Goal: Information Seeking & Learning: Learn about a topic

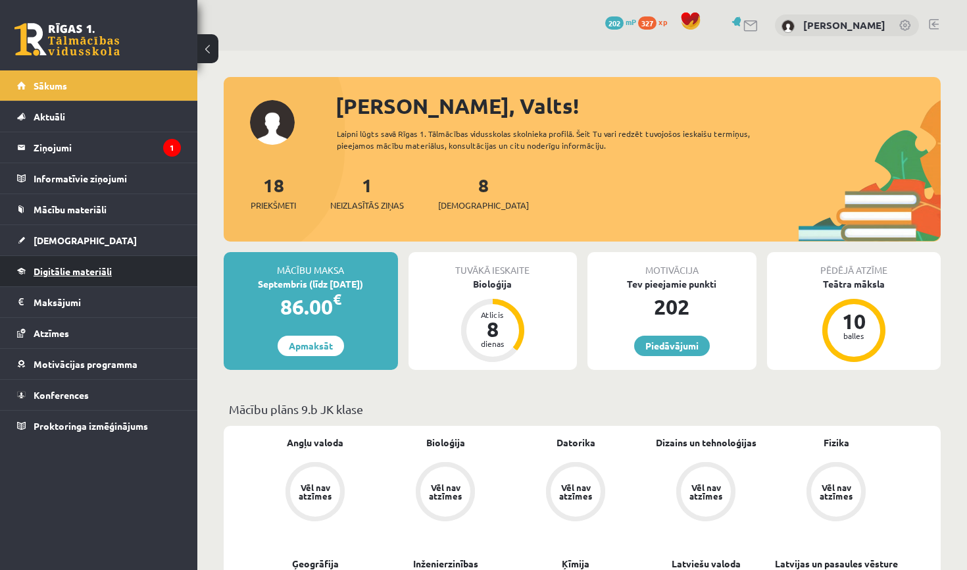
click at [54, 270] on span "Digitālie materiāli" at bounding box center [73, 271] width 78 height 12
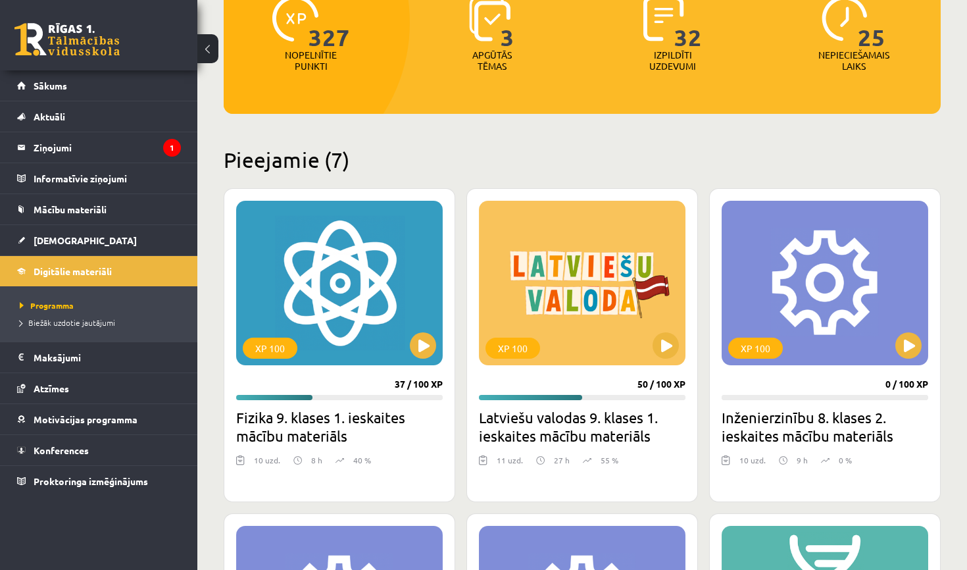
scroll to position [205, 0]
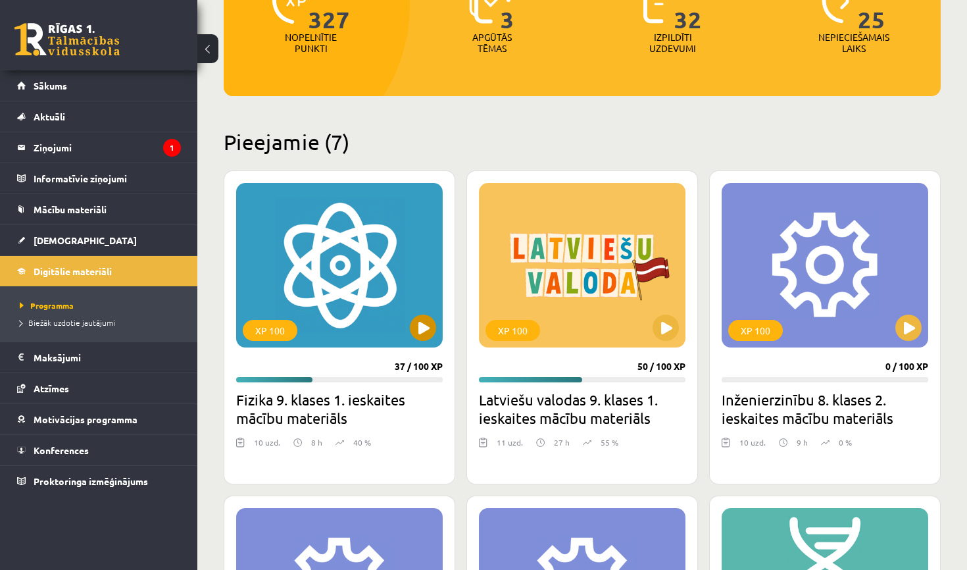
click at [429, 332] on button at bounding box center [423, 327] width 26 height 26
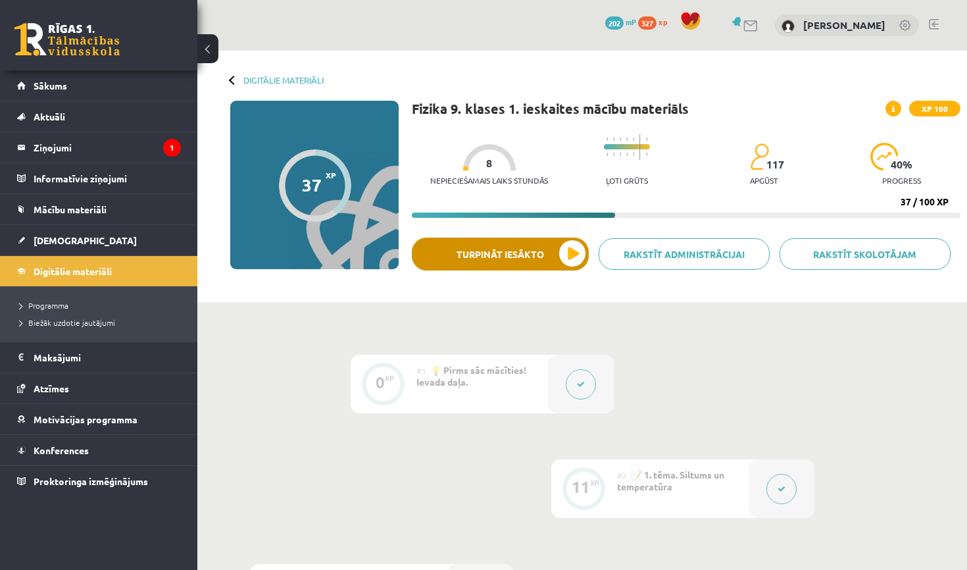
click at [487, 251] on button "Turpināt iesākto" at bounding box center [500, 253] width 177 height 33
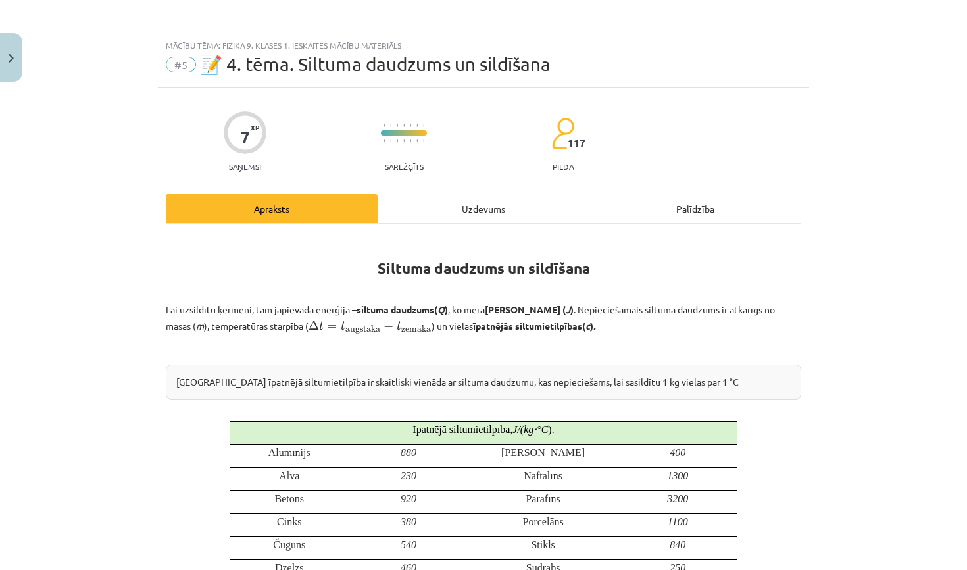
click at [468, 211] on div "Uzdevums" at bounding box center [484, 208] width 212 height 30
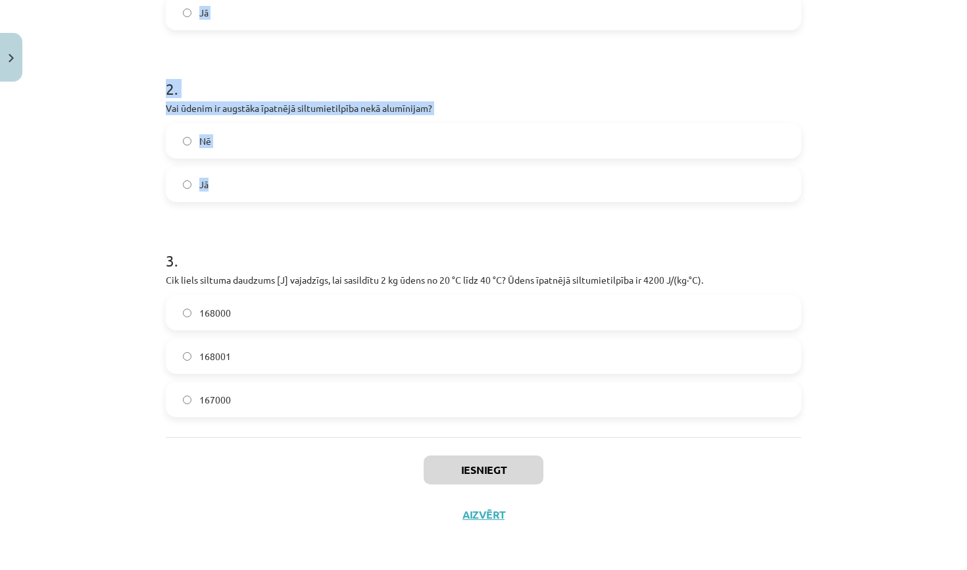
scroll to position [153, 0]
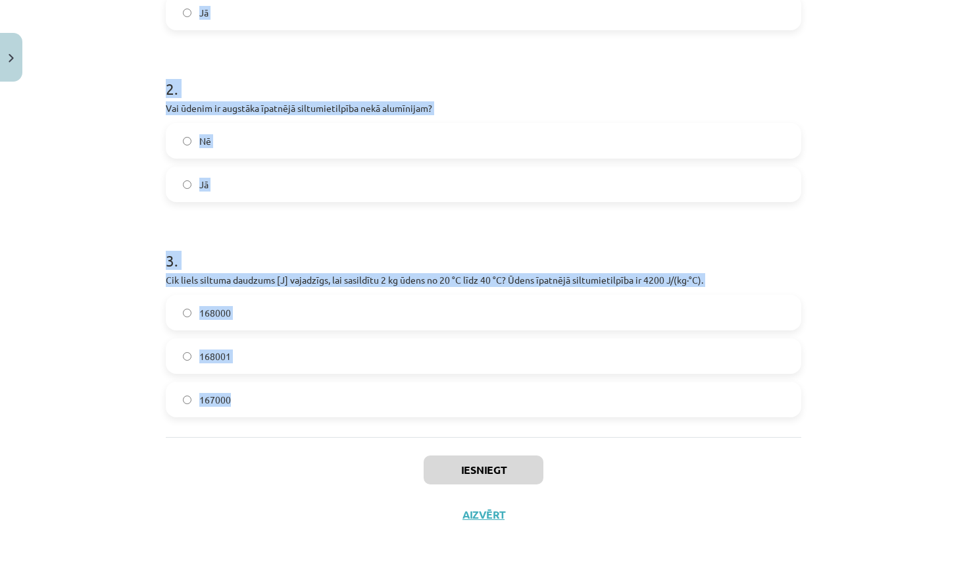
drag, startPoint x: 166, startPoint y: 280, endPoint x: 315, endPoint y: 407, distance: 195.9
click at [315, 407] on form "1 . Vai siltuma daudzumu mēra Celsija grādos? Nē Jā 2 . Vai ūdenim ir augstāka …" at bounding box center [483, 151] width 635 height 532
copy form "Vai siltuma daudzumu mēra Celsija grādos? Nē Jā 2 . Vai ūdenim ir augstāka īpat…"
click at [881, 412] on div "Mācību tēma: Fizika 9. klases 1. ieskaites mācību materiāls #5 📝 4. tēma. Siltu…" at bounding box center [483, 285] width 967 height 570
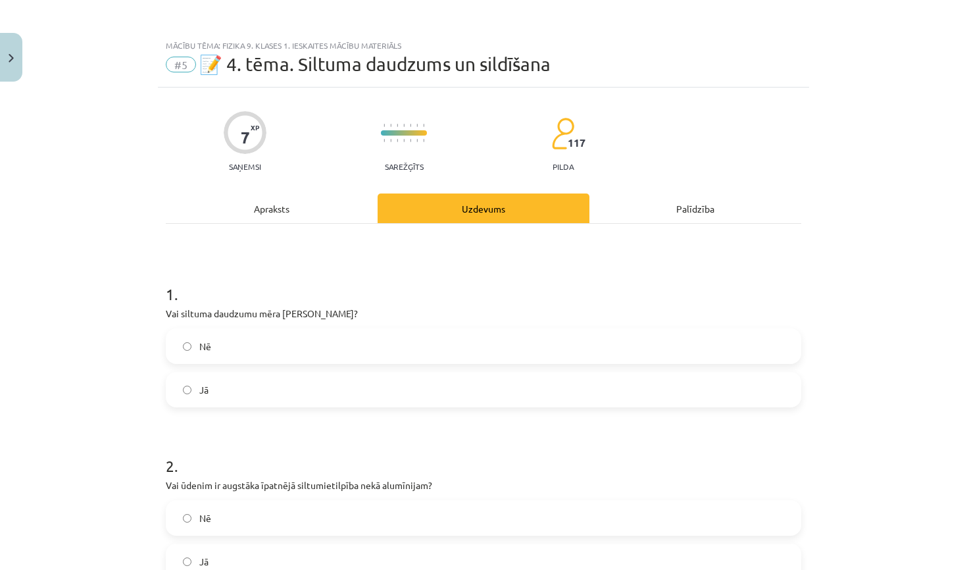
scroll to position [0, 0]
click at [580, 344] on label "Nē" at bounding box center [483, 346] width 633 height 33
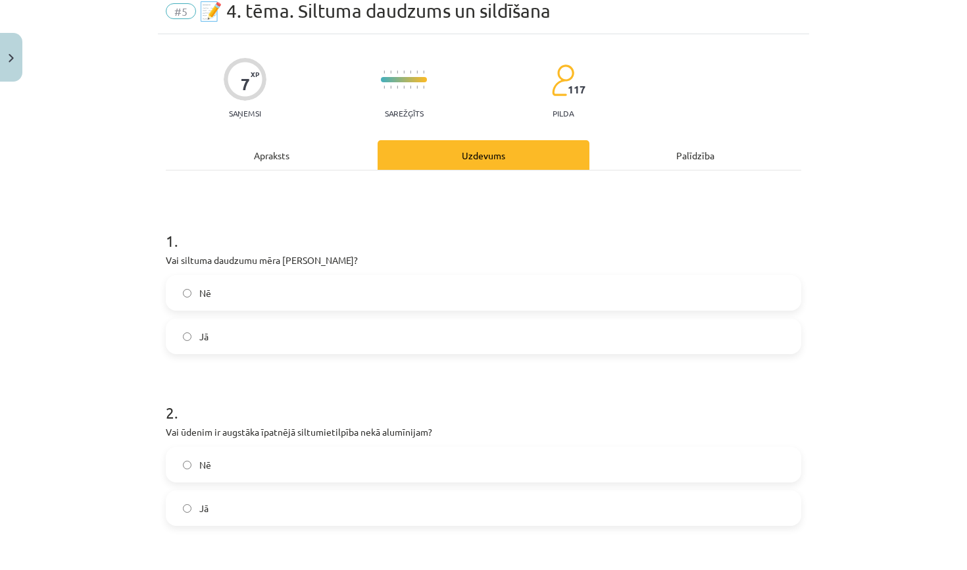
scroll to position [68, 0]
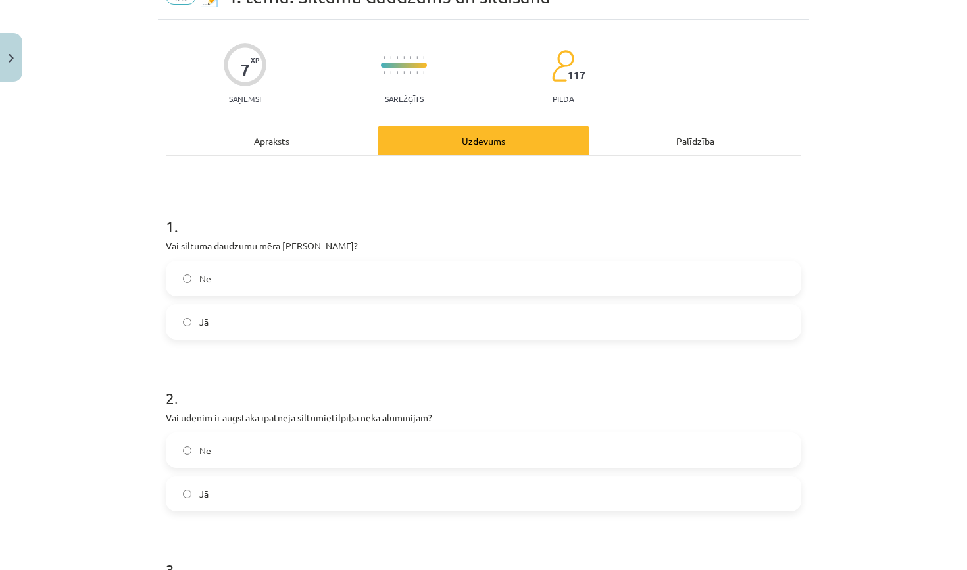
click at [445, 454] on label "Nē" at bounding box center [483, 450] width 633 height 33
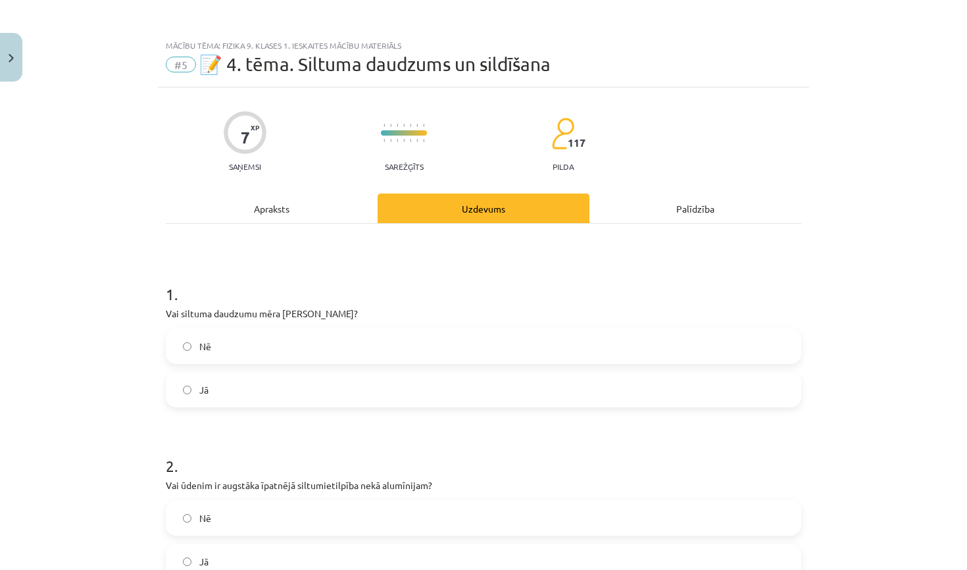
scroll to position [0, 0]
click at [296, 213] on div "Apraksts" at bounding box center [272, 208] width 212 height 30
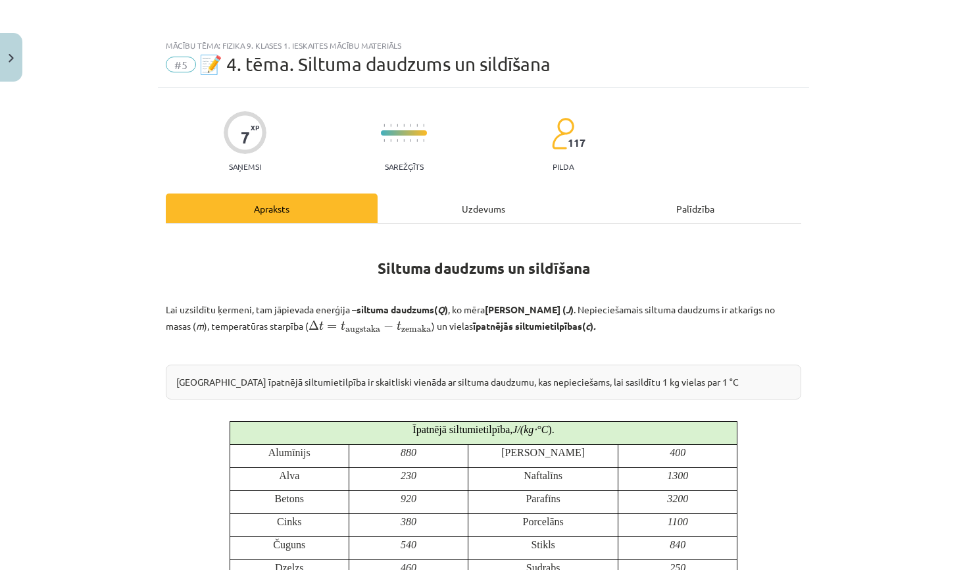
click at [428, 206] on div "Uzdevums" at bounding box center [484, 208] width 212 height 30
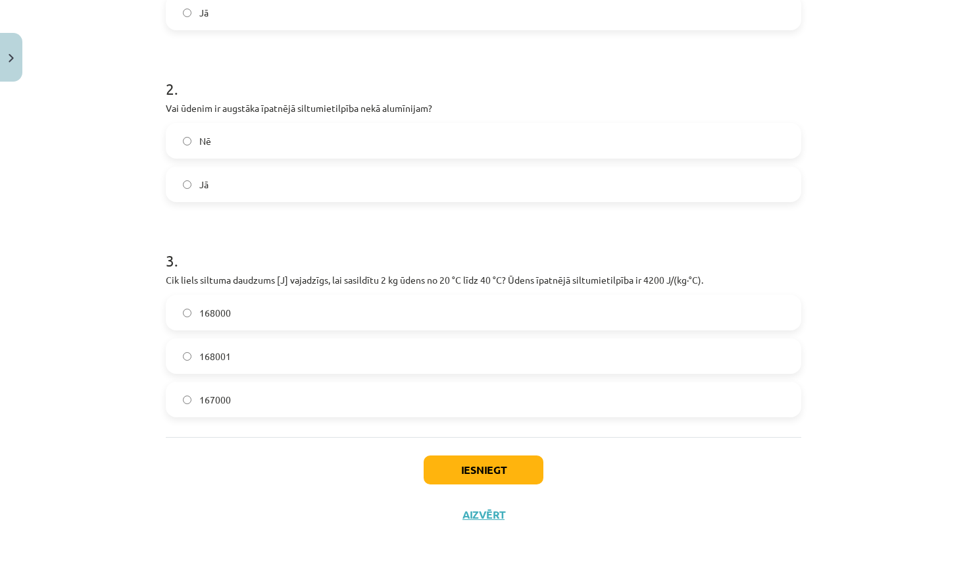
scroll to position [379, 0]
click at [393, 349] on label "168001" at bounding box center [483, 355] width 633 height 33
click at [405, 316] on label "168000" at bounding box center [483, 312] width 633 height 33
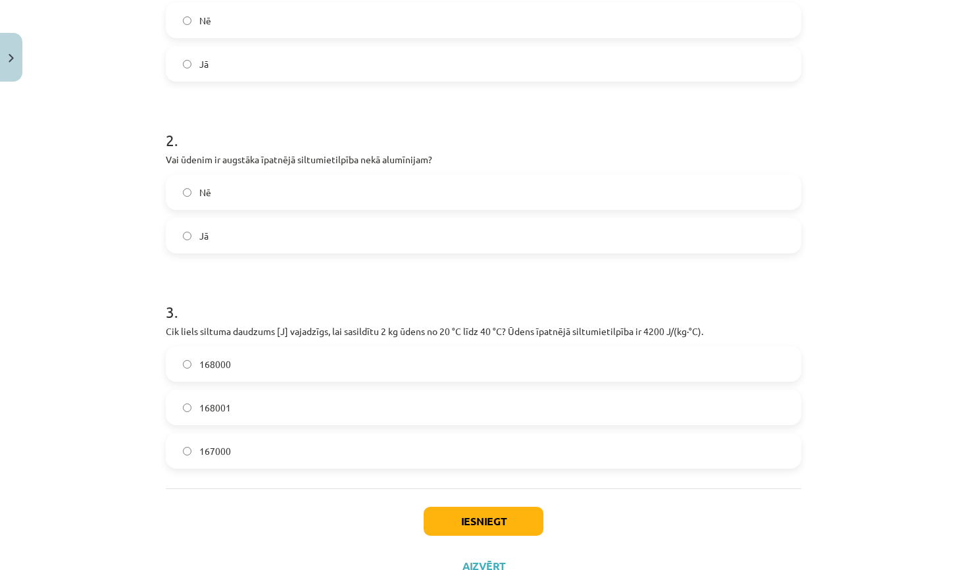
scroll to position [318, 0]
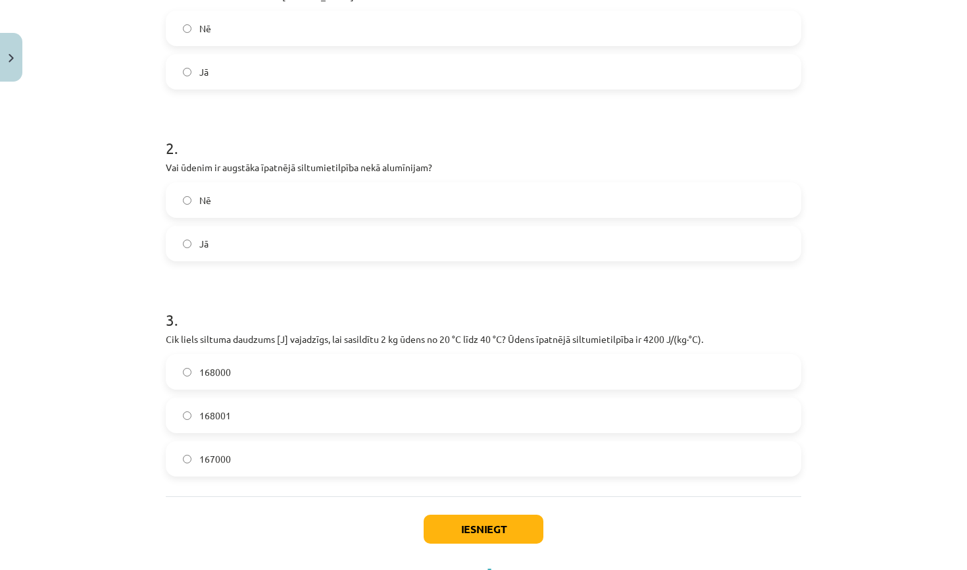
click at [325, 239] on label "Jā" at bounding box center [483, 243] width 633 height 33
click at [468, 530] on button "Iesniegt" at bounding box center [484, 528] width 120 height 29
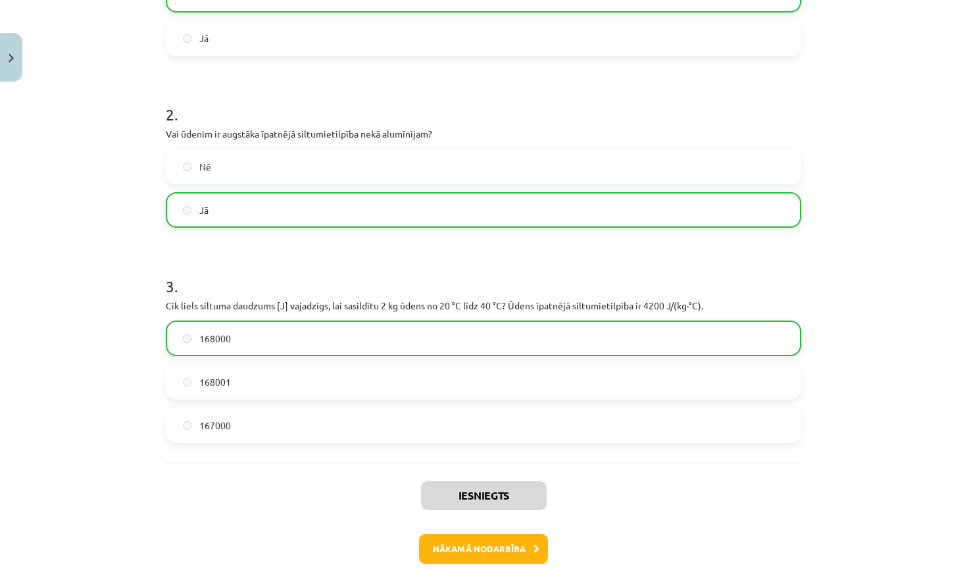
scroll to position [349, 0]
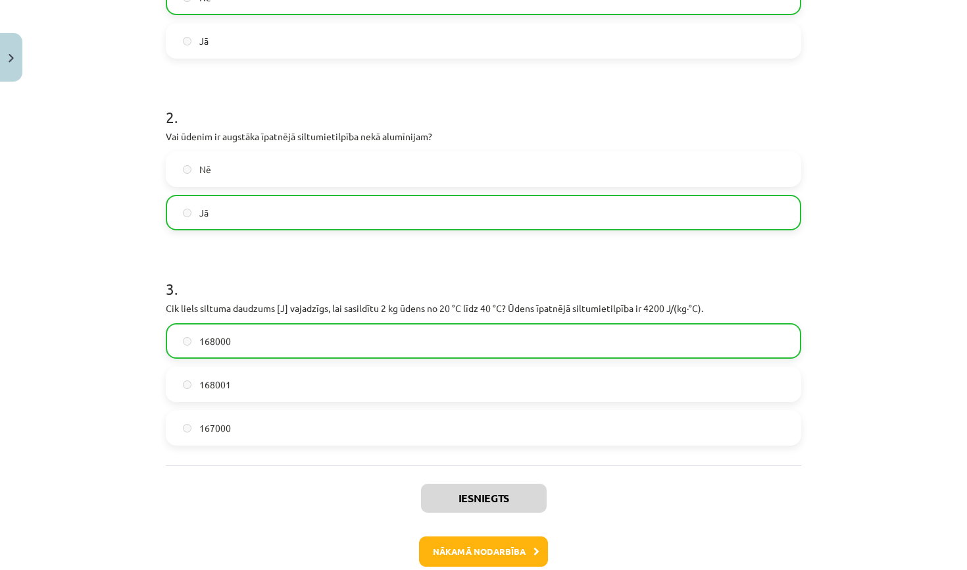
click at [507, 554] on button "Nākamā nodarbība" at bounding box center [483, 551] width 129 height 30
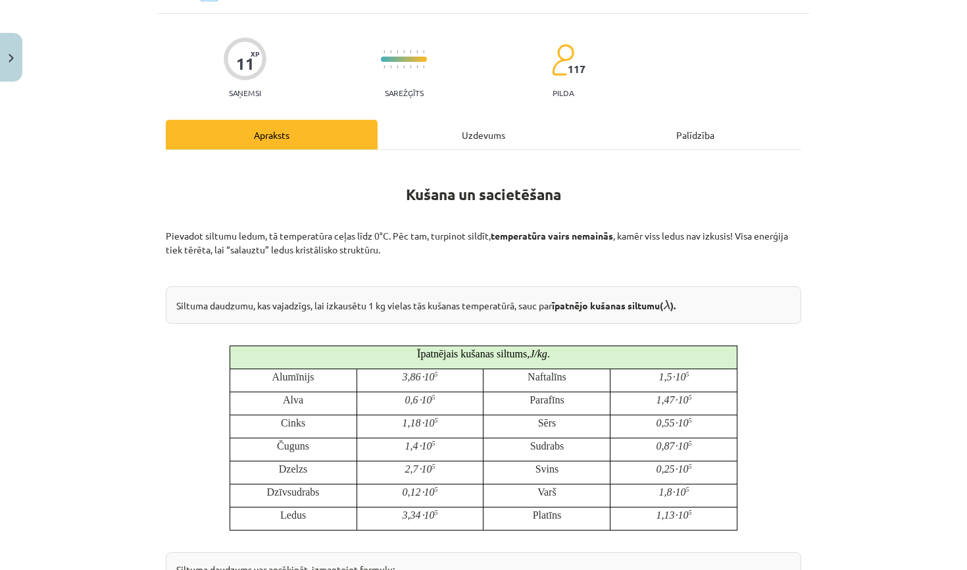
scroll to position [89, 0]
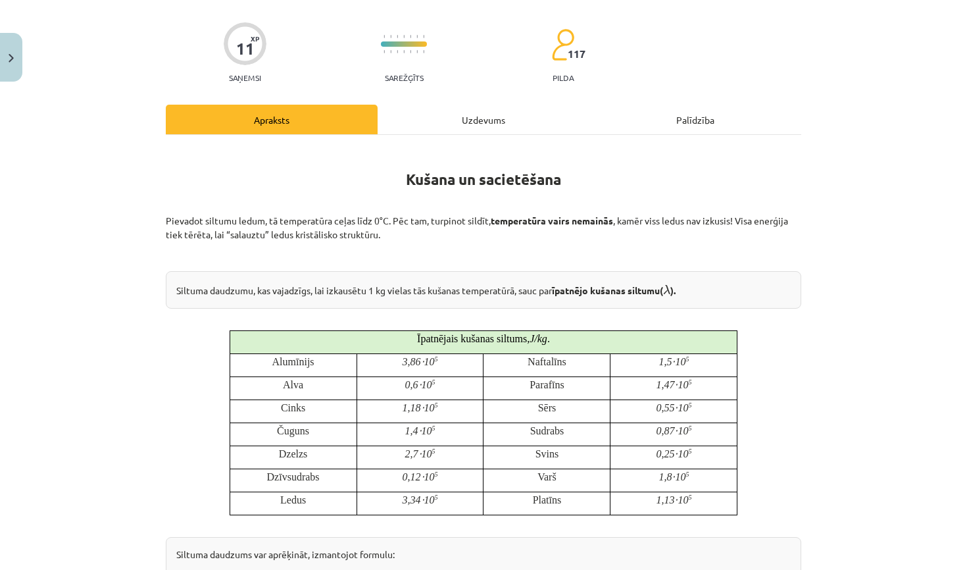
click at [469, 115] on div "Uzdevums" at bounding box center [484, 120] width 212 height 30
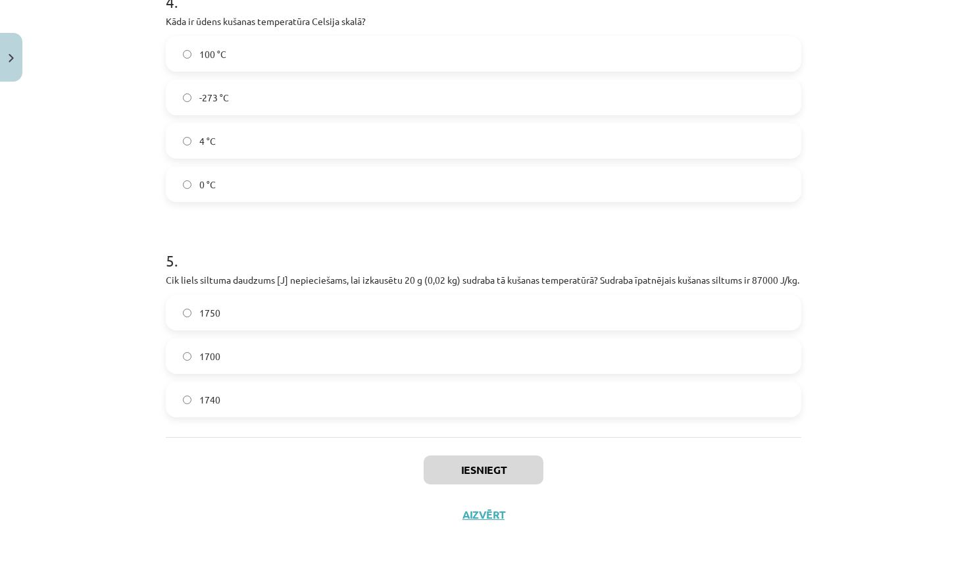
scroll to position [192, 0]
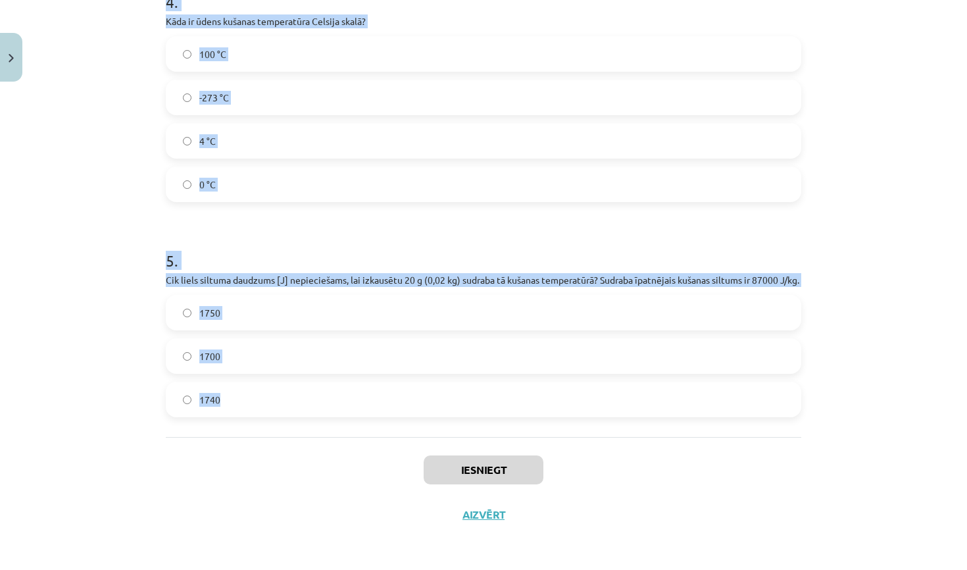
drag, startPoint x: 167, startPoint y: 280, endPoint x: 484, endPoint y: 412, distance: 342.9
copy form "Vai kušanas procesā vielas temperatūra nepārtraukti paaugstinās? Jā Nē 2 . Vai,…"
click at [927, 392] on div "Mācību tēma: Fizika 9. klases 1. ieskaites mācību materiāls #6 📝 5. tēma. Kušan…" at bounding box center [483, 285] width 967 height 570
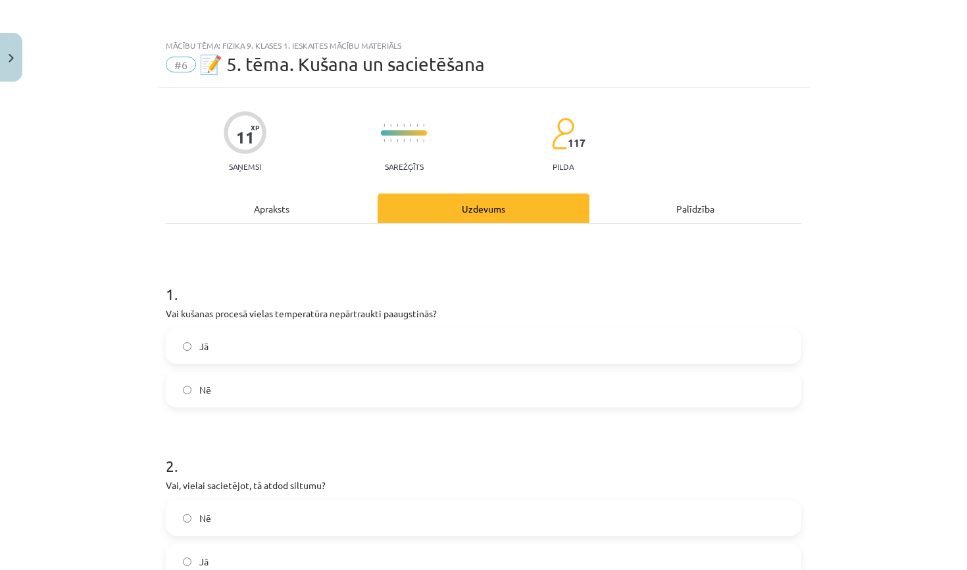
scroll to position [0, 0]
click at [389, 346] on label "Jā" at bounding box center [483, 346] width 633 height 33
click at [378, 391] on label "Nē" at bounding box center [483, 389] width 633 height 33
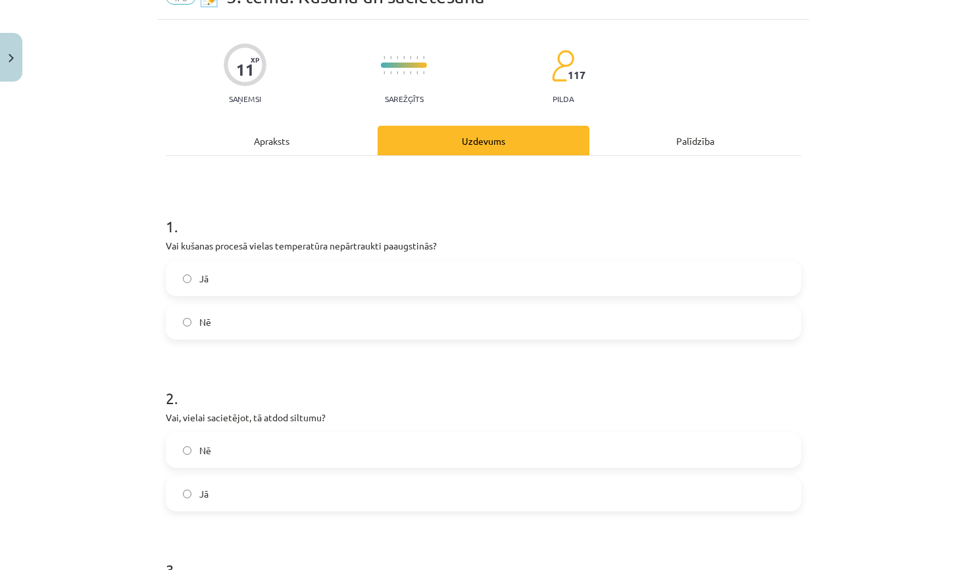
scroll to position [68, 0]
click at [335, 480] on label "Jā" at bounding box center [483, 492] width 633 height 33
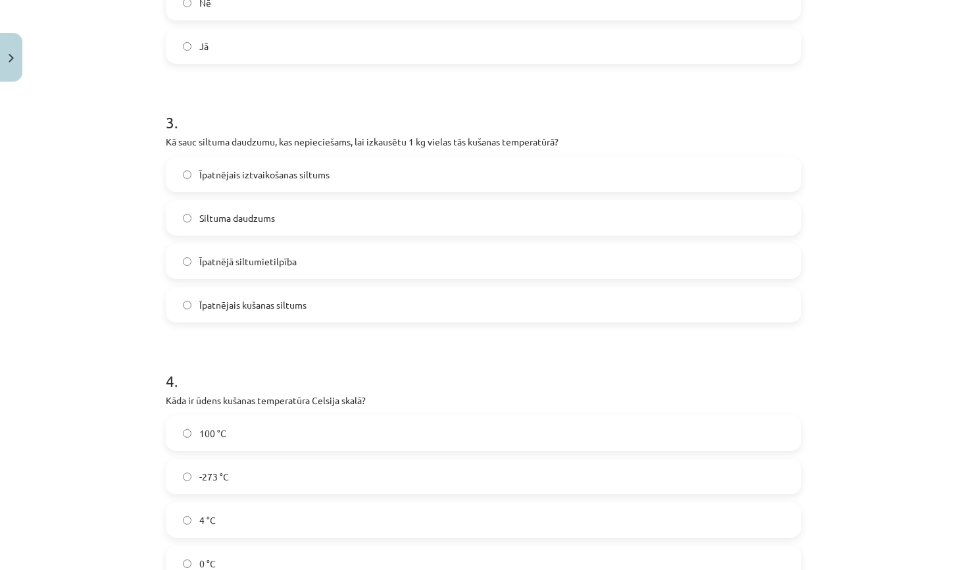
scroll to position [514, 0]
click at [318, 310] on label "Īpatnējais kušanas siltums" at bounding box center [483, 305] width 633 height 33
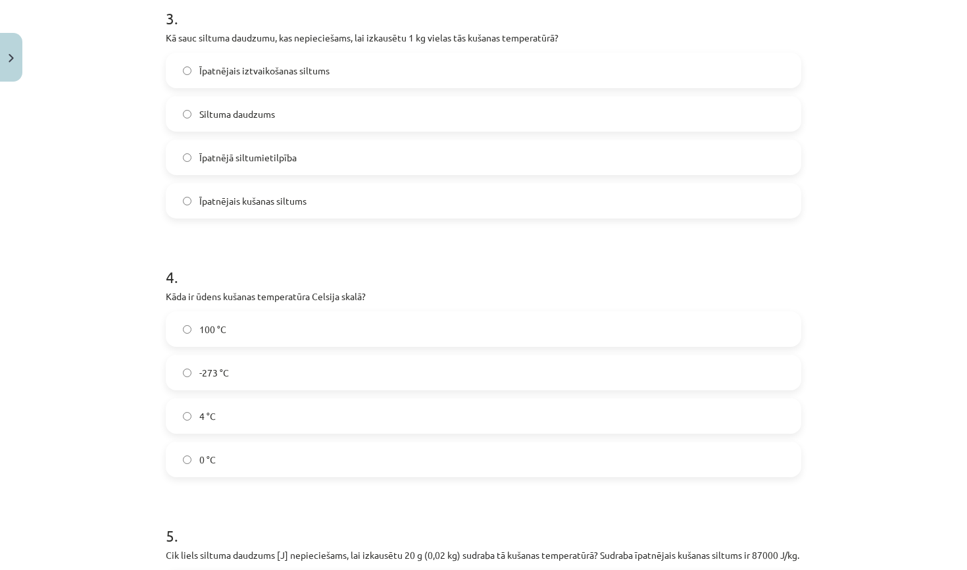
scroll to position [622, 0]
click at [295, 321] on label "100 °C" at bounding box center [483, 326] width 633 height 33
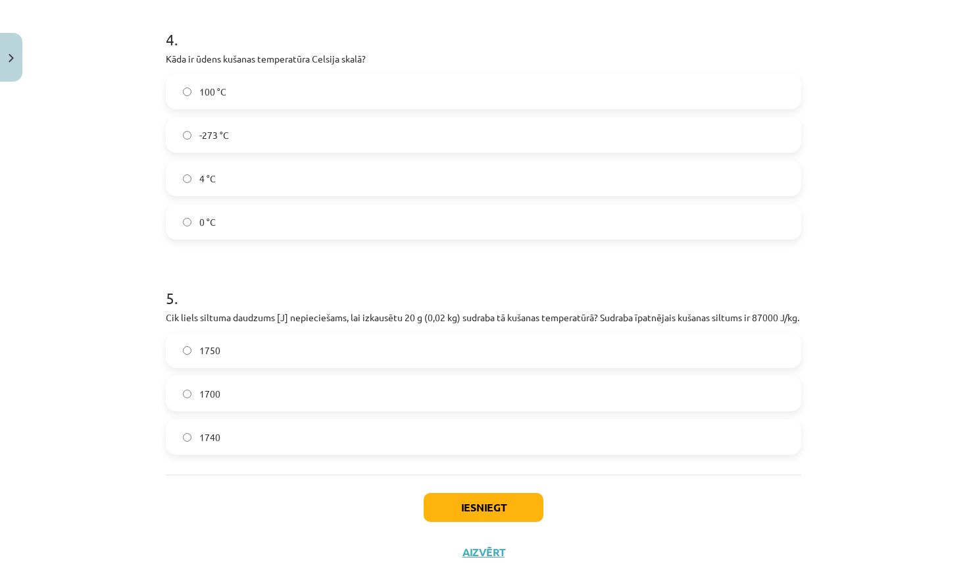
scroll to position [863, 0]
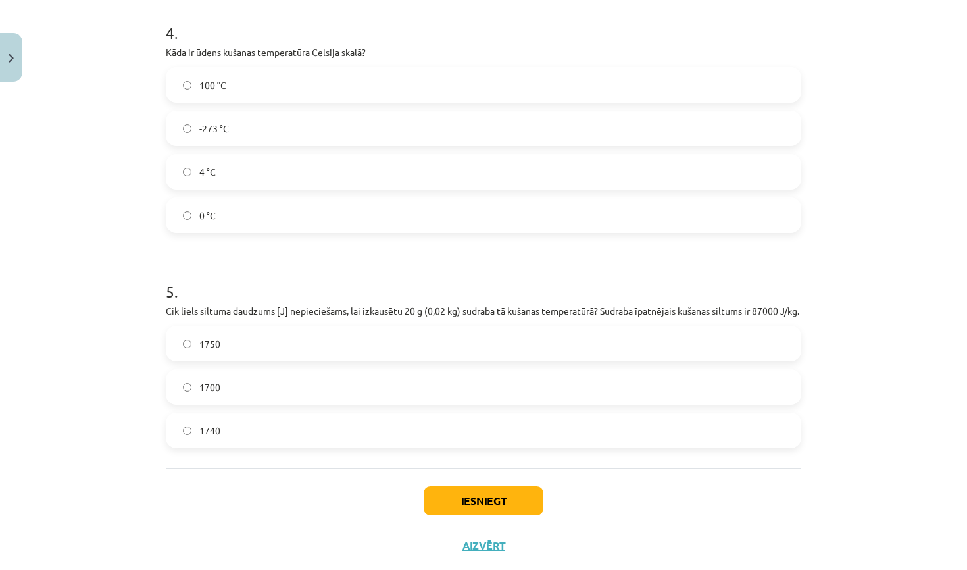
click at [301, 401] on label "1700" at bounding box center [483, 386] width 633 height 33
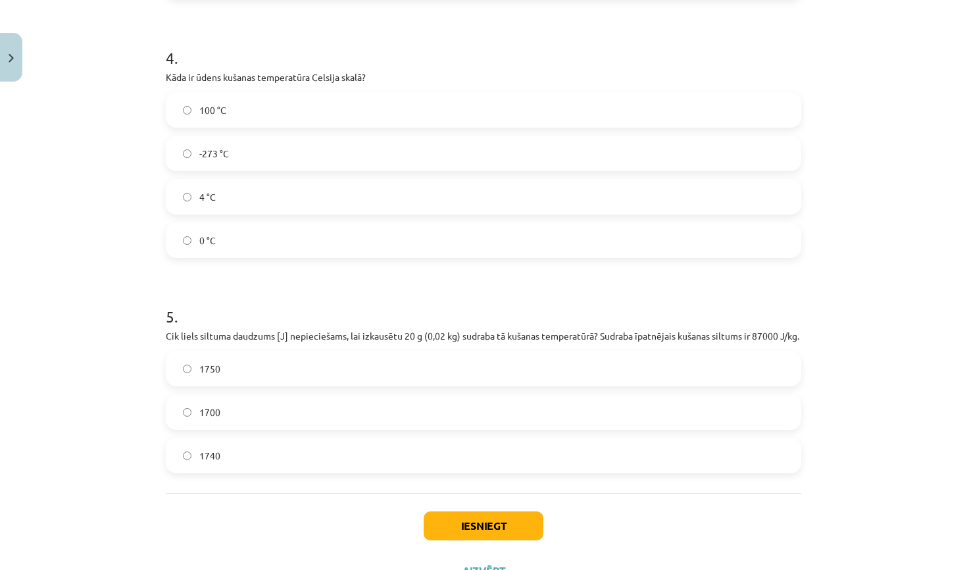
scroll to position [868, 0]
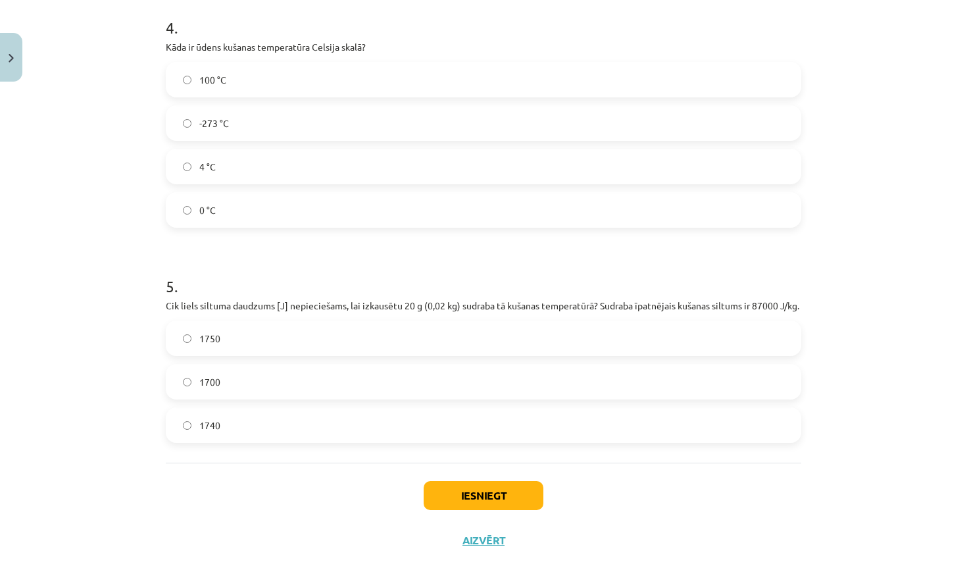
click at [300, 439] on label "1740" at bounding box center [483, 425] width 633 height 33
click at [456, 510] on button "Iesniegt" at bounding box center [484, 495] width 120 height 29
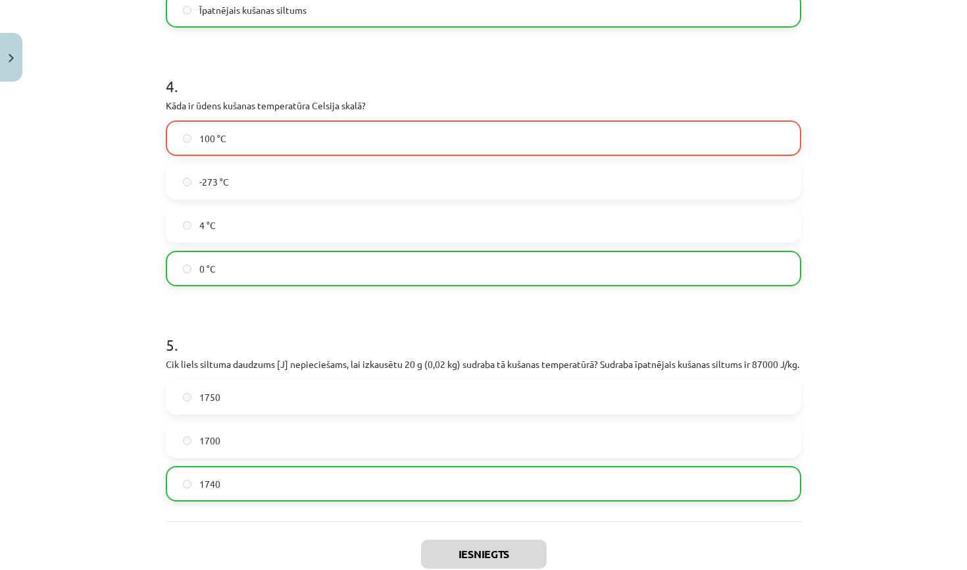
scroll to position [803, 0]
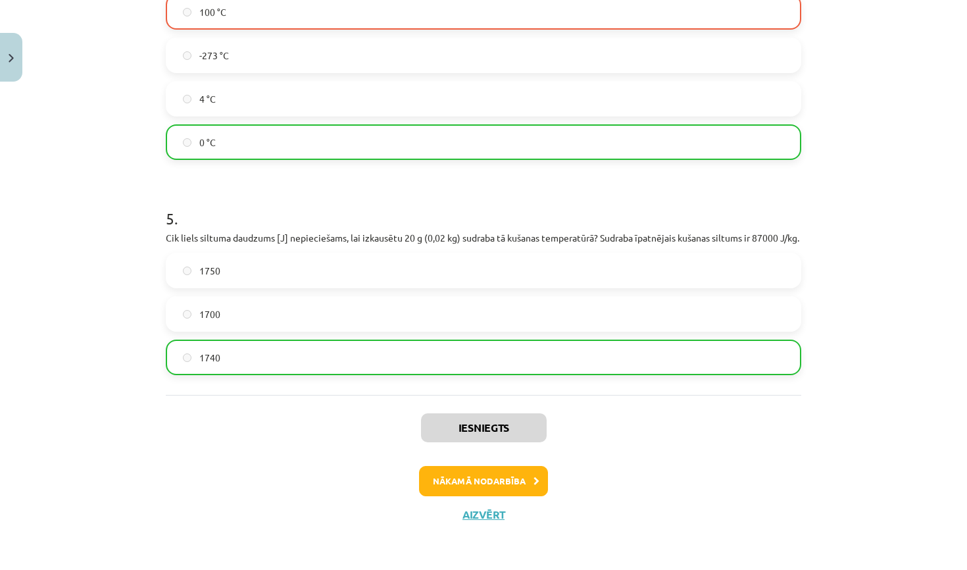
click at [477, 480] on button "Nākamā nodarbība" at bounding box center [483, 481] width 129 height 30
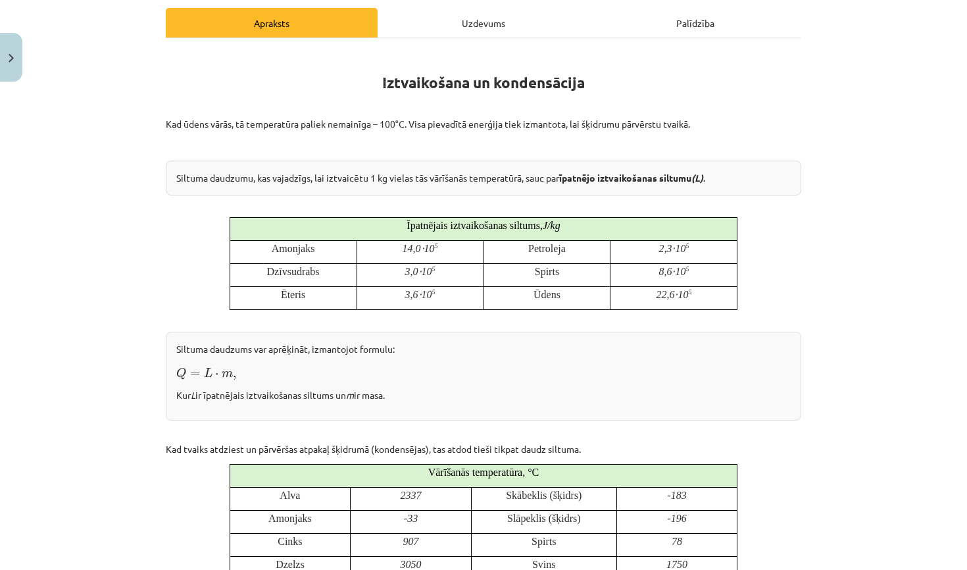
scroll to position [33, 0]
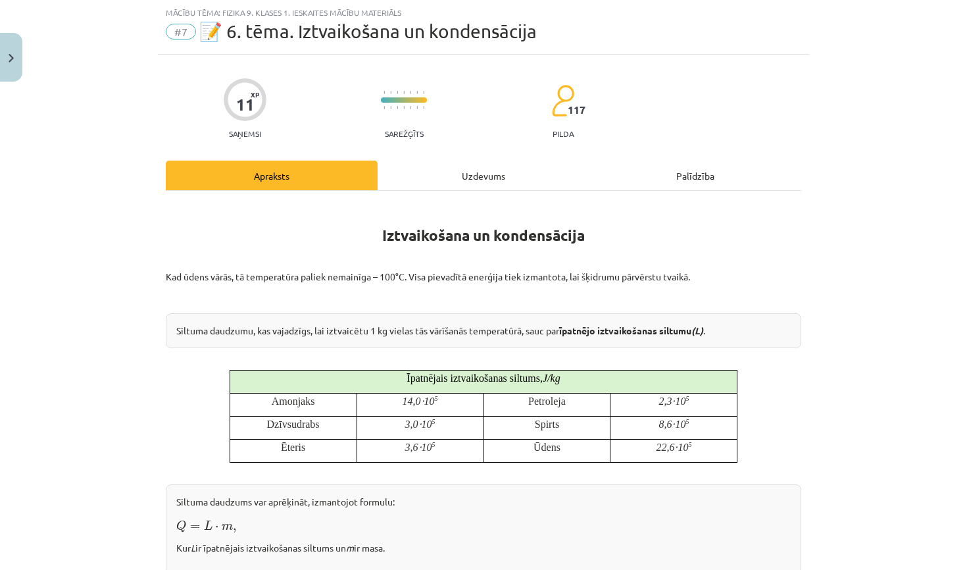
click at [456, 179] on div "Uzdevums" at bounding box center [484, 176] width 212 height 30
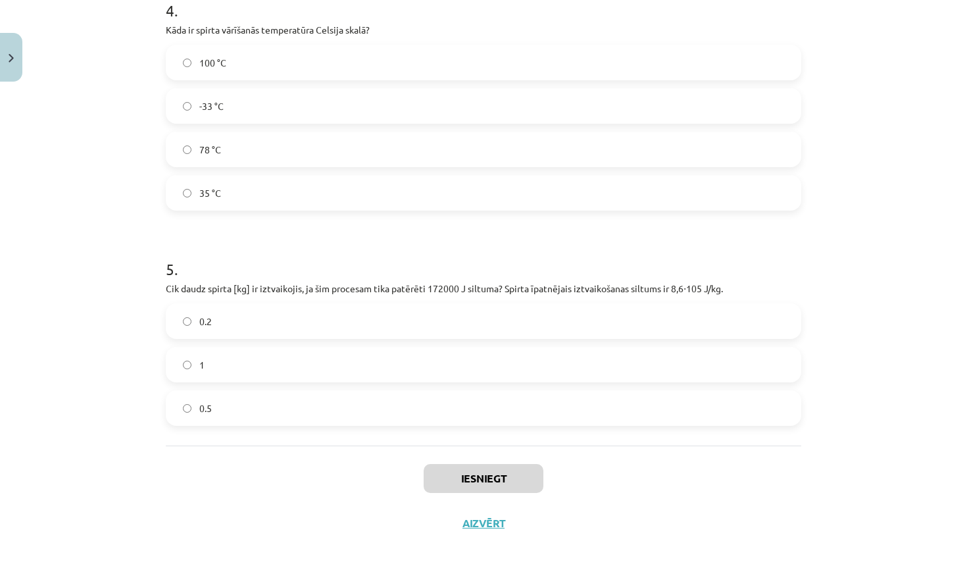
scroll to position [216, 0]
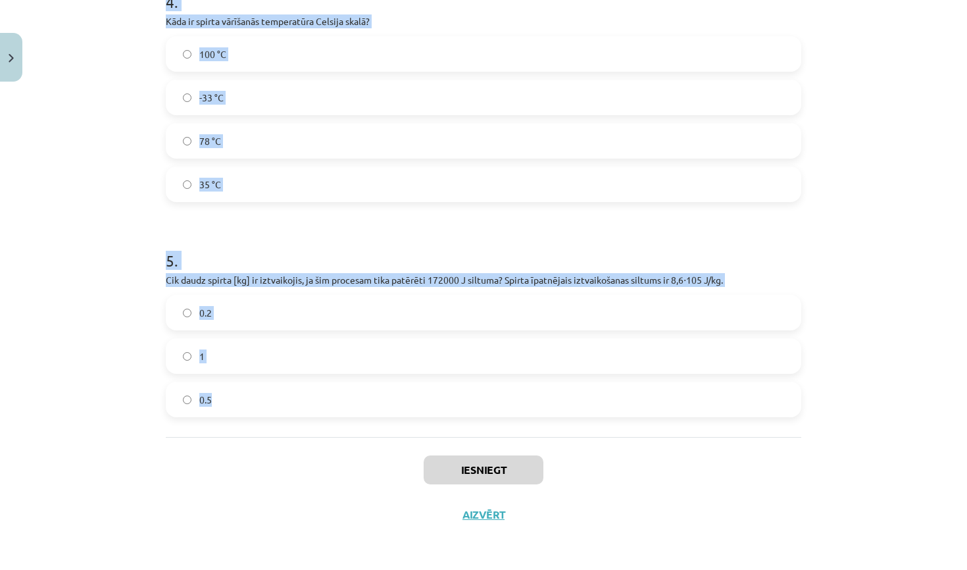
drag, startPoint x: 165, startPoint y: 202, endPoint x: 484, endPoint y: 414, distance: 382.8
copy form "Vai ūdens vārīšanās procesā tā temperatūra pārsniedz 100 °C? Nē Jā 2 . Vai kond…"
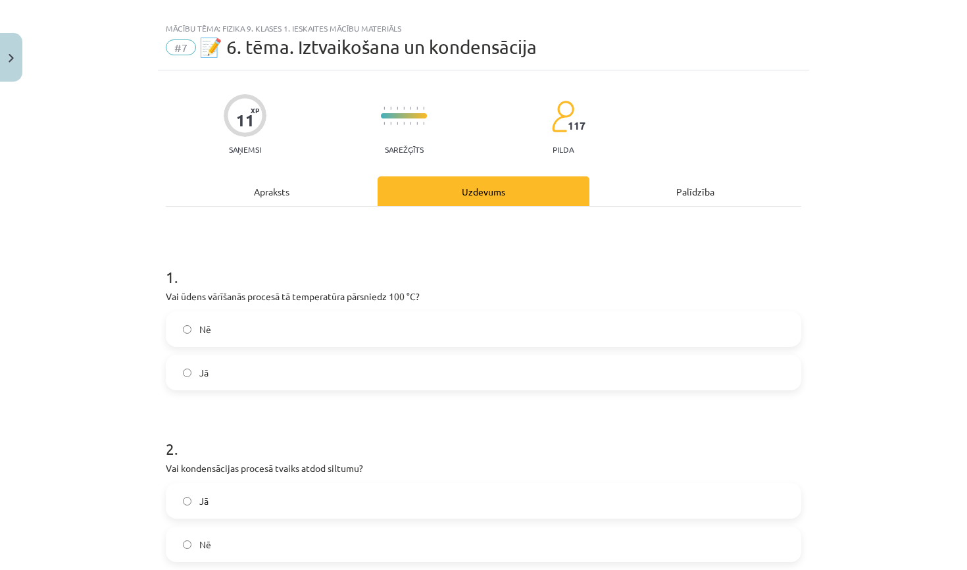
scroll to position [19, 0]
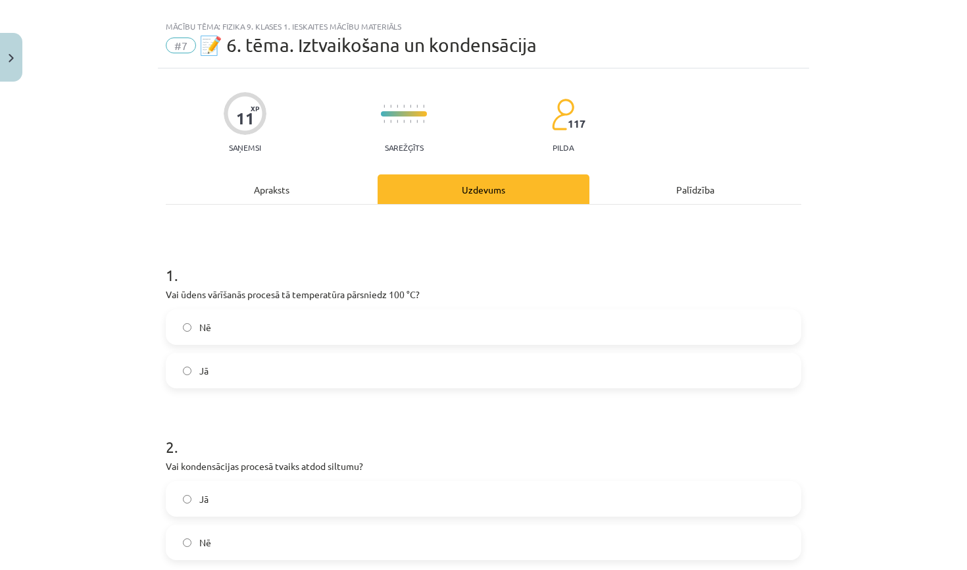
click at [532, 364] on label "Jā" at bounding box center [483, 370] width 633 height 33
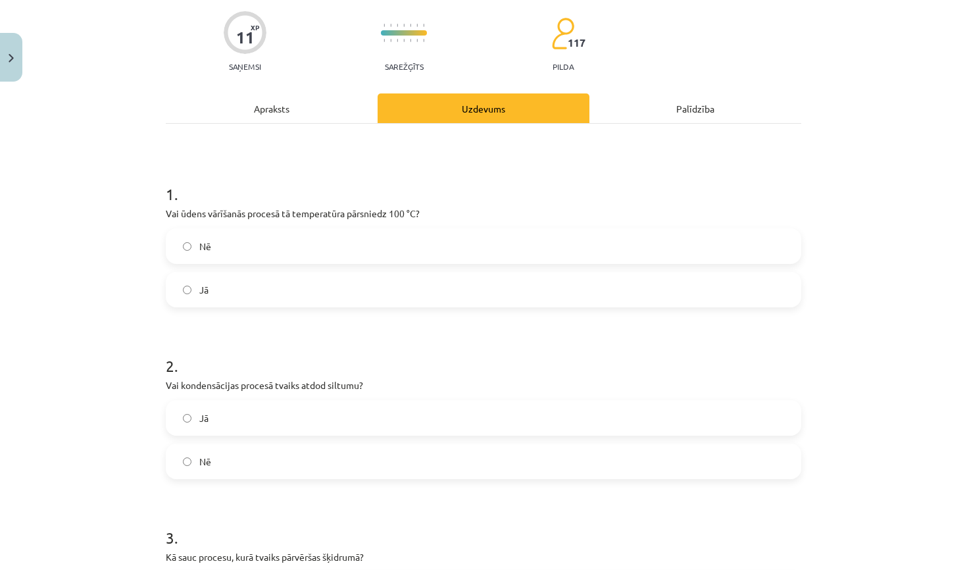
scroll to position [114, 0]
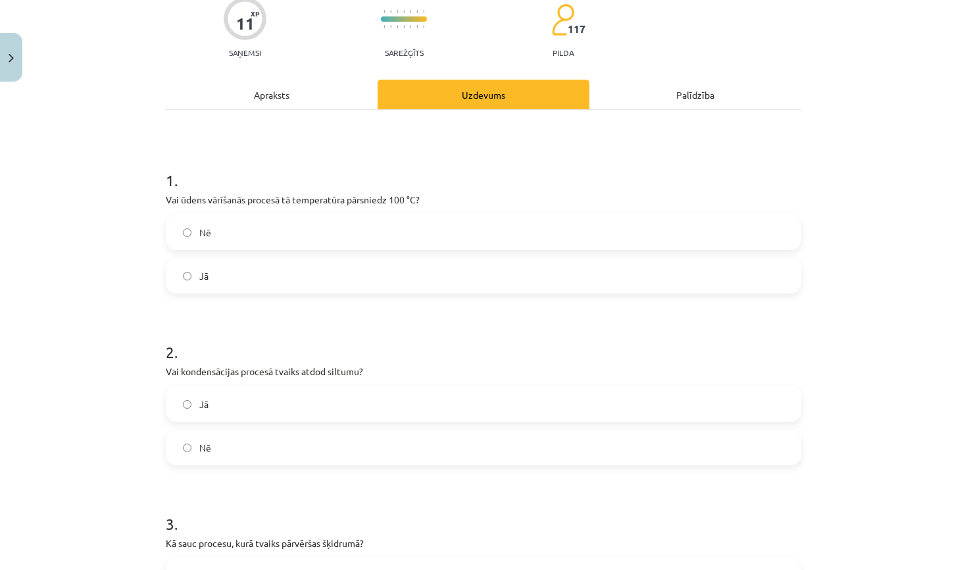
click at [388, 396] on label "Jā" at bounding box center [483, 403] width 633 height 33
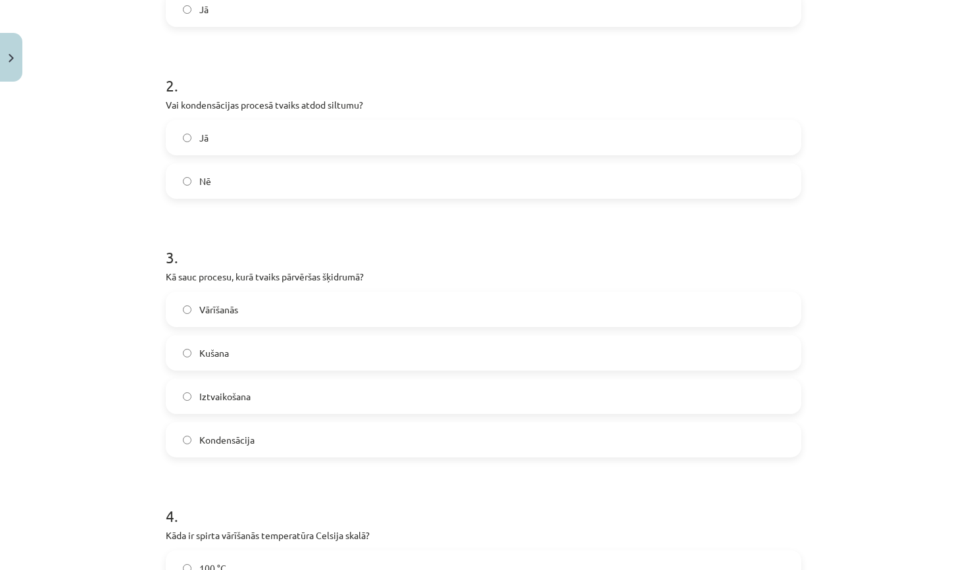
scroll to position [387, 0]
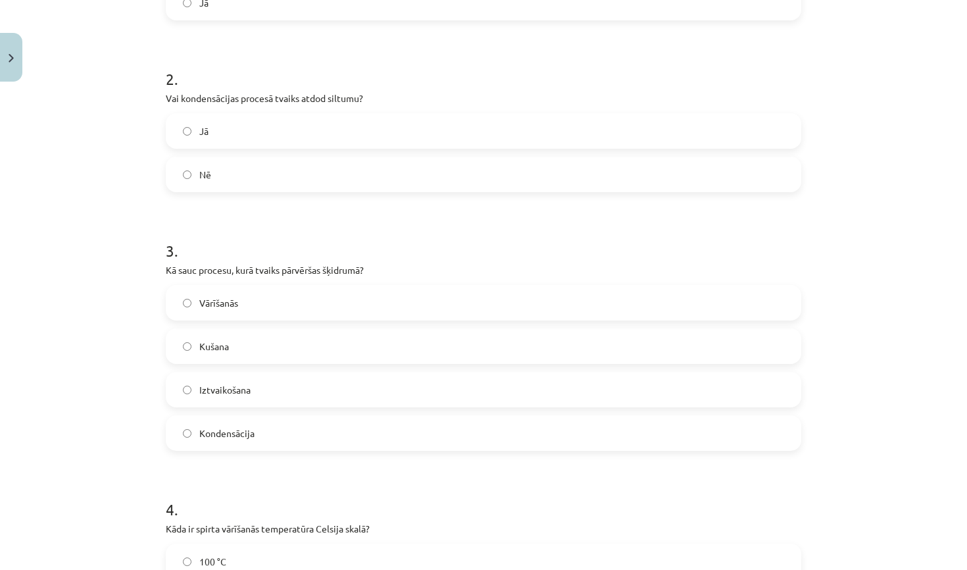
click at [348, 434] on label "Kondensācija" at bounding box center [483, 432] width 633 height 33
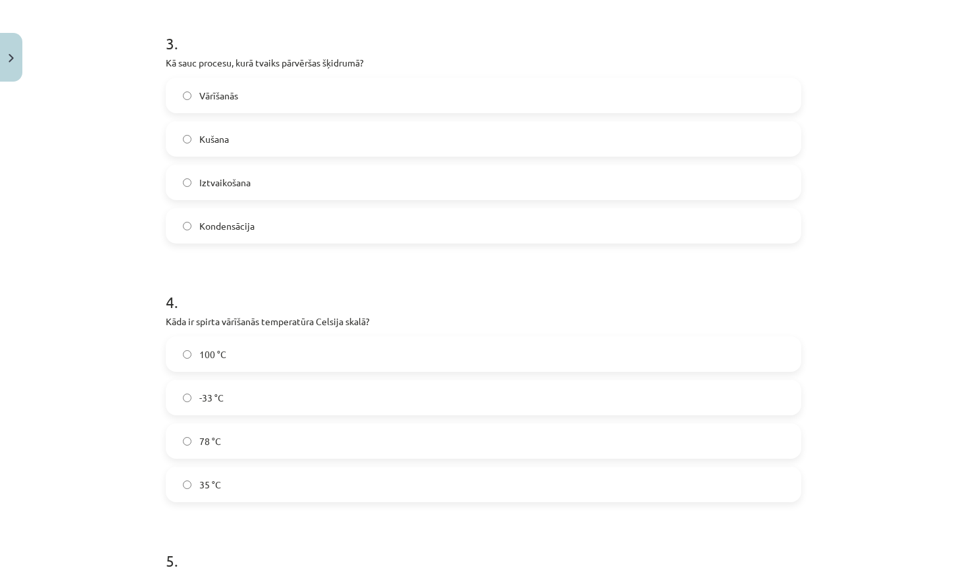
scroll to position [595, 0]
click at [266, 442] on label "78 °C" at bounding box center [483, 439] width 633 height 33
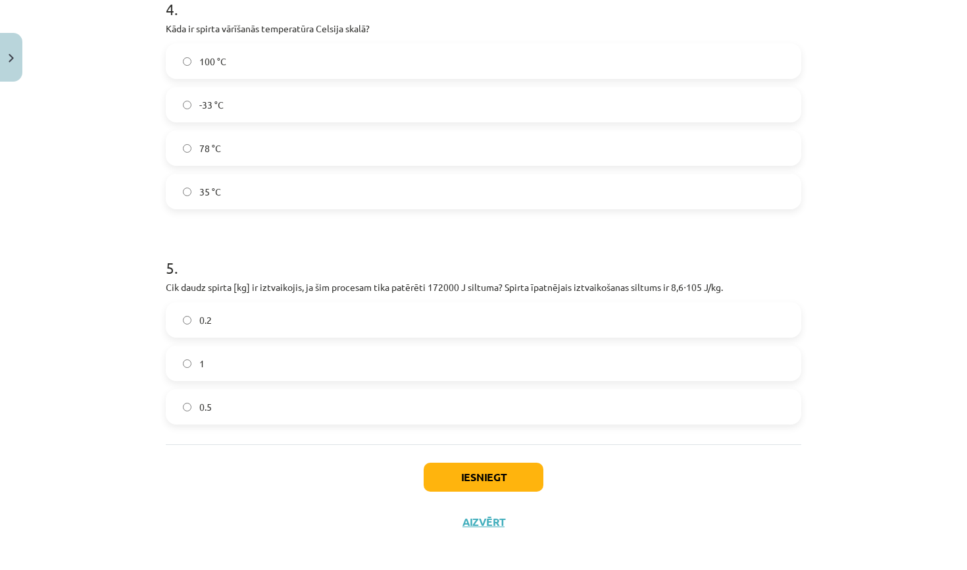
scroll to position [889, 0]
click at [274, 397] on label "0.5" at bounding box center [483, 404] width 633 height 33
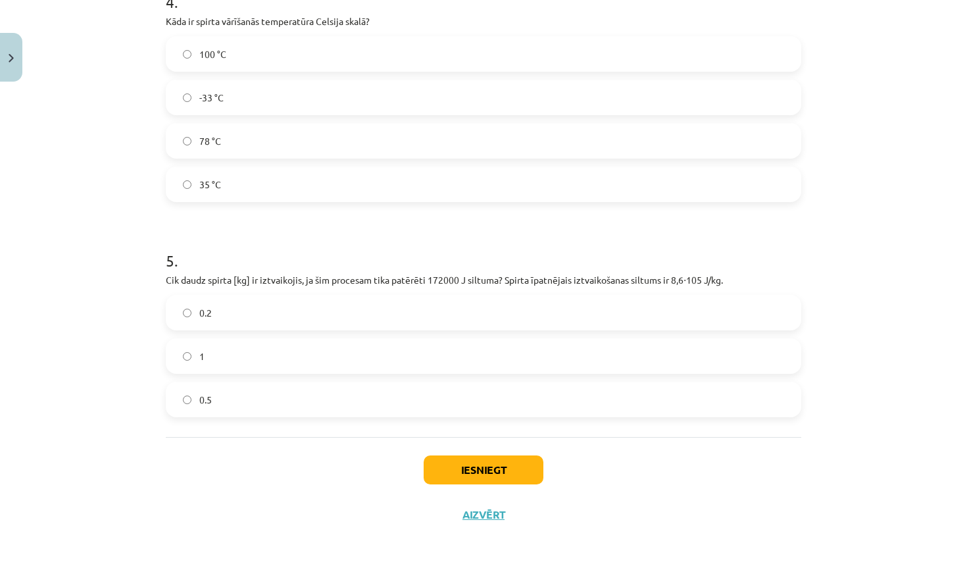
scroll to position [896, 0]
click at [297, 311] on label "0.2" at bounding box center [483, 312] width 633 height 33
click at [488, 464] on button "Iesniegt" at bounding box center [484, 469] width 120 height 29
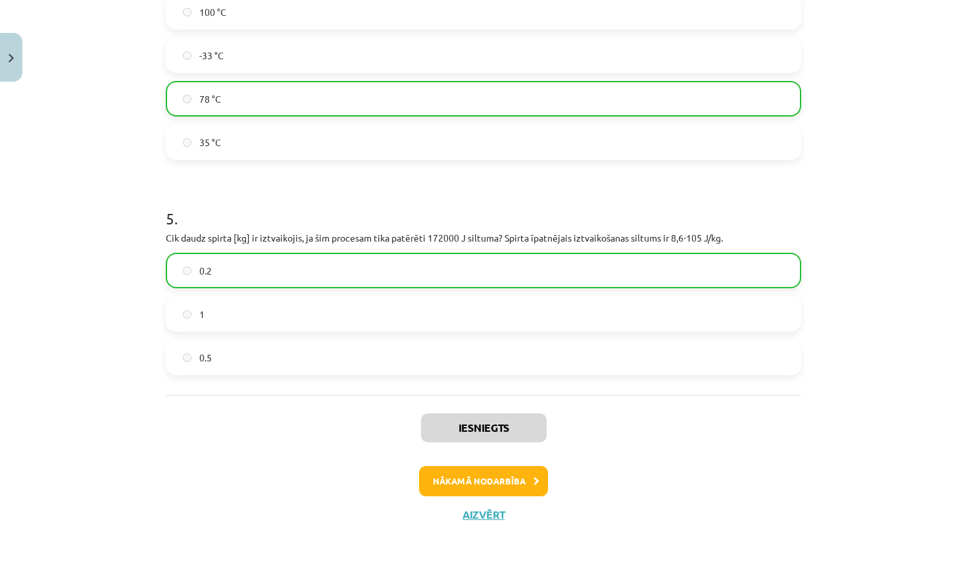
click at [501, 480] on button "Nākamā nodarbība" at bounding box center [483, 481] width 129 height 30
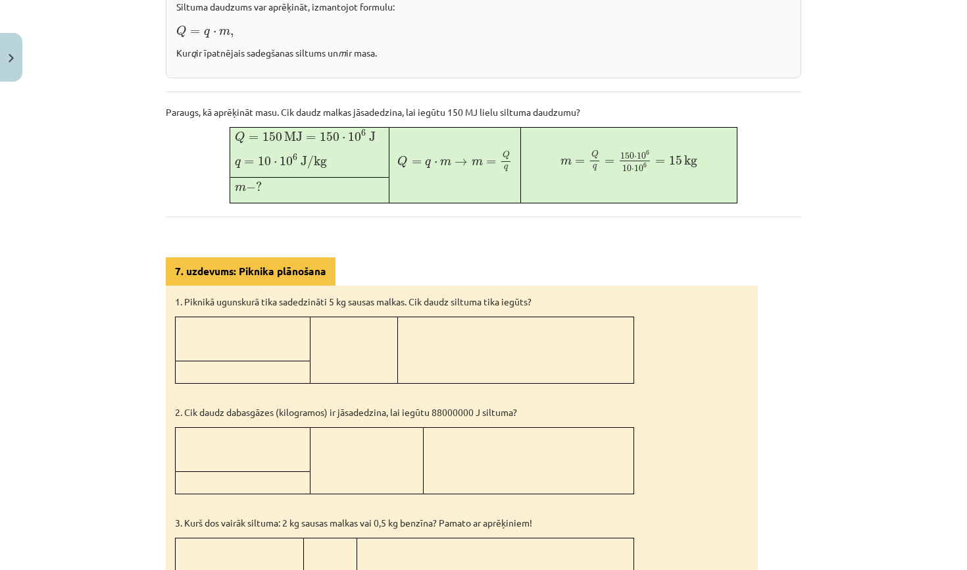
scroll to position [417, 0]
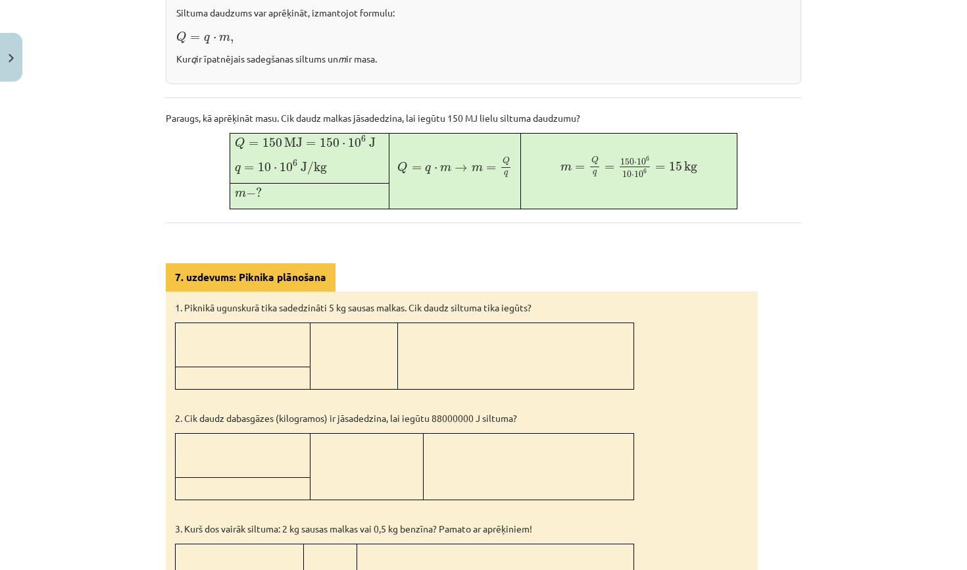
click at [360, 343] on td at bounding box center [353, 355] width 87 height 66
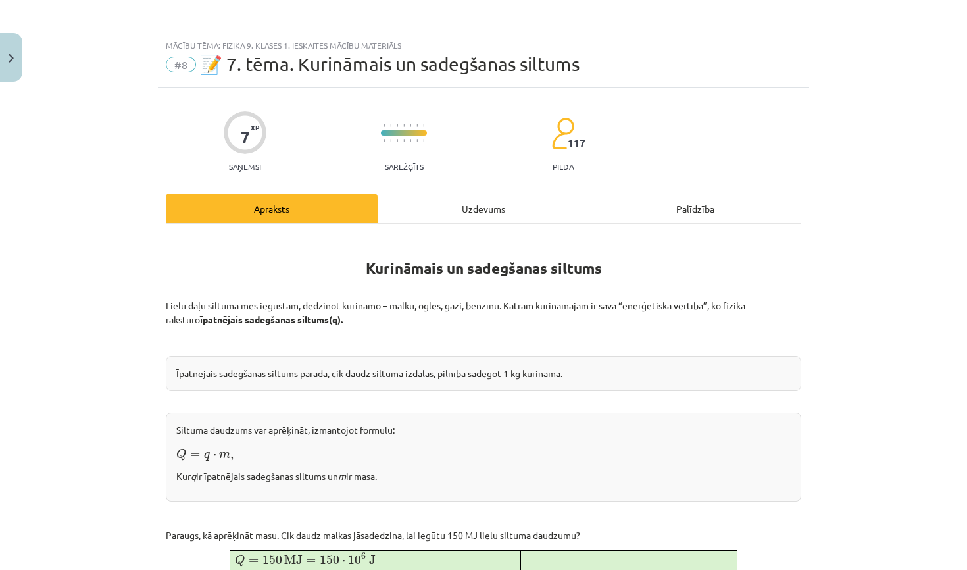
scroll to position [0, 0]
click at [461, 206] on div "Uzdevums" at bounding box center [484, 208] width 212 height 30
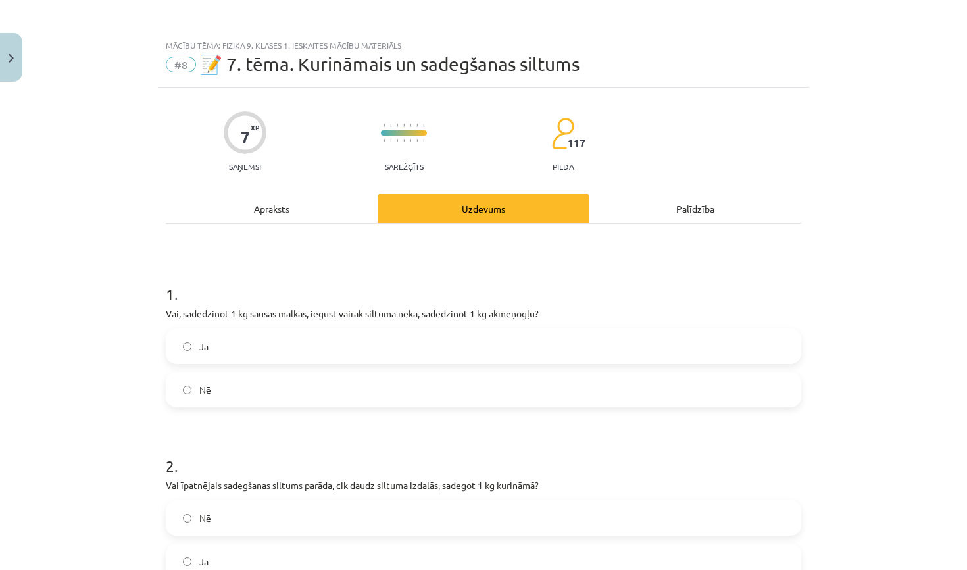
scroll to position [33, 0]
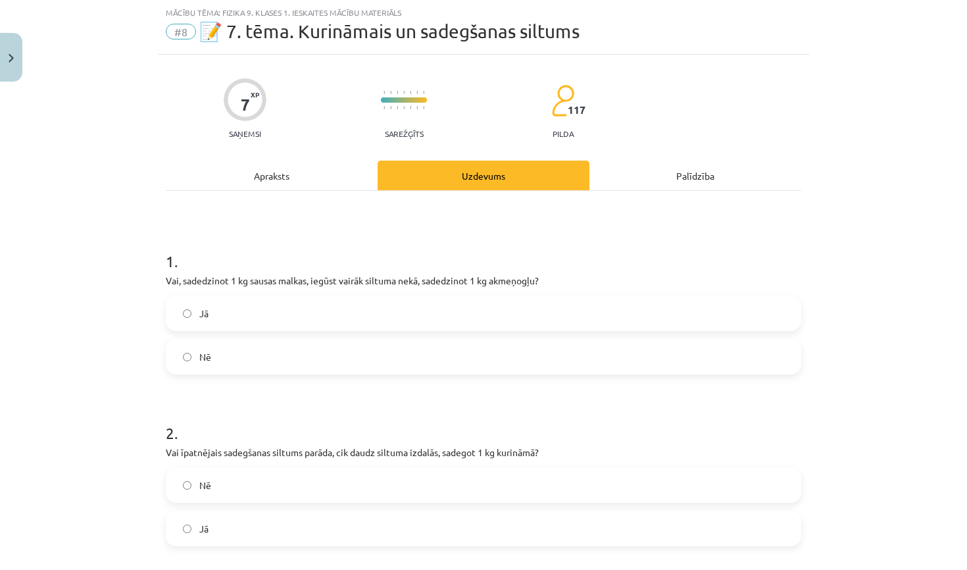
click at [275, 176] on div "Apraksts" at bounding box center [272, 176] width 212 height 30
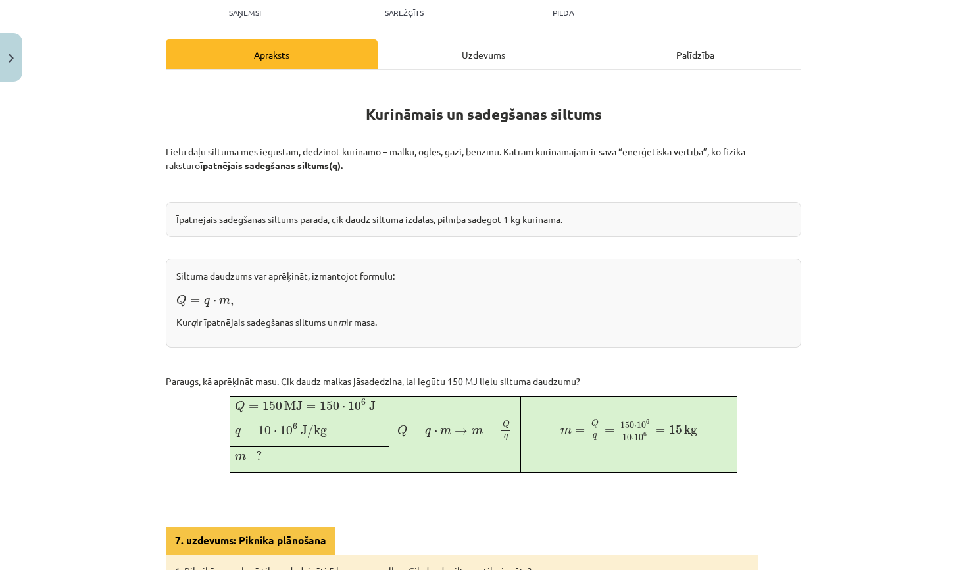
scroll to position [0, 0]
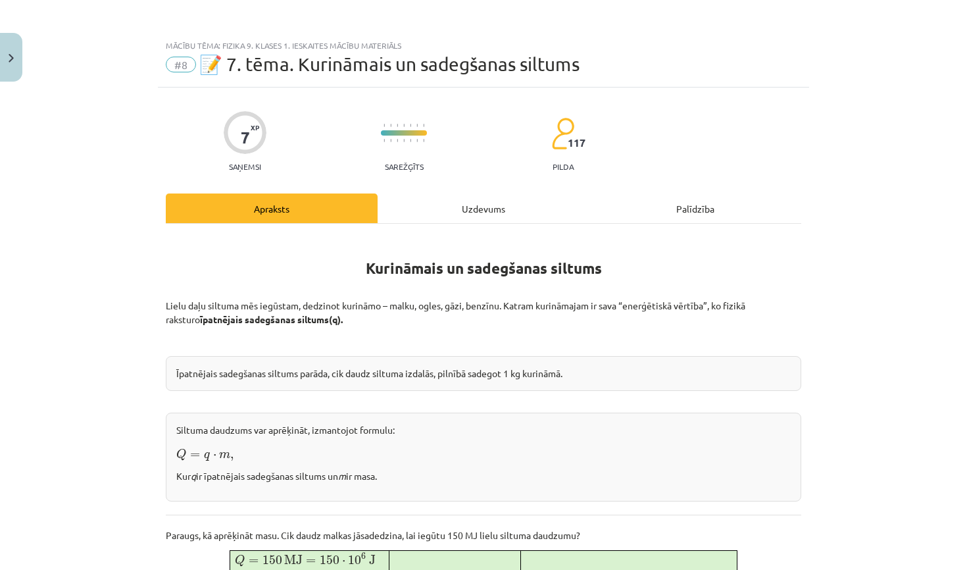
click at [445, 199] on div "Uzdevums" at bounding box center [484, 208] width 212 height 30
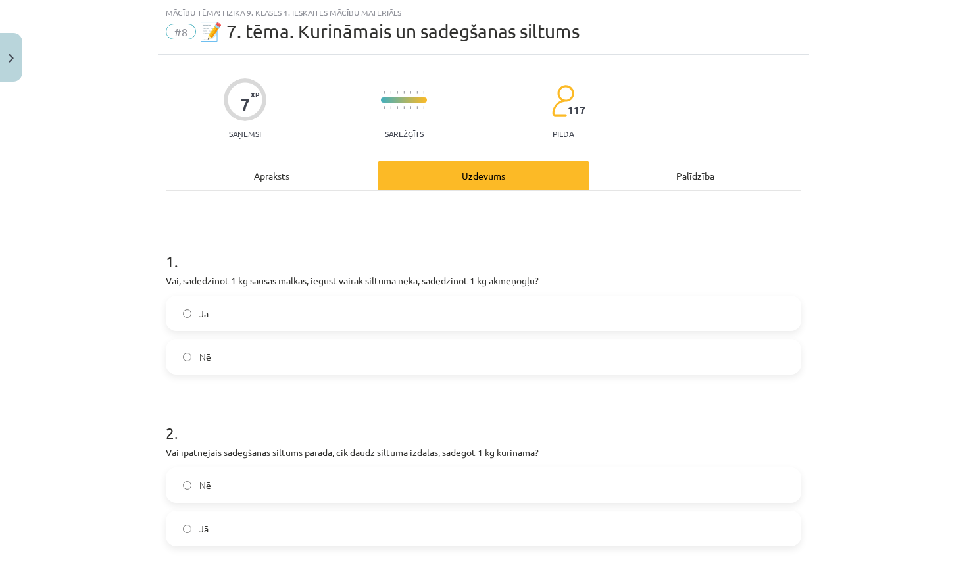
click at [377, 309] on label "Jā" at bounding box center [483, 313] width 633 height 33
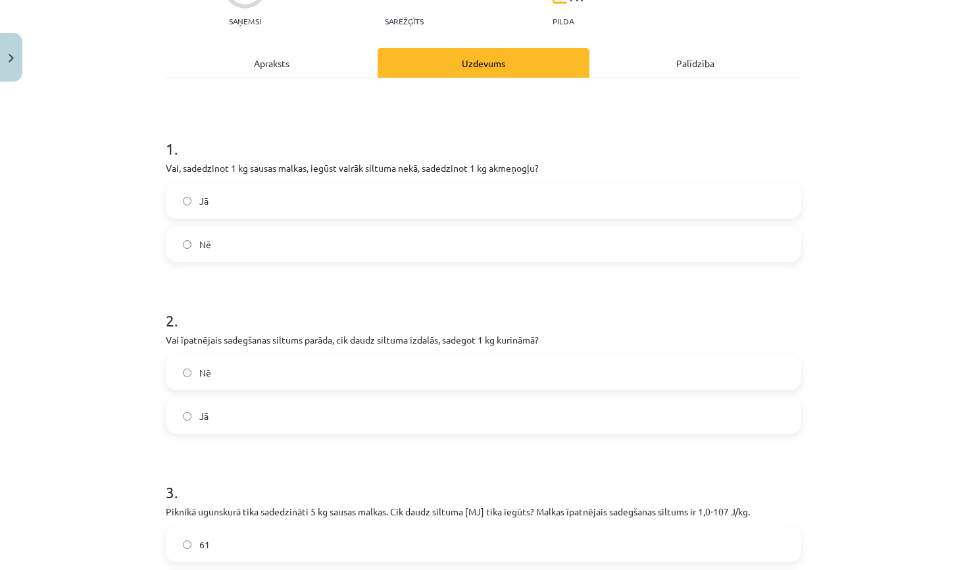
scroll to position [147, 0]
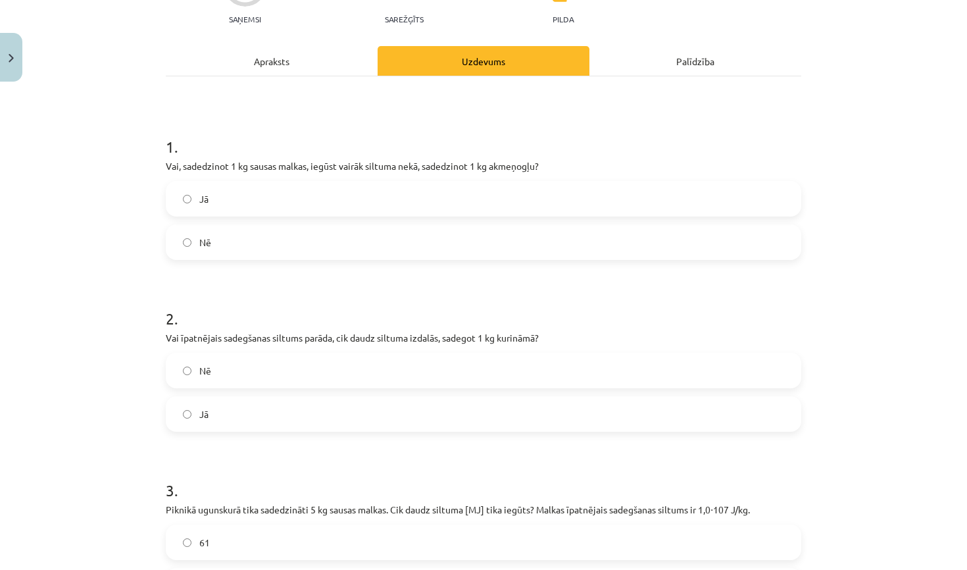
click at [392, 371] on label "Nē" at bounding box center [483, 370] width 633 height 33
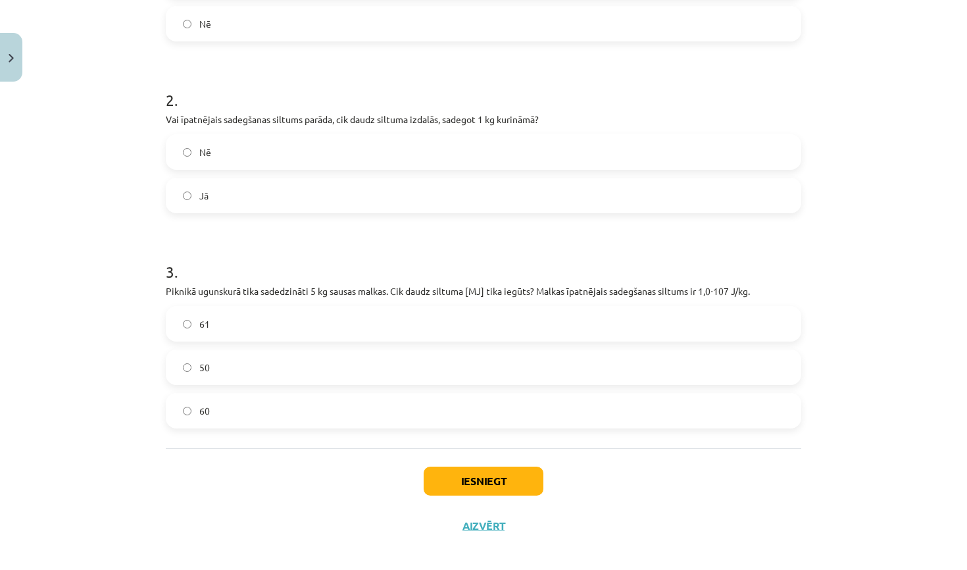
scroll to position [371, 0]
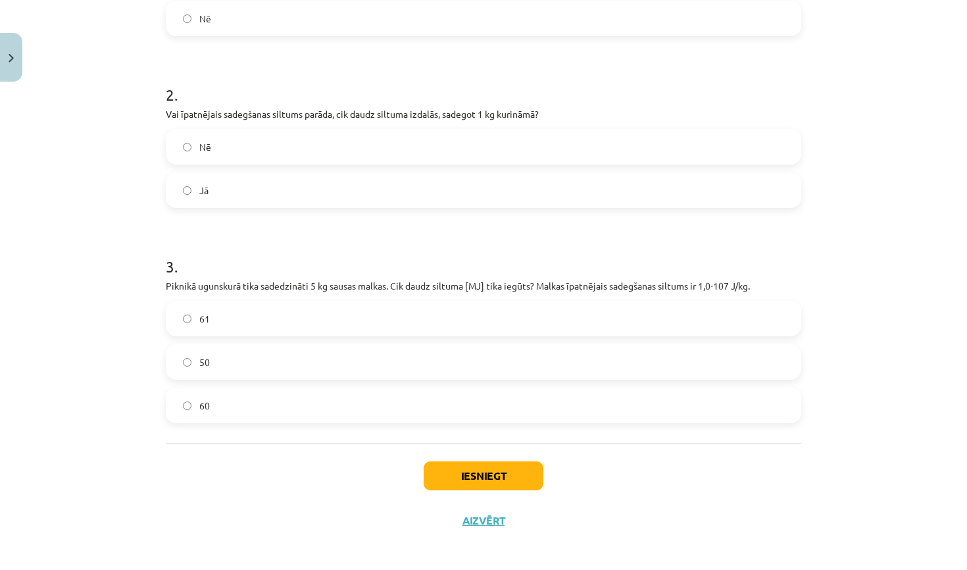
click at [379, 319] on label "61" at bounding box center [483, 318] width 633 height 33
click at [451, 474] on button "Iesniegt" at bounding box center [484, 475] width 120 height 29
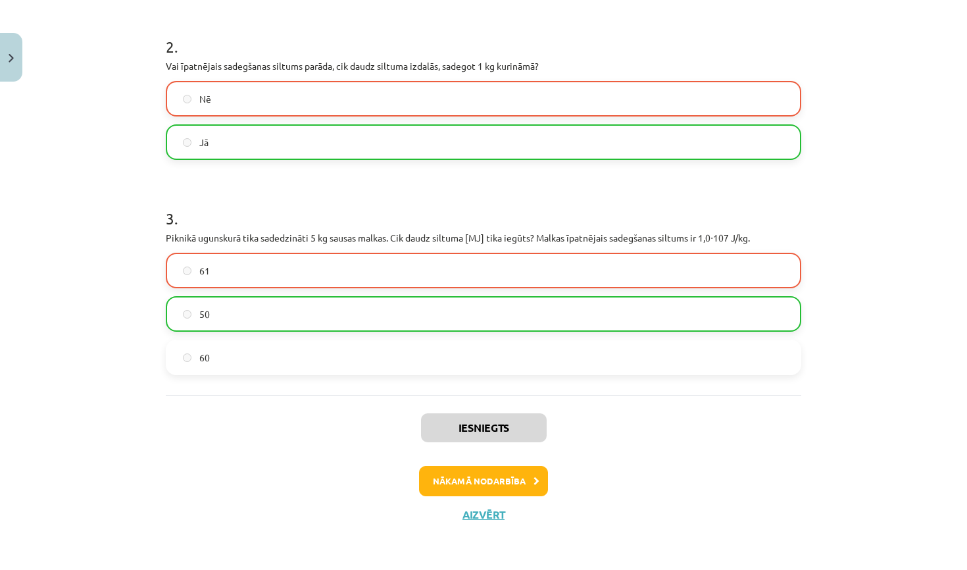
click at [476, 474] on button "Nākamā nodarbība" at bounding box center [483, 481] width 129 height 30
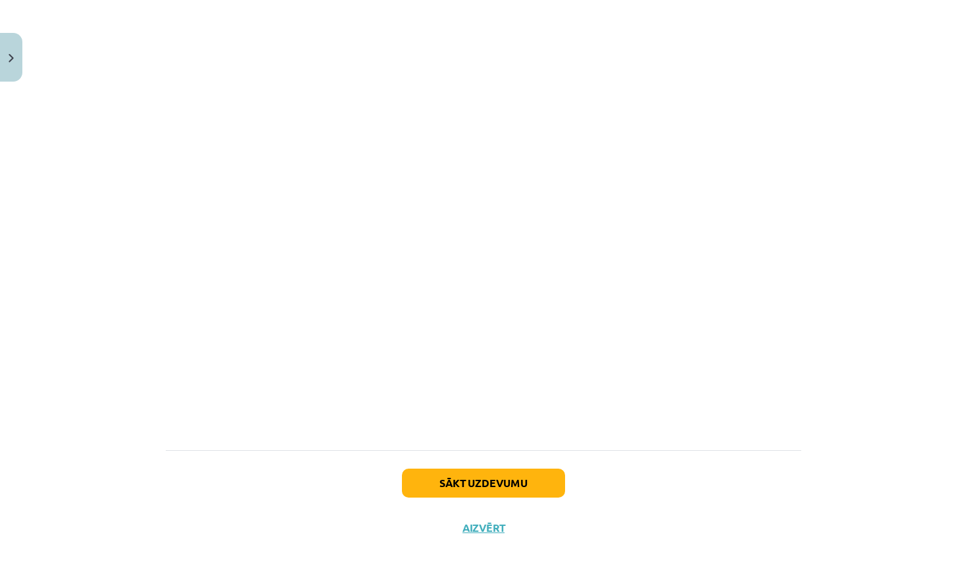
scroll to position [845, 0]
click at [489, 522] on button "Aizvērt" at bounding box center [484, 528] width 50 height 13
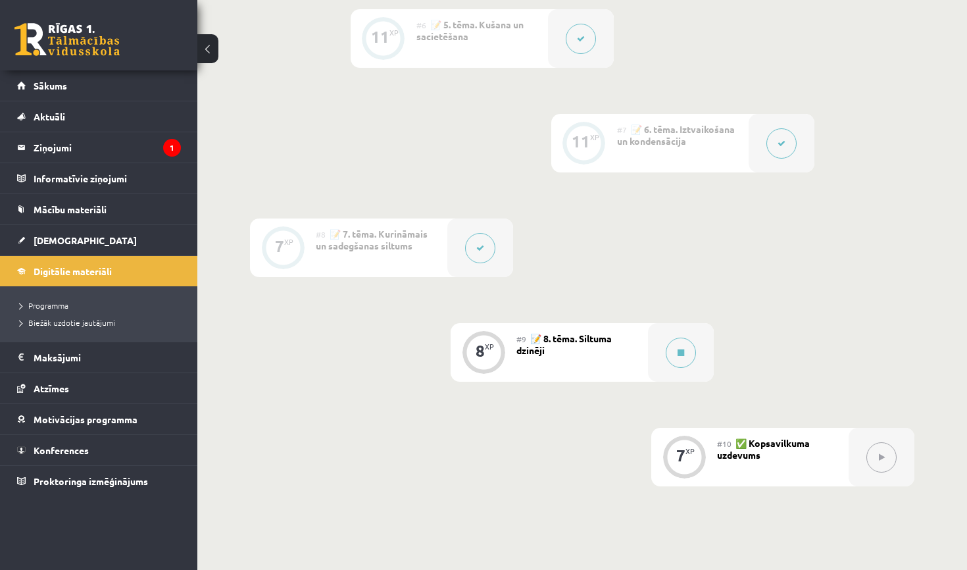
scroll to position [887, 0]
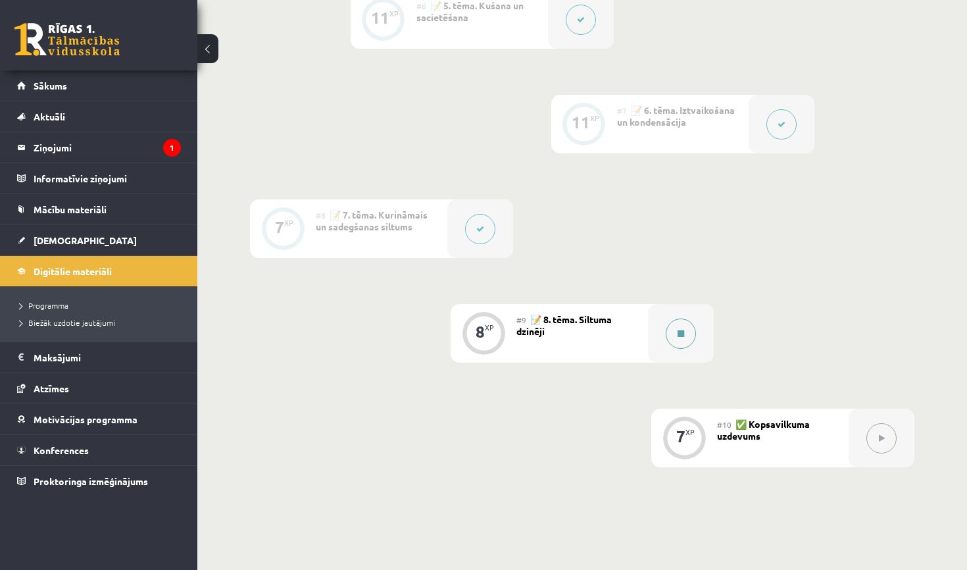
click at [682, 328] on button at bounding box center [681, 333] width 30 height 30
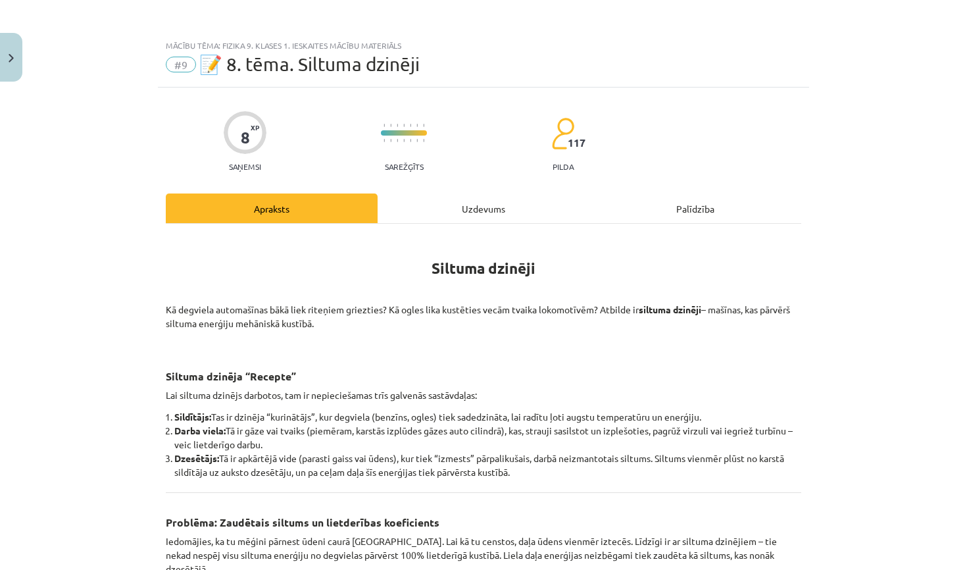
click at [445, 201] on div "Uzdevums" at bounding box center [484, 208] width 212 height 30
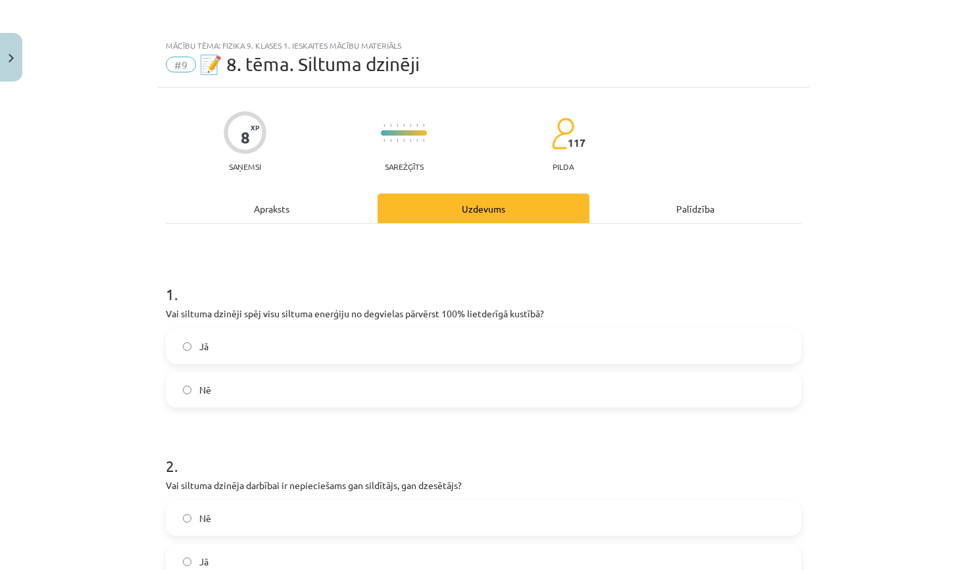
scroll to position [33, 0]
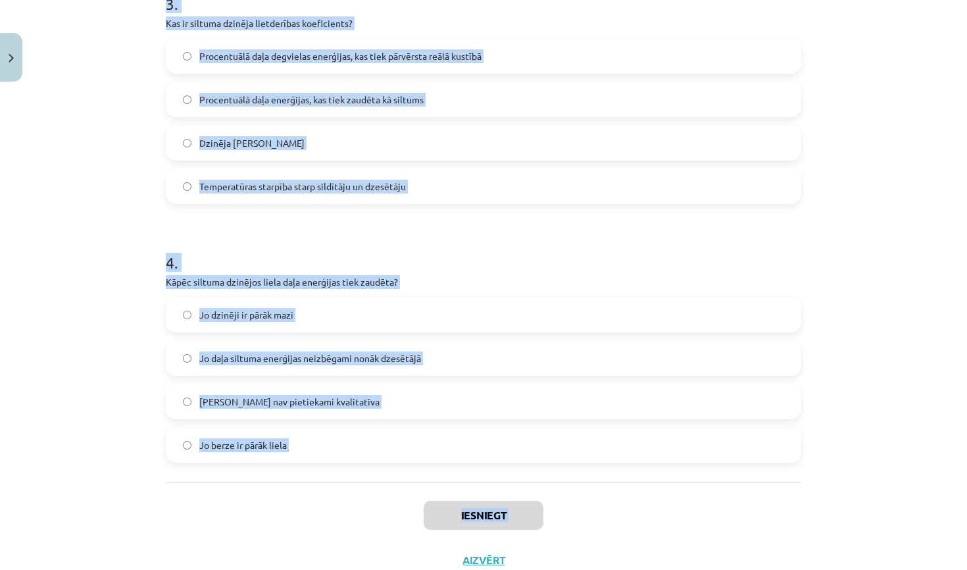
drag, startPoint x: 166, startPoint y: 281, endPoint x: 462, endPoint y: 569, distance: 412.6
click at [462, 569] on div "8 XP Saņemsi Sarežģīts 117 pilda Apraksts Uzdevums Palīdzība 1 . Vai siltuma dz…" at bounding box center [483, 18] width 651 height 1128
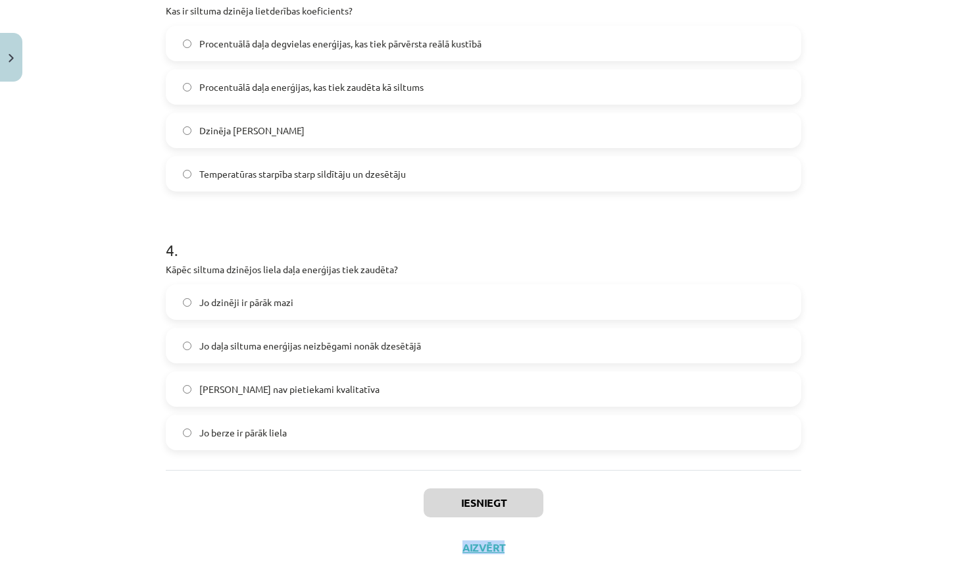
click at [467, 514] on div "Iesniegt Aizvērt" at bounding box center [483, 516] width 635 height 92
click at [626, 487] on div "Iesniegt Aizvērt" at bounding box center [483, 516] width 635 height 92
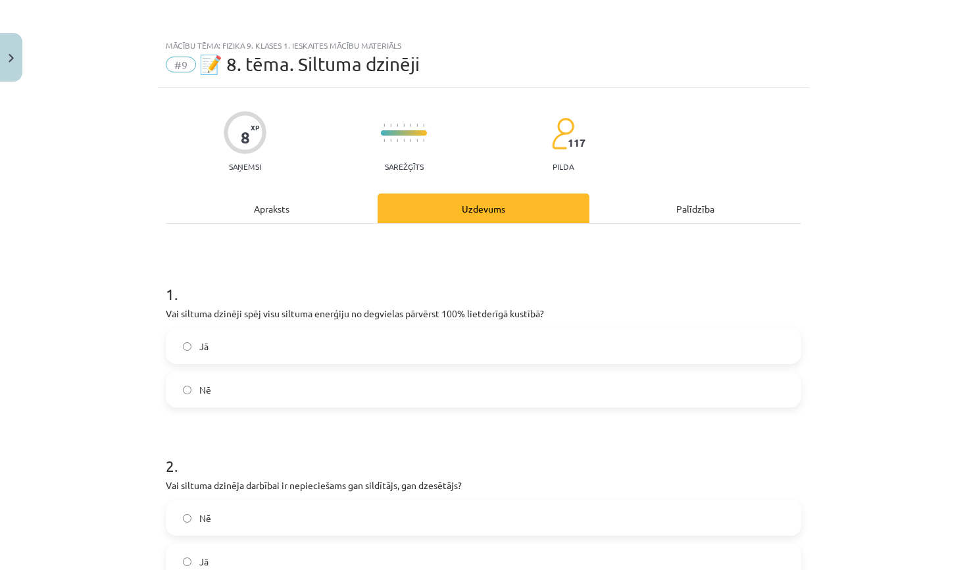
scroll to position [0, 0]
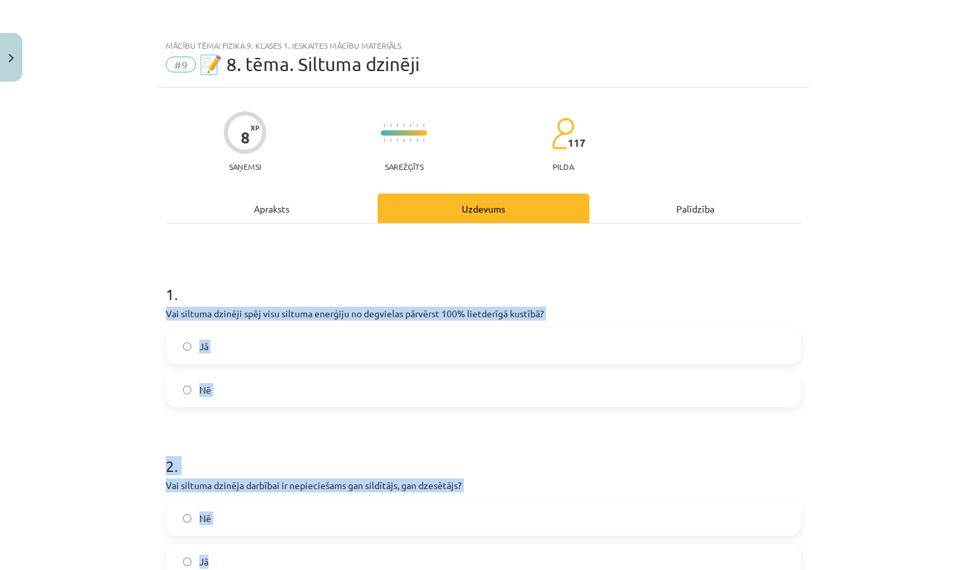
drag, startPoint x: 166, startPoint y: 312, endPoint x: 492, endPoint y: 565, distance: 413.0
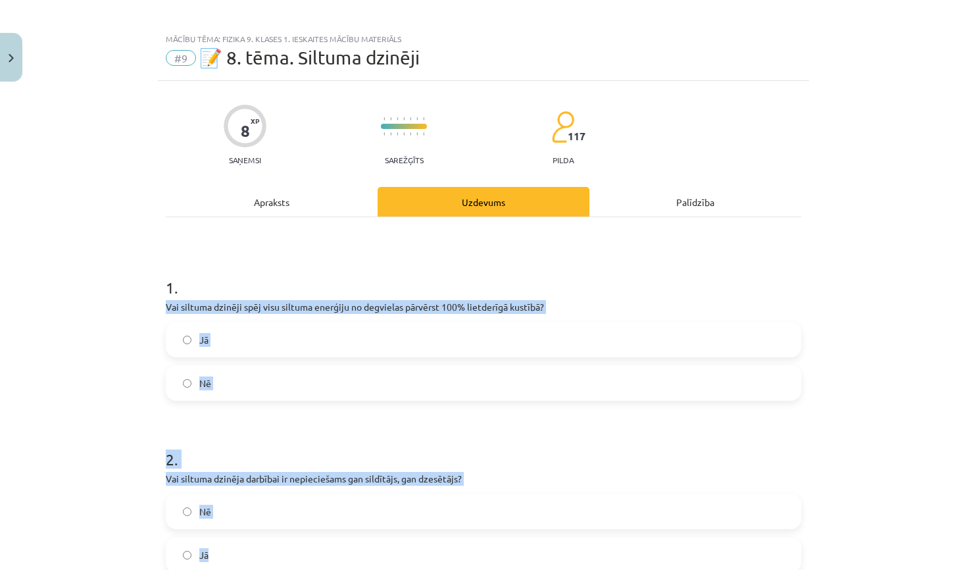
click at [493, 568] on label "Jā" at bounding box center [483, 554] width 633 height 33
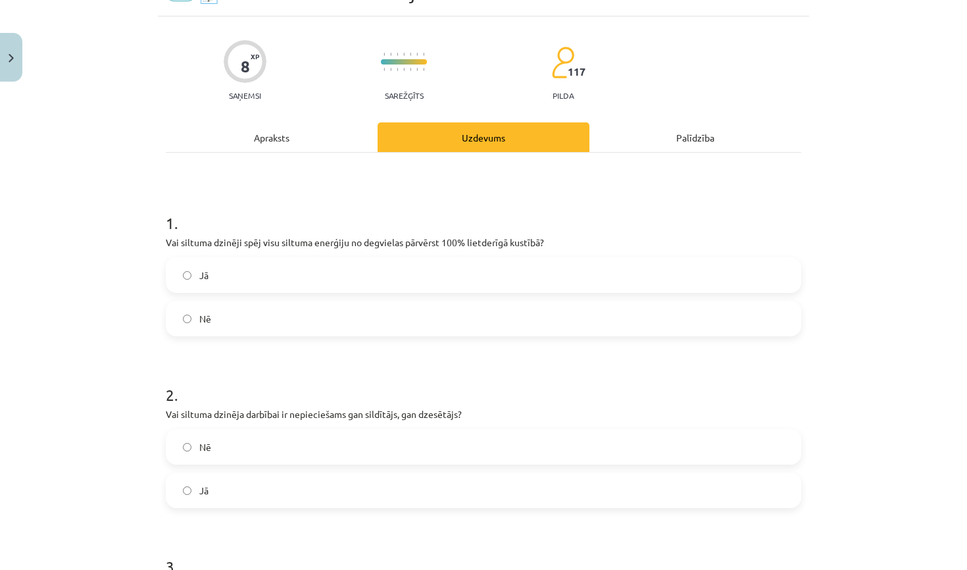
scroll to position [80, 0]
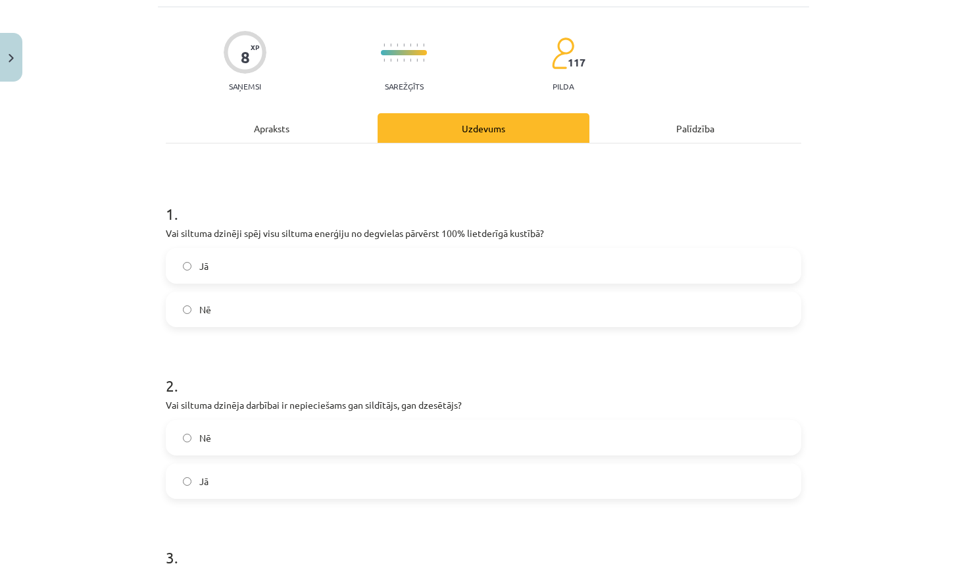
click at [289, 435] on label "Nē" at bounding box center [483, 437] width 633 height 33
click at [138, 363] on div "Mācību tēma: Fizika 9. klases 1. ieskaites mācību materiāls #9 📝 8. tēma. Siltu…" at bounding box center [483, 285] width 967 height 570
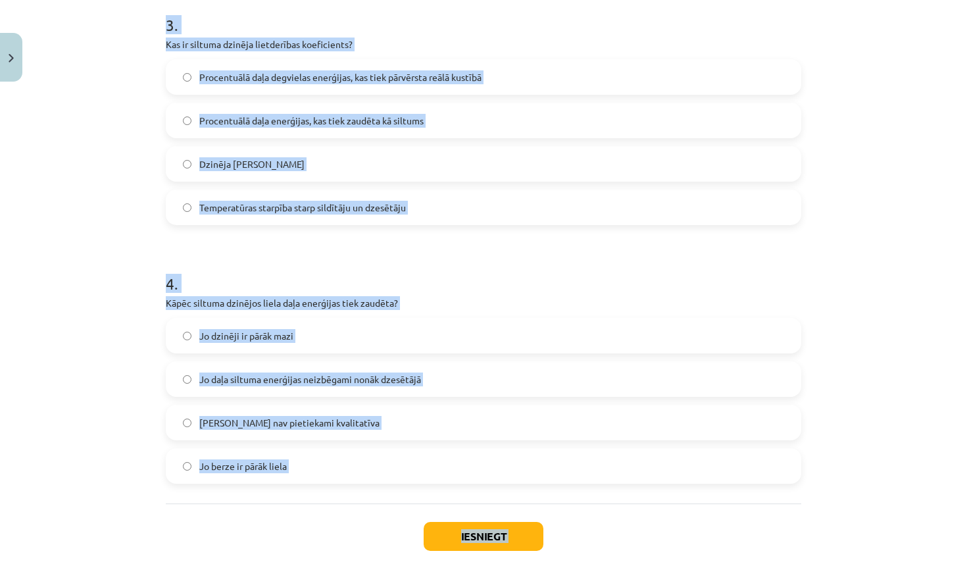
scroll to position [620, 0]
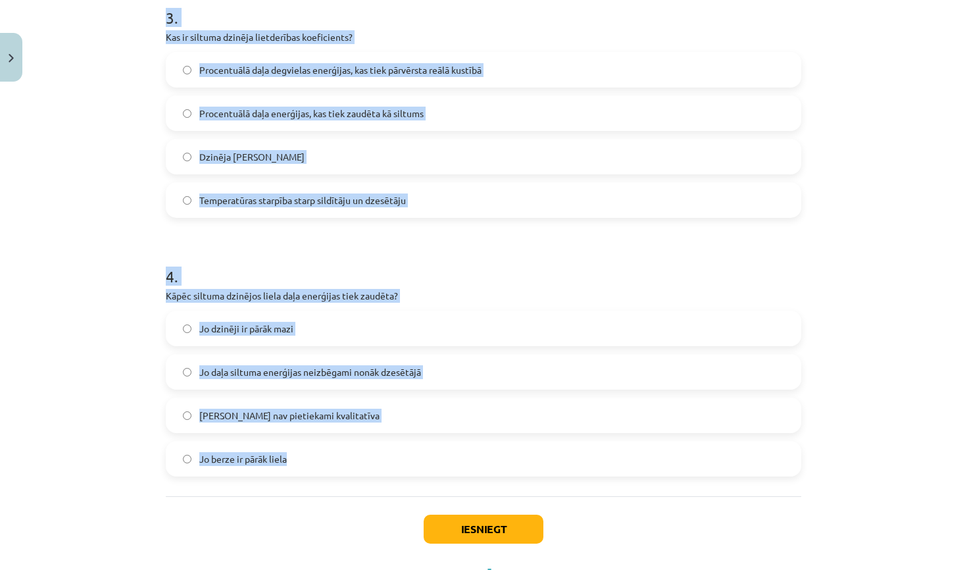
drag, startPoint x: 168, startPoint y: 232, endPoint x: 543, endPoint y: 487, distance: 454.1
click at [543, 487] on div "1 . Vai siltuma dzinēji spēj visu siltuma enerģiju no degvielas pārvērst 100% l…" at bounding box center [483, 50] width 635 height 892
copy form "Vai siltuma dzinēji spēj visu siltuma enerģiju no degvielas pārvērst 100% lietd…"
click at [918, 428] on div "Mācību tēma: Fizika 9. klases 1. ieskaites mācību materiāls #9 📝 8. tēma. Siltu…" at bounding box center [483, 285] width 967 height 570
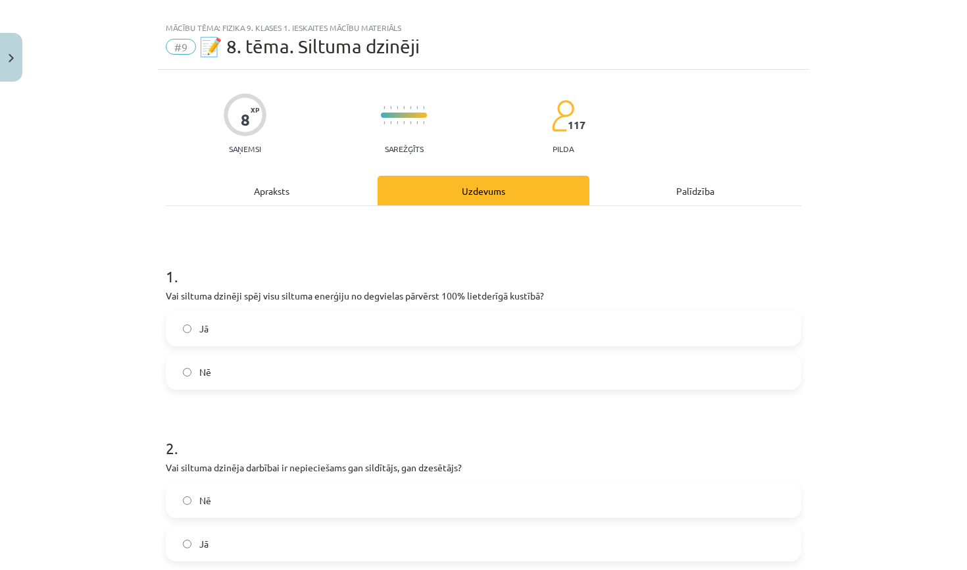
scroll to position [24, 0]
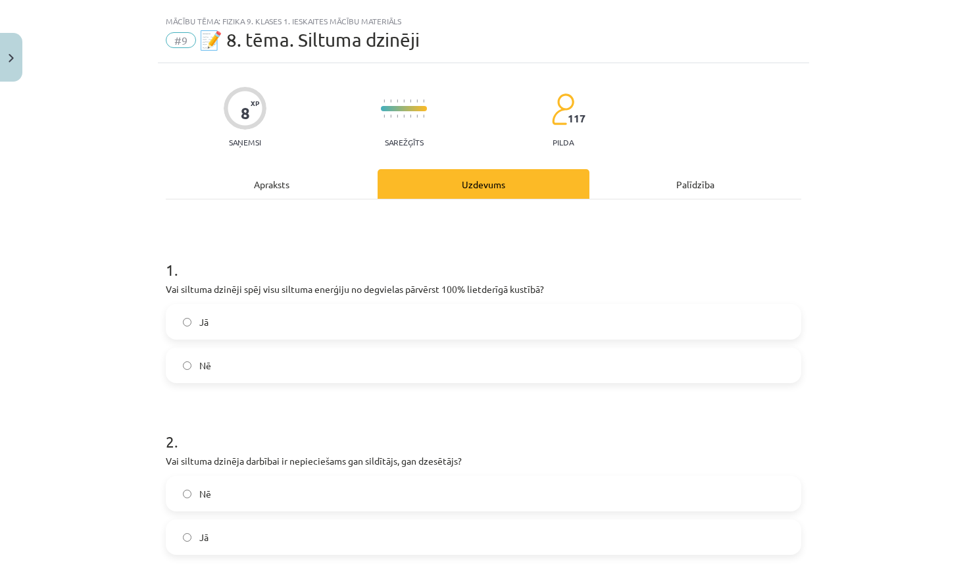
click at [599, 363] on label "Nē" at bounding box center [483, 365] width 633 height 33
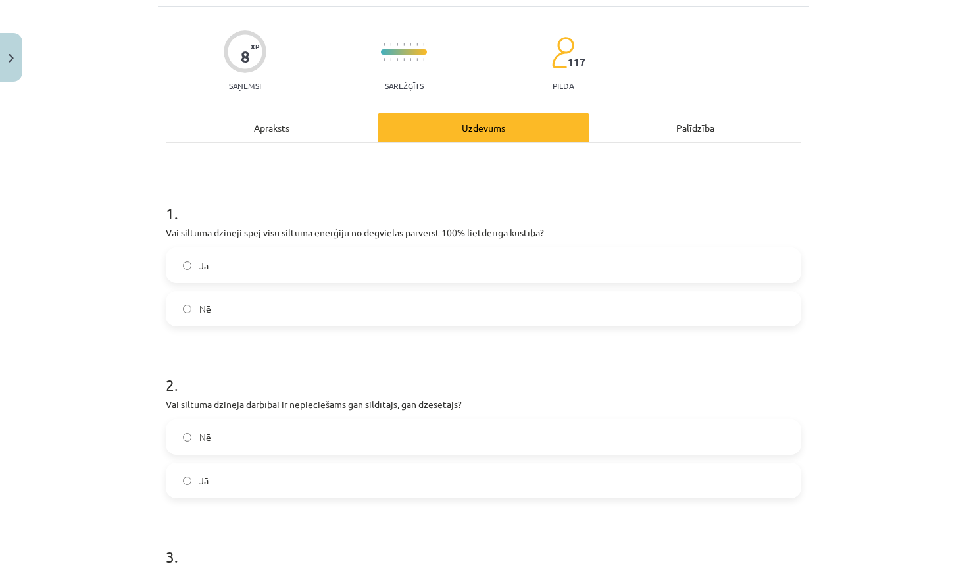
scroll to position [83, 0]
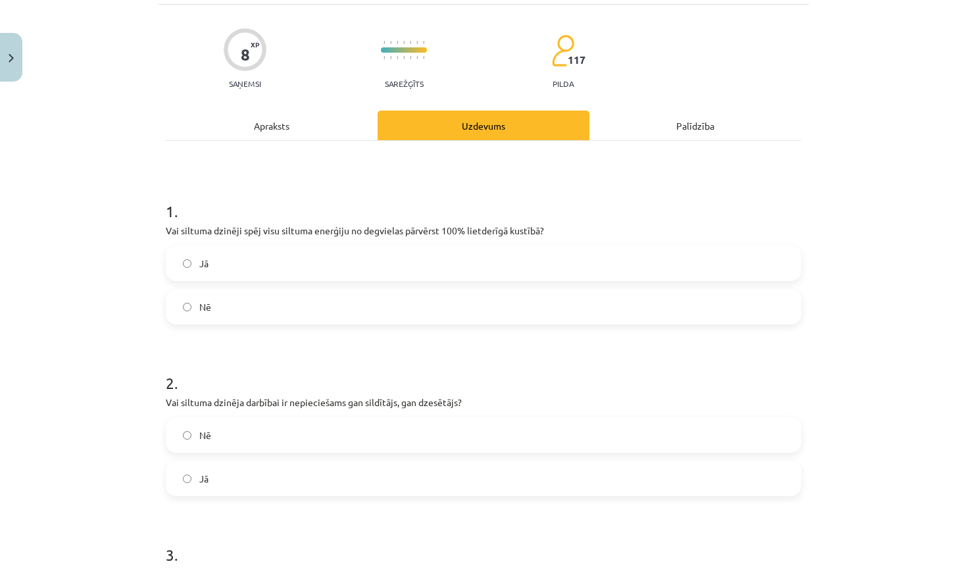
click at [477, 480] on label "Jā" at bounding box center [483, 478] width 633 height 33
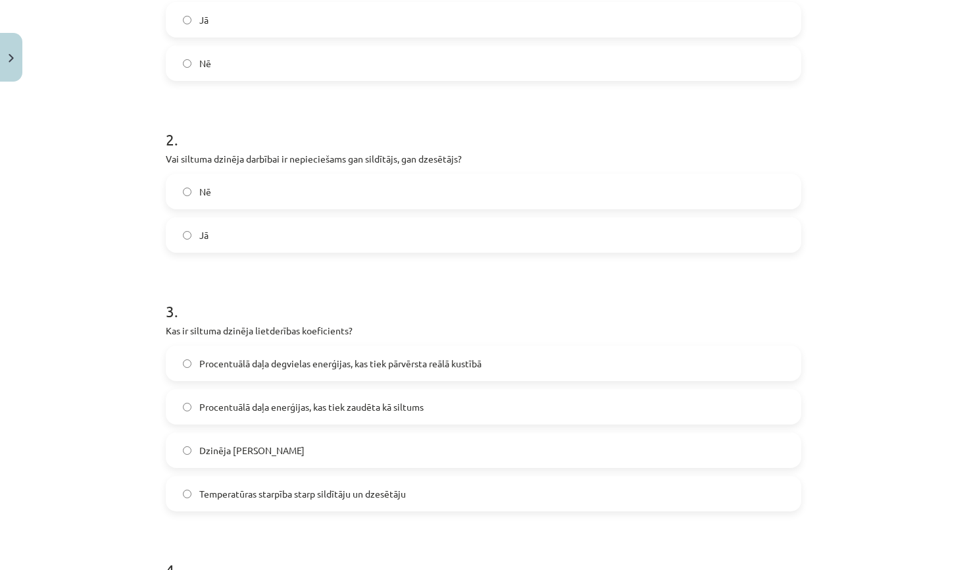
scroll to position [330, 0]
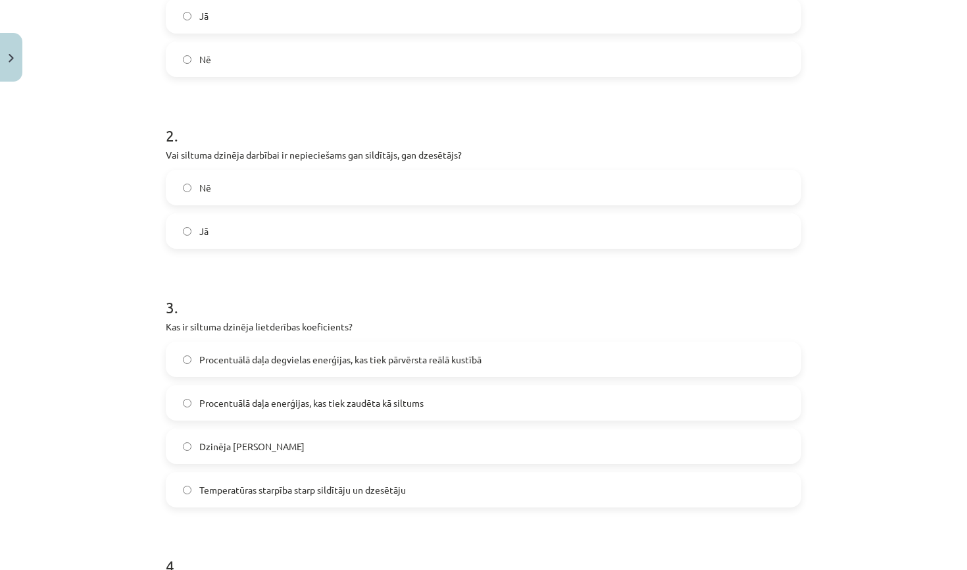
click at [416, 366] on label "Procentuālā daļa degvielas enerģijas, kas tiek pārvērsta reālā kustībā" at bounding box center [483, 359] width 633 height 33
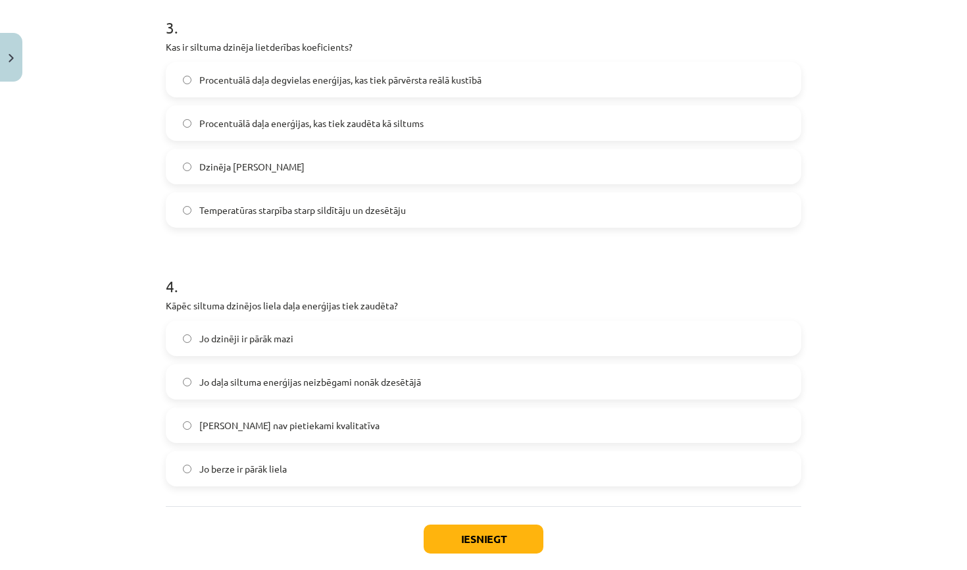
scroll to position [612, 0]
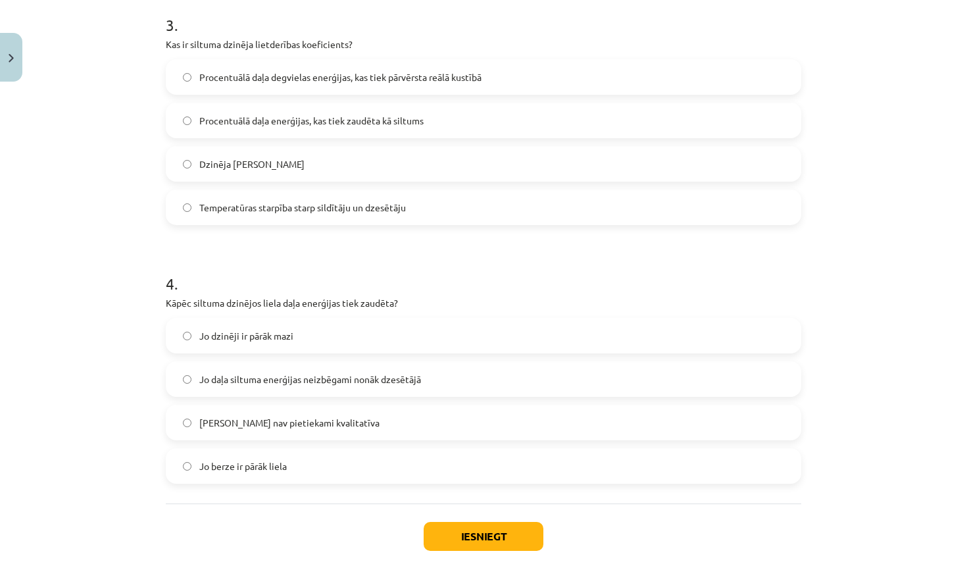
click at [406, 382] on span "Jo daļa siltuma enerģijas neizbēgami nonāk dzesētājā" at bounding box center [310, 379] width 222 height 14
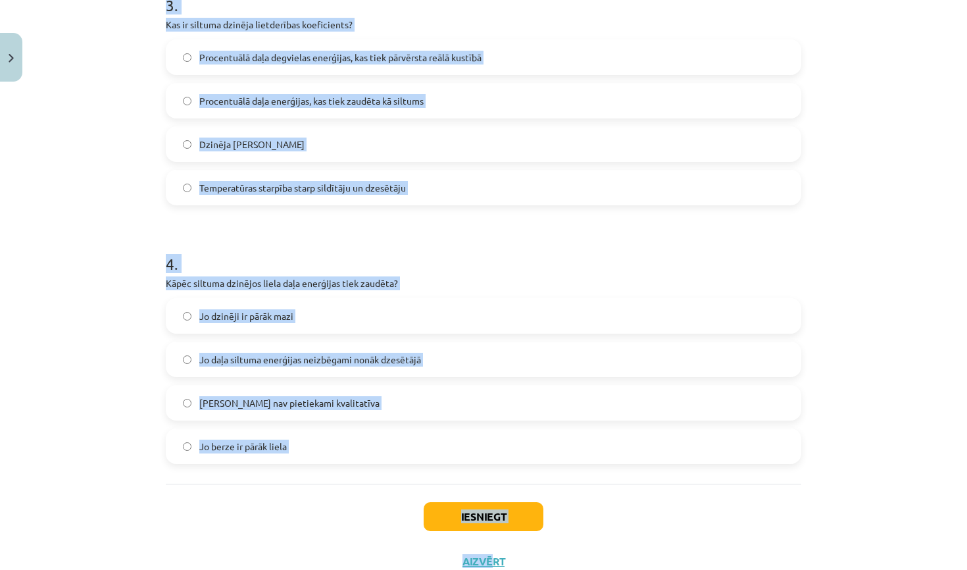
scroll to position [649, 0]
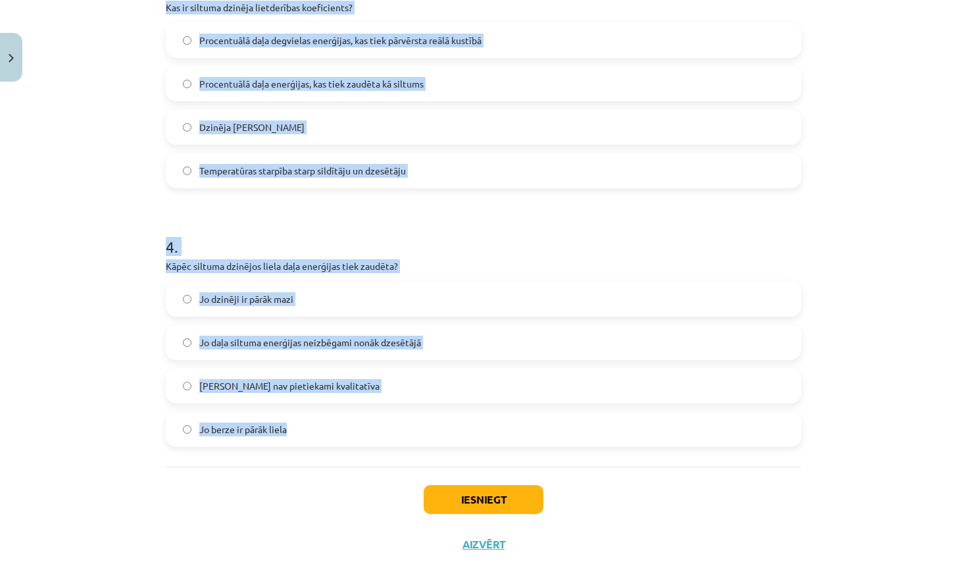
drag, startPoint x: 166, startPoint y: 313, endPoint x: 451, endPoint y: 435, distance: 310.0
click at [451, 435] on form "1 . Vai siltuma dzinēji spēj visu siltuma enerģiju no degvielas pārvērst 100% l…" at bounding box center [483, 30] width 635 height 834
copy form "Vai siltuma dzinēji spēj visu siltuma enerģiju no degvielas pārvērst 100% lietd…"
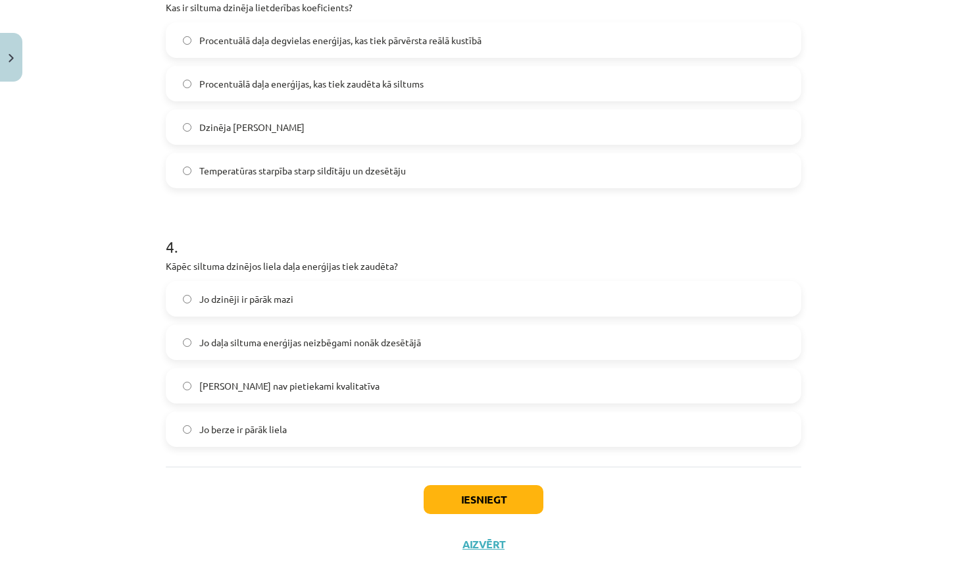
click at [816, 240] on div "Mācību tēma: Fizika 9. klases 1. ieskaites mācību materiāls #9 📝 8. tēma. Siltu…" at bounding box center [483, 285] width 967 height 570
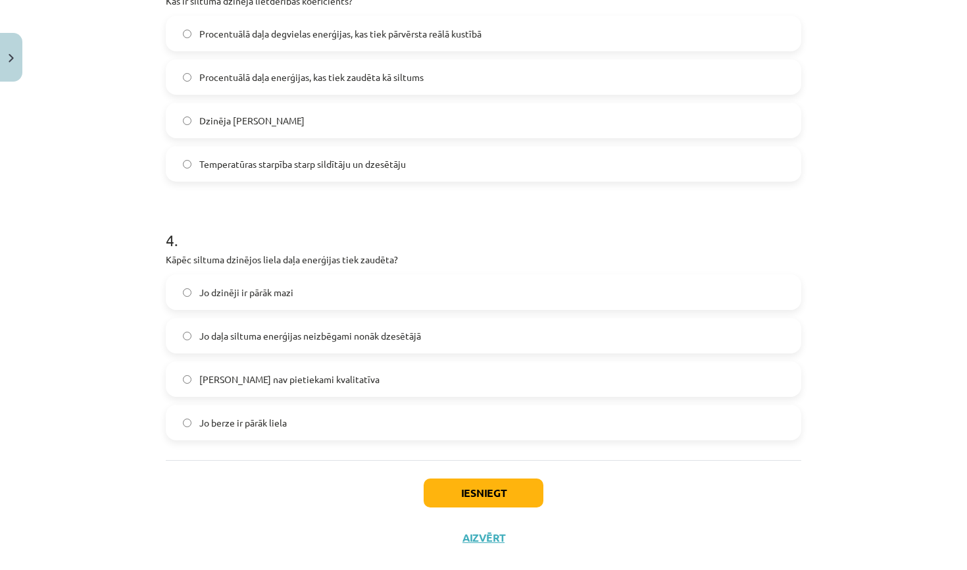
scroll to position [660, 0]
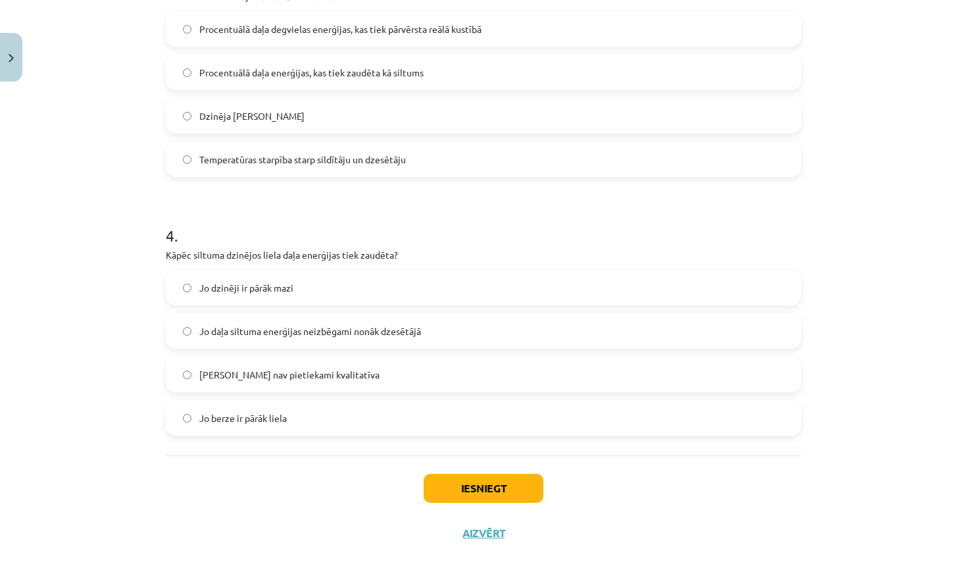
click at [512, 481] on button "Iesniegt" at bounding box center [484, 488] width 120 height 29
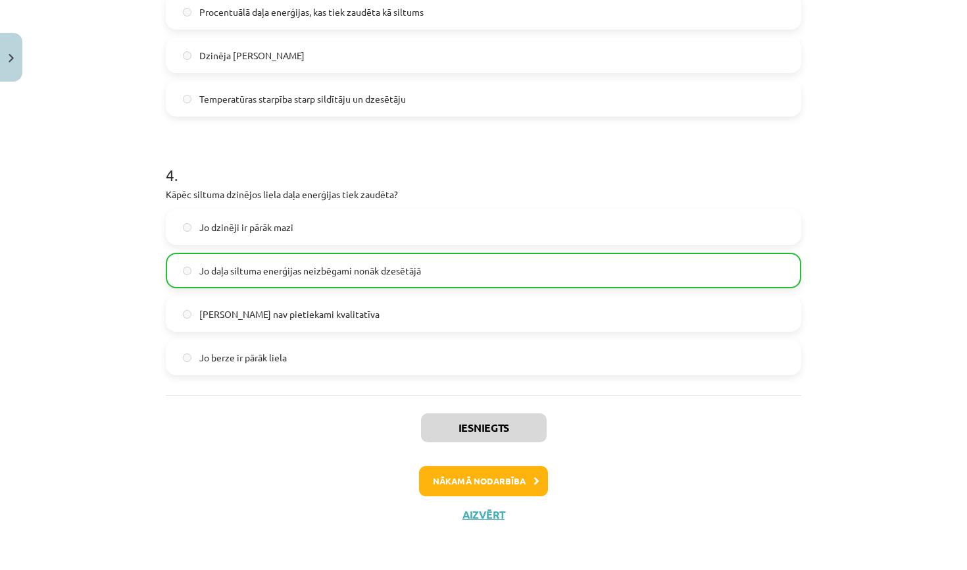
click at [503, 478] on button "Nākamā nodarbība" at bounding box center [483, 481] width 129 height 30
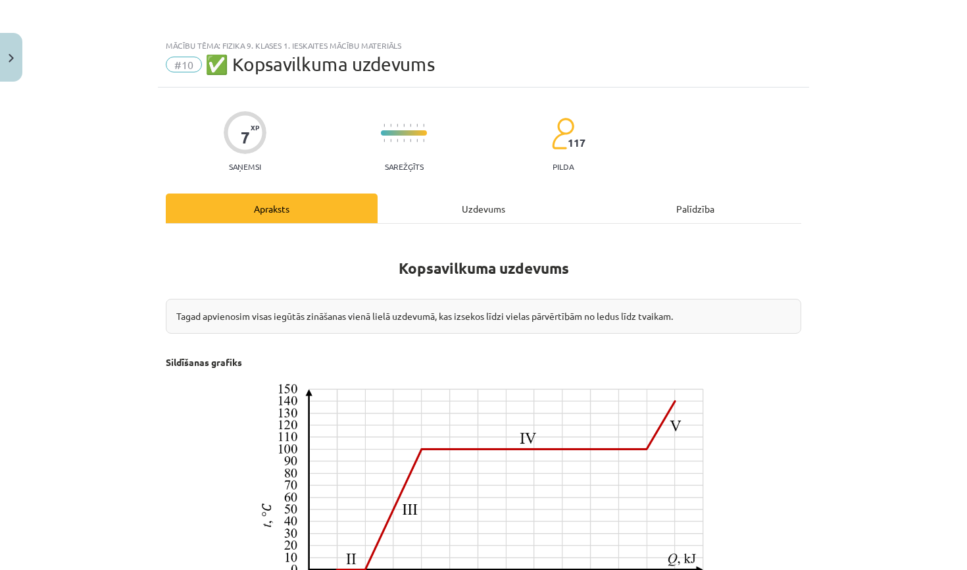
scroll to position [0, 0]
click at [449, 218] on div "Uzdevums" at bounding box center [484, 208] width 212 height 30
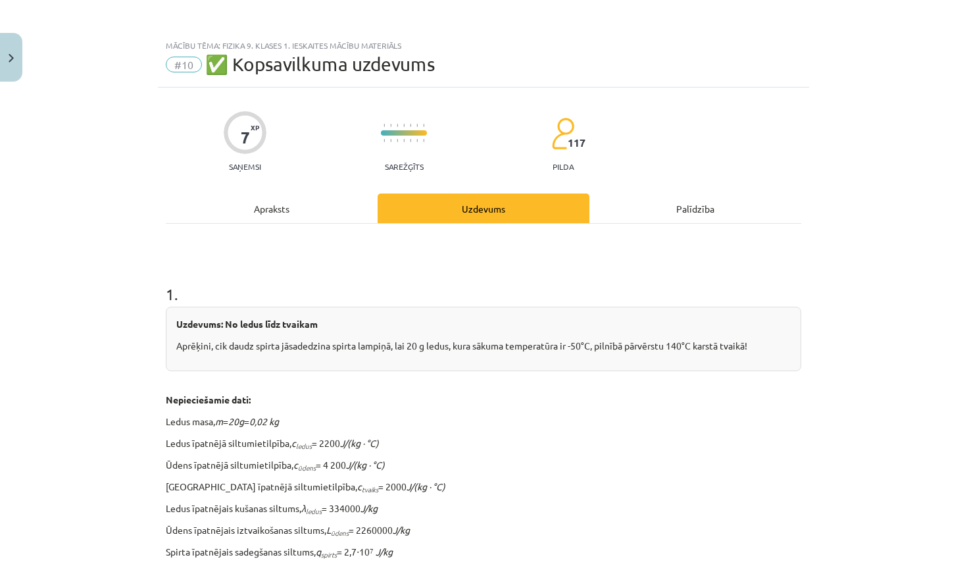
drag, startPoint x: 176, startPoint y: 324, endPoint x: 294, endPoint y: 420, distance: 152.0
click at [186, 330] on p "Uzdevums: No ledus līdz tvaikam" at bounding box center [483, 324] width 614 height 14
click at [518, 514] on p "Ledus īpatnējais kušanas siltums, λ ledus = 334000 J/kg" at bounding box center [483, 508] width 635 height 14
click at [166, 403] on strong "Nepieciešamie dati:" at bounding box center [208, 399] width 85 height 12
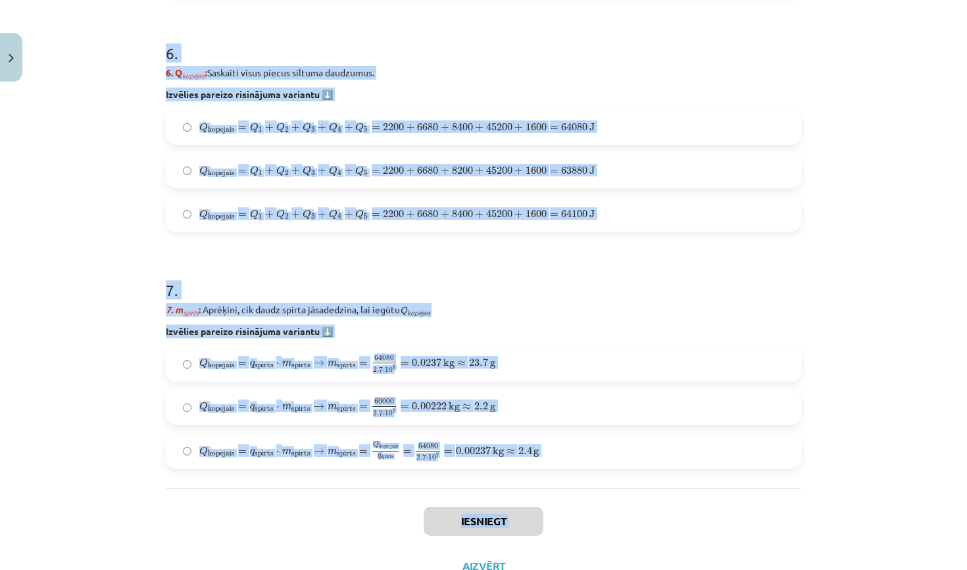
scroll to position [1729, 0]
drag, startPoint x: 166, startPoint y: 280, endPoint x: 414, endPoint y: 478, distance: 316.8
copy form "Nepieciešamie dati: Ledus masa, m = 20g = 0,02 kg Ledus īpatnējā siltumietilpīb…"
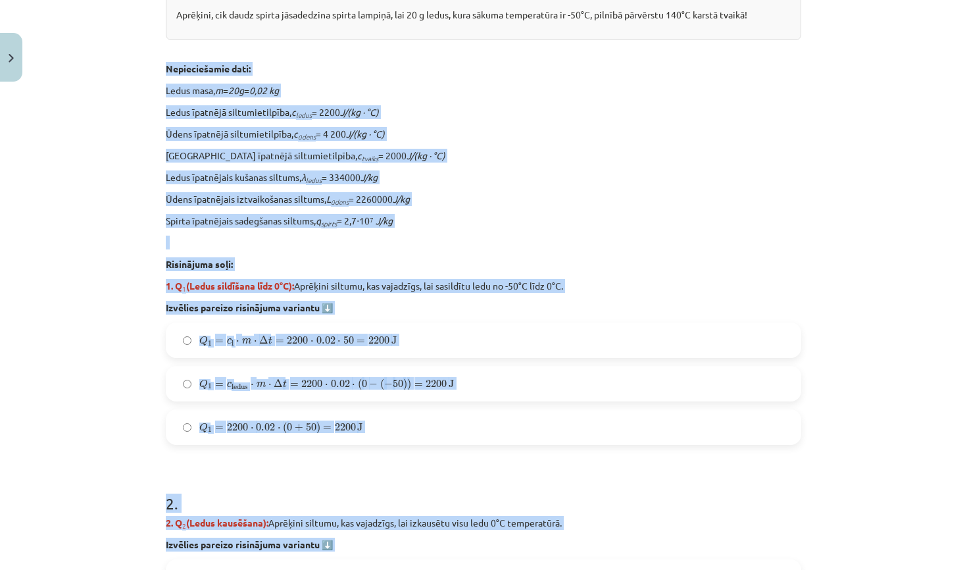
scroll to position [231, 0]
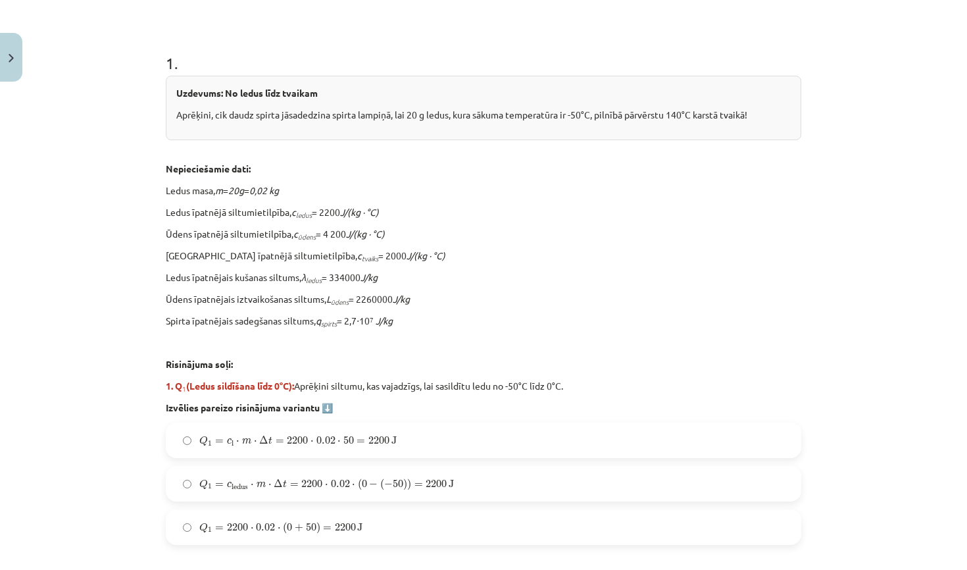
click at [901, 250] on div "Mācību tēma: Fizika 9. klases 1. ieskaites mācību materiāls #10 ✅ Kopsavilkuma …" at bounding box center [483, 285] width 967 height 570
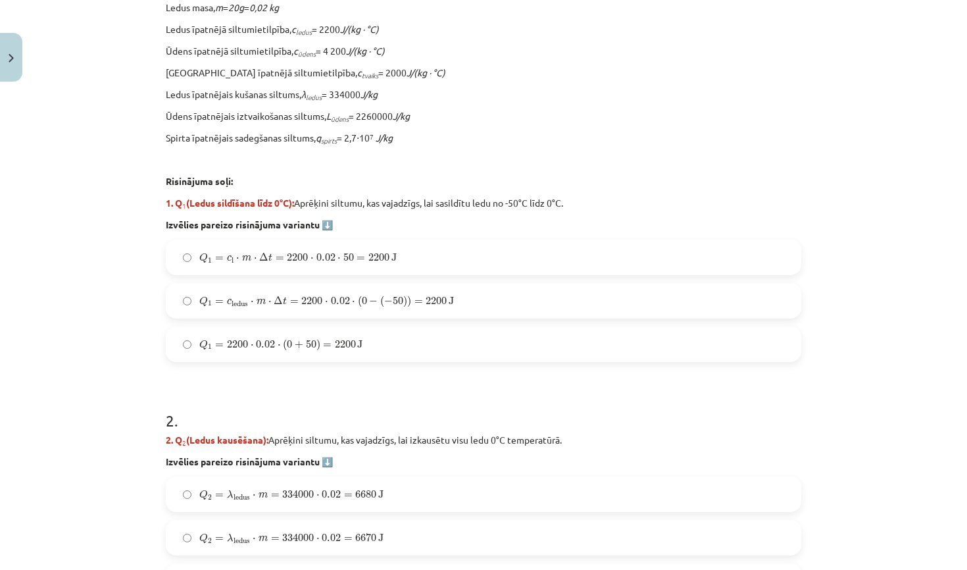
scroll to position [430, 0]
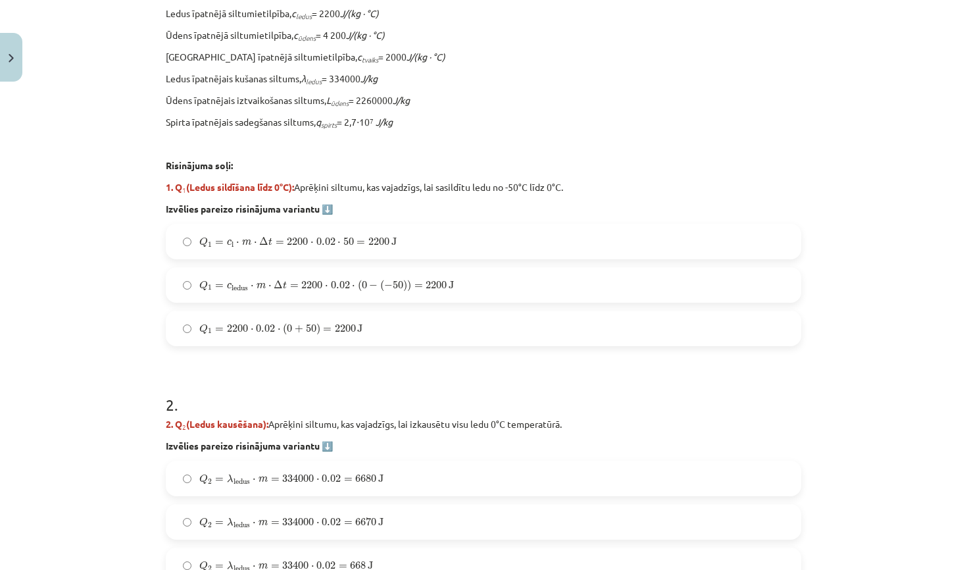
click at [320, 276] on label "Q 1 = c ledus ⋅ m ⋅ Δ t = 2200 ⋅ 0.02 ⋅ ( 0 − ( − 50 ) ) = 2200 J Q 1 = c ledus…" at bounding box center [483, 284] width 633 height 33
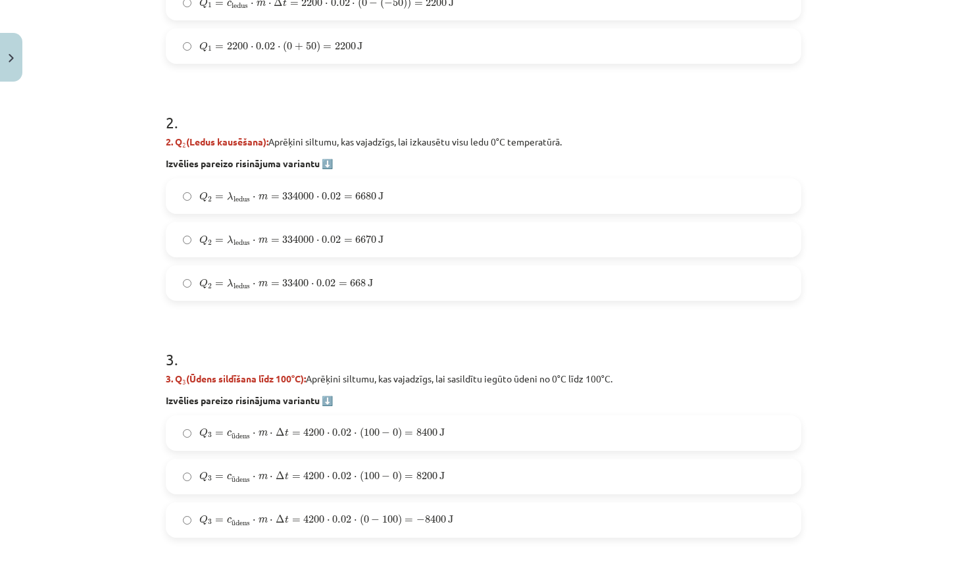
scroll to position [722, 0]
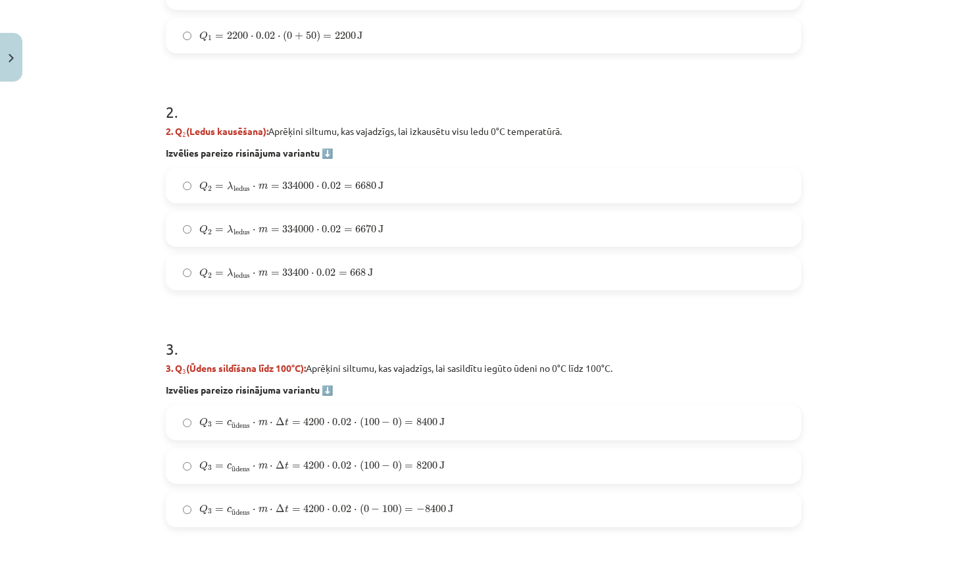
click at [468, 180] on label "Q 2 = λ ledus ⋅ m = 334000 ⋅ 0.02 = 6680 J Q 2 = λ ledus ⋅ m = 334000 ⋅ 0.02 = …" at bounding box center [483, 185] width 633 height 33
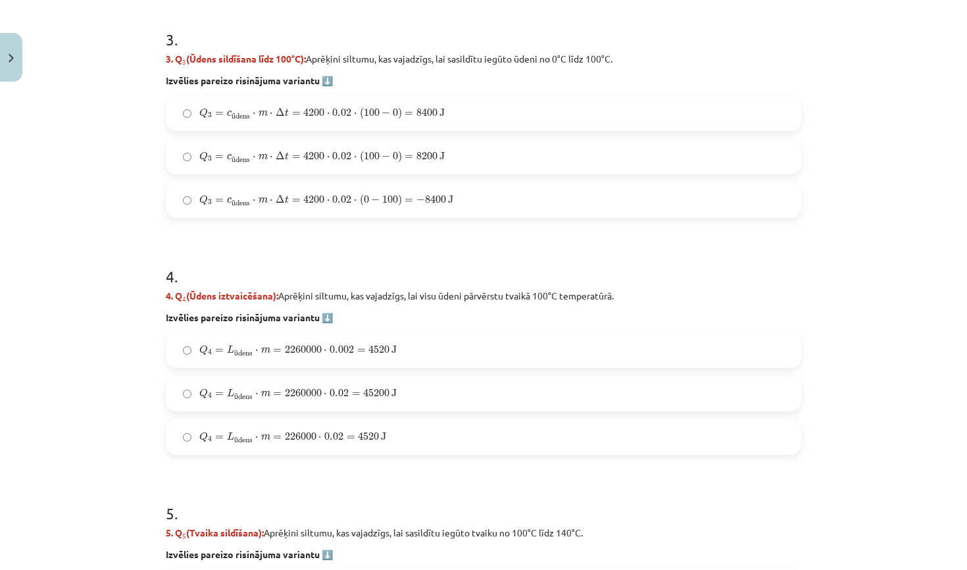
scroll to position [1030, 0]
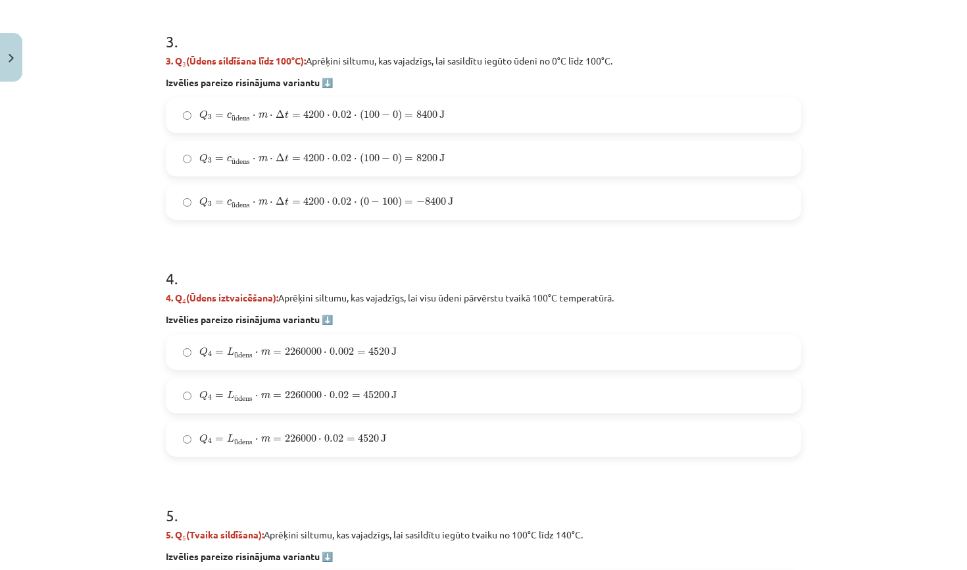
click at [307, 112] on span "4200" at bounding box center [313, 115] width 21 height 8
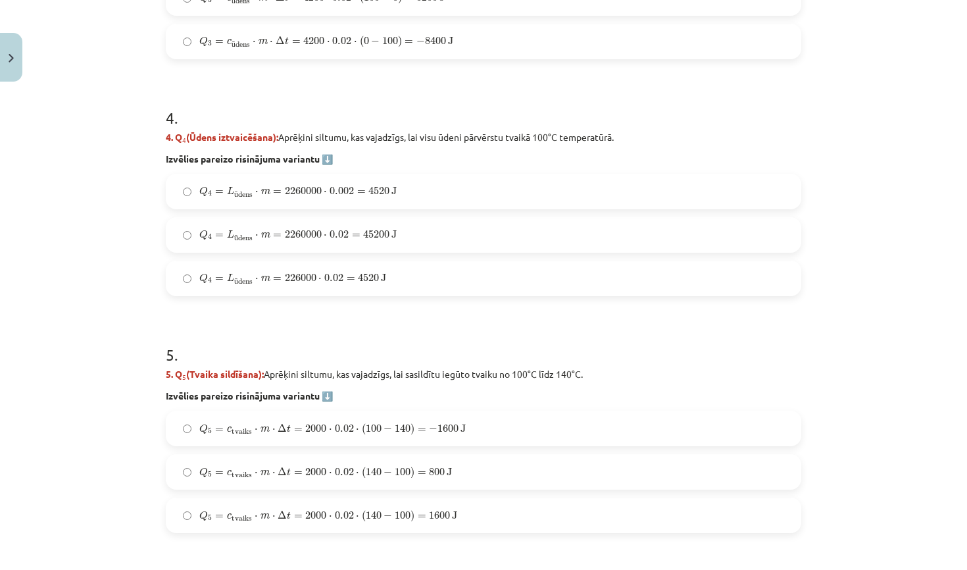
scroll to position [1198, 0]
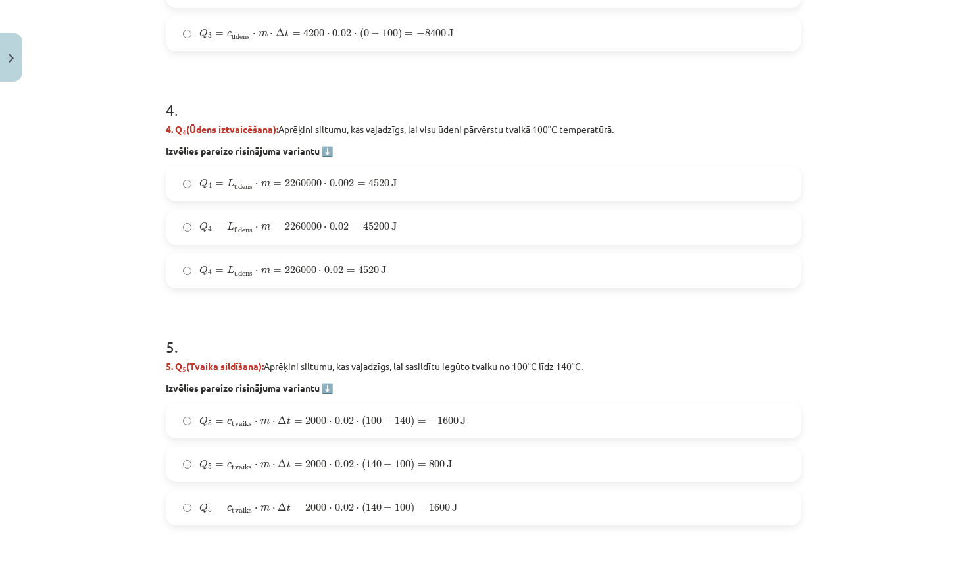
click at [386, 271] on span "J" at bounding box center [383, 270] width 5 height 8
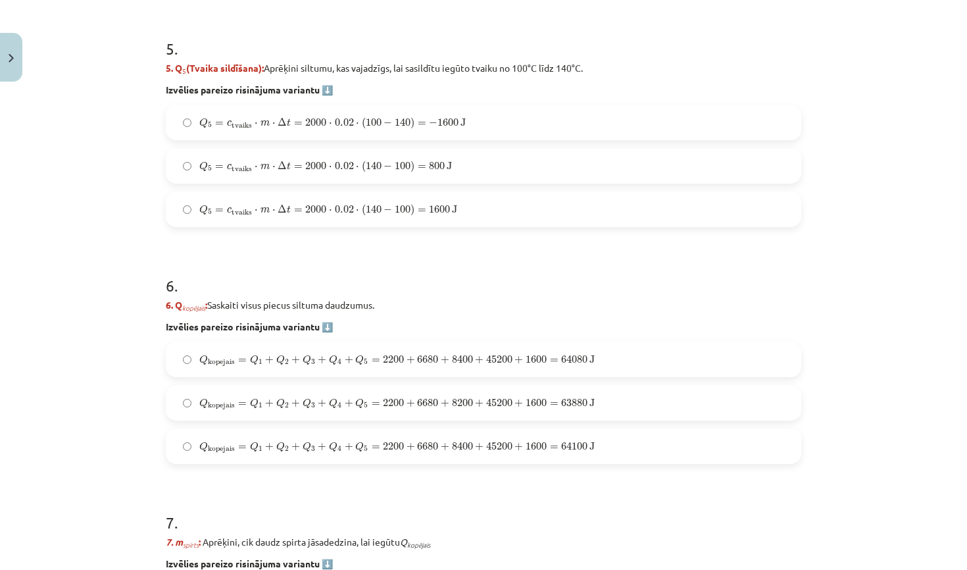
scroll to position [1497, 0]
click at [418, 207] on span "=" at bounding box center [422, 209] width 9 height 4
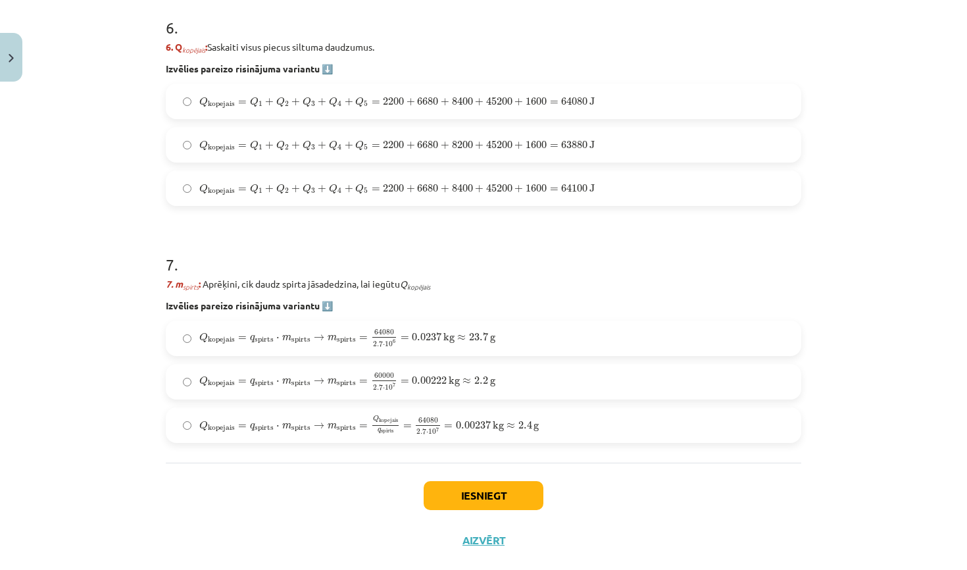
scroll to position [1753, 0]
click at [564, 147] on span "63880" at bounding box center [574, 145] width 26 height 8
click at [497, 338] on label "Q kopejais = q spirts ⋅ m spirts → m spirts = 64080 2.7 ⋅ 10 6 = 0.0237 kg ≈ 23…" at bounding box center [483, 338] width 633 height 33
click at [491, 495] on button "Iesniegt" at bounding box center [484, 496] width 120 height 29
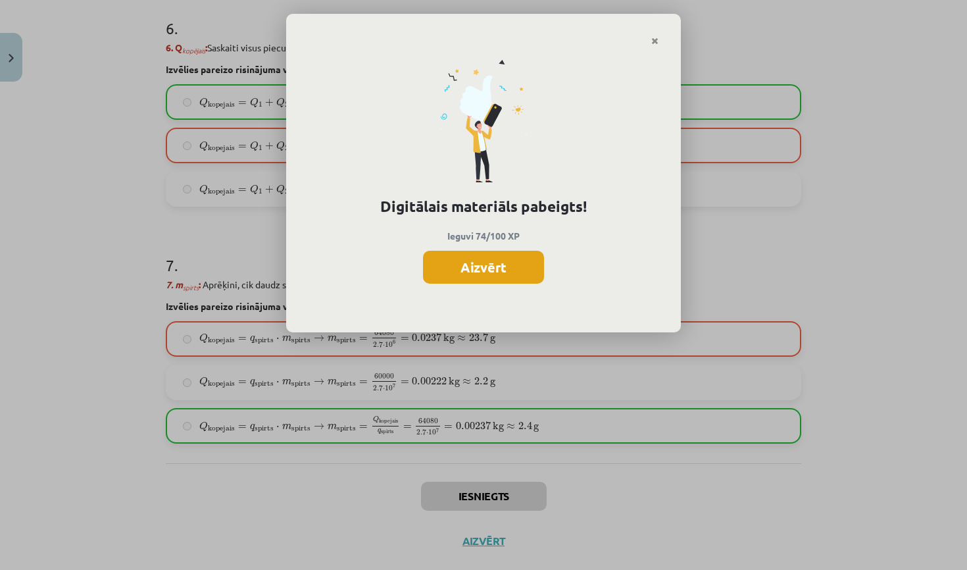
click at [496, 261] on button "Aizvērt" at bounding box center [483, 267] width 121 height 33
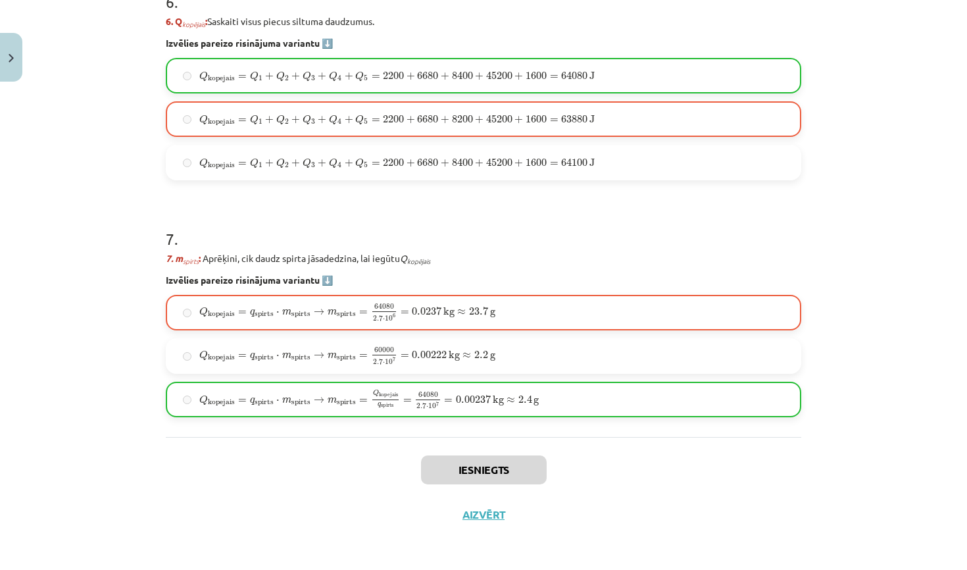
scroll to position [1781, 0]
click at [478, 518] on button "Aizvērt" at bounding box center [484, 514] width 50 height 13
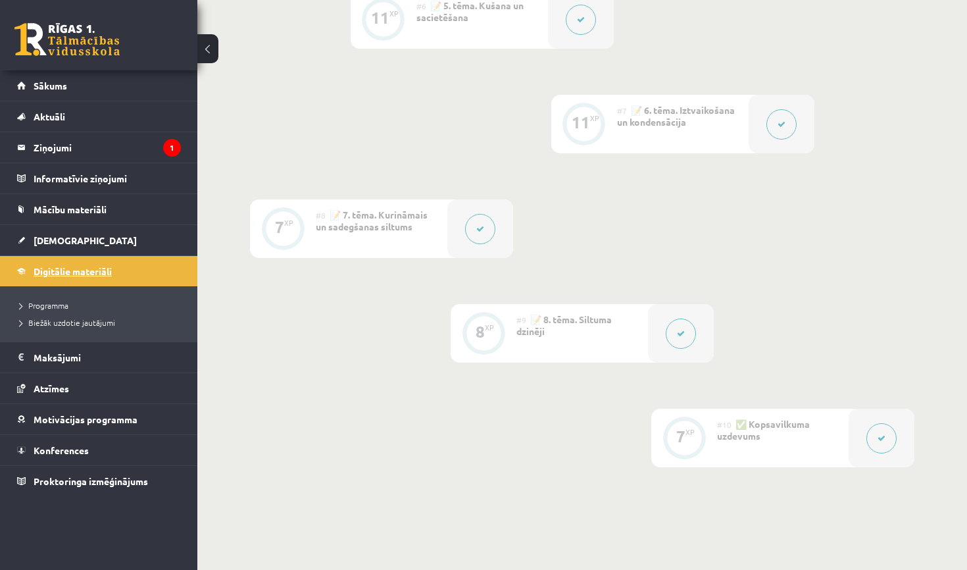
click at [65, 270] on span "Digitālie materiāli" at bounding box center [73, 271] width 78 height 12
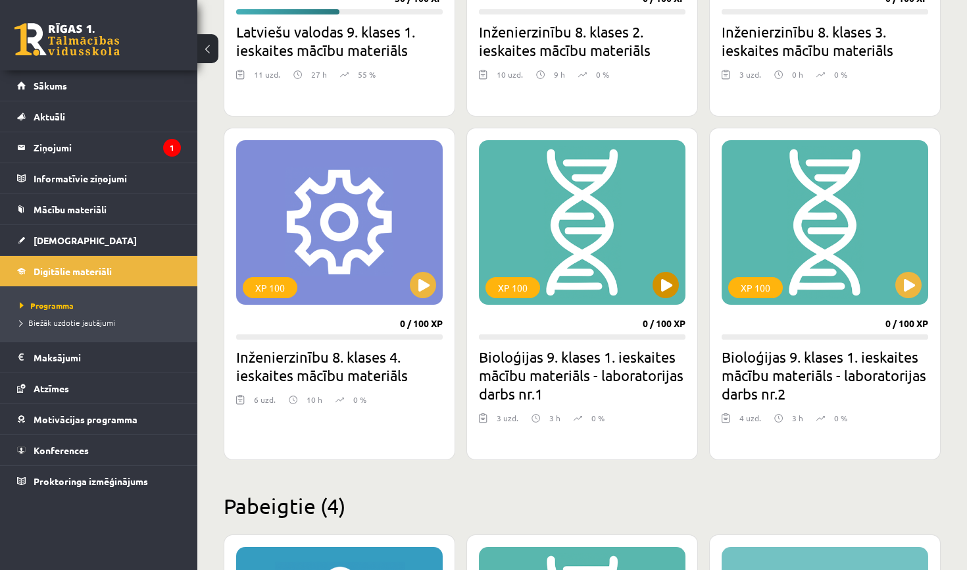
scroll to position [574, 0]
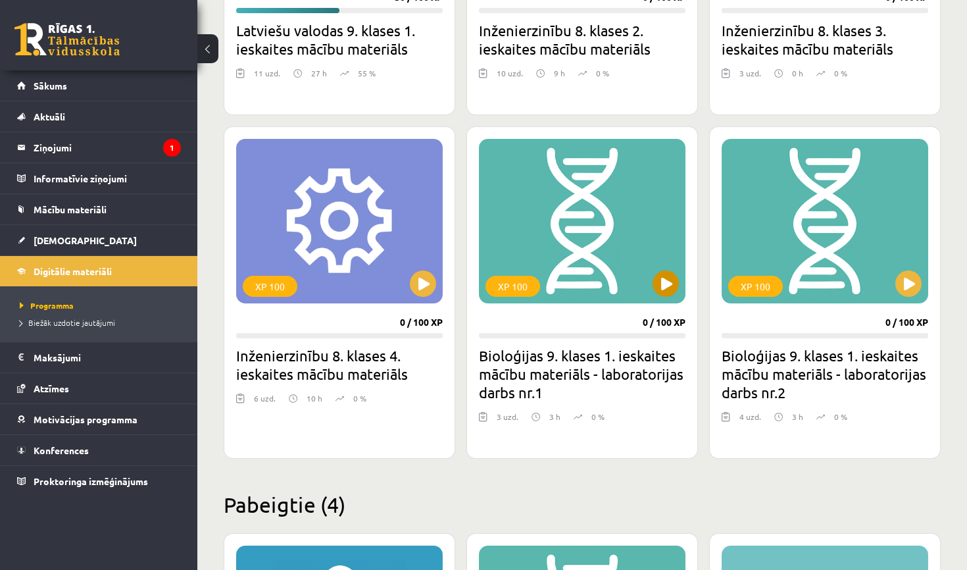
click at [658, 282] on button at bounding box center [666, 283] width 26 height 26
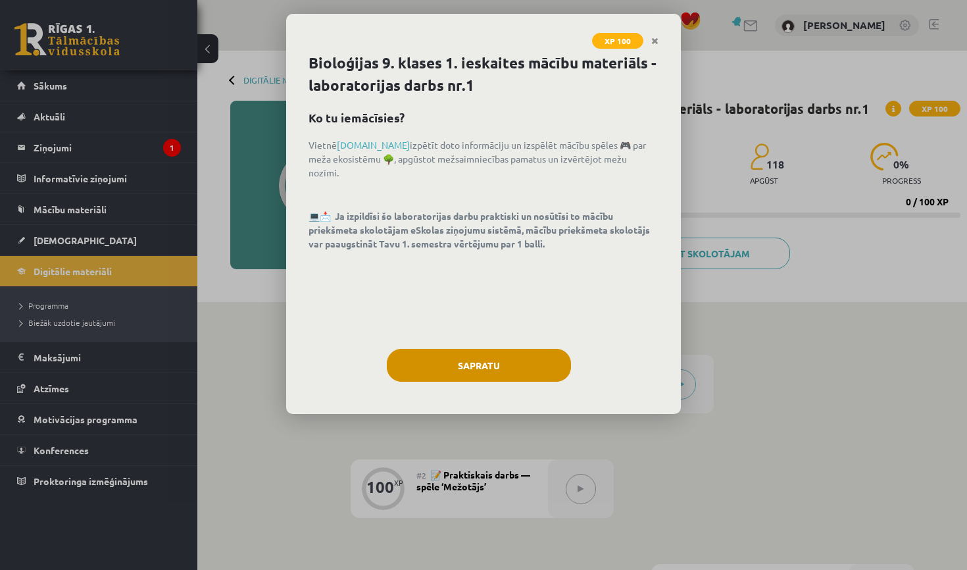
click at [490, 366] on button "Sapratu" at bounding box center [479, 365] width 184 height 33
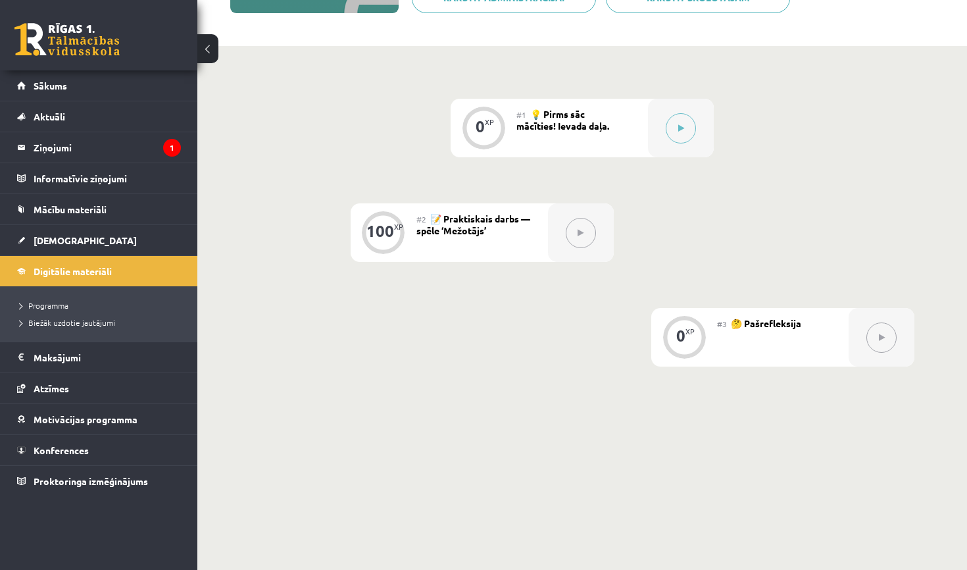
scroll to position [250, 0]
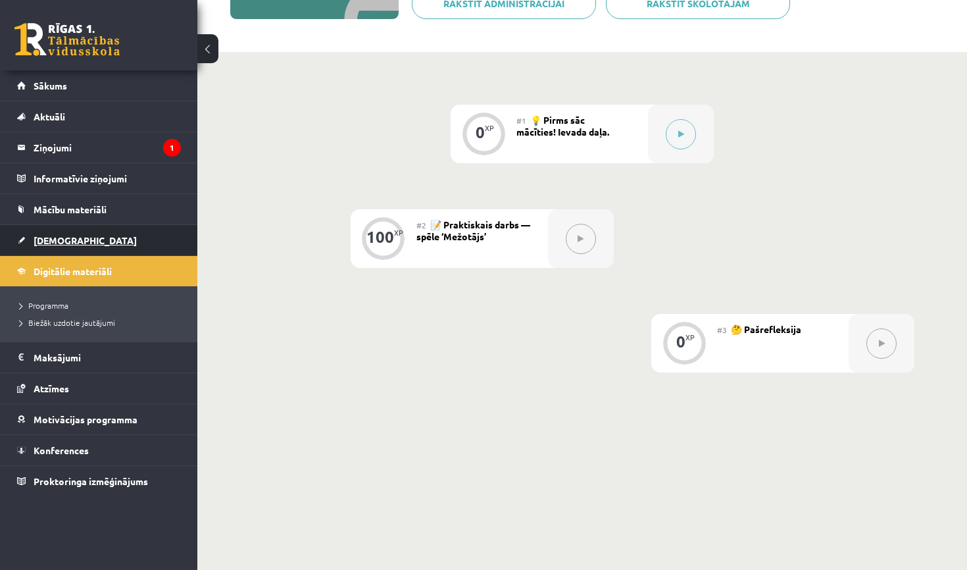
click at [109, 234] on link "[DEMOGRAPHIC_DATA]" at bounding box center [99, 240] width 164 height 30
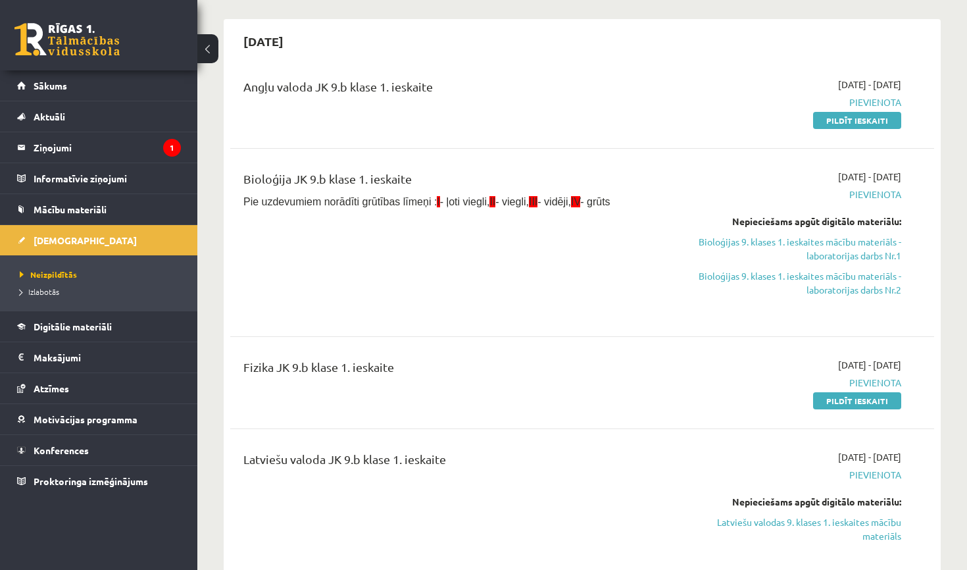
scroll to position [105, 0]
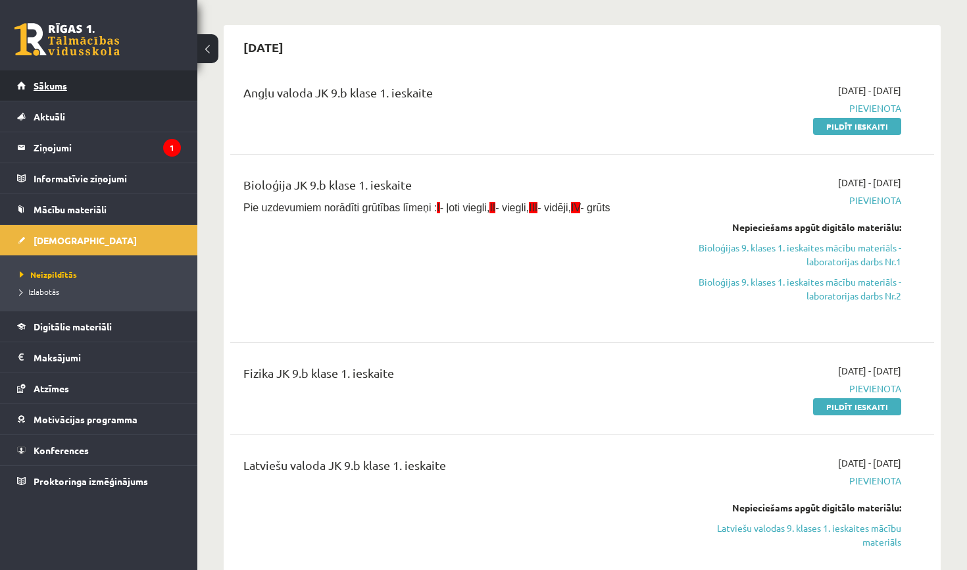
click at [115, 89] on link "Sākums" at bounding box center [99, 85] width 164 height 30
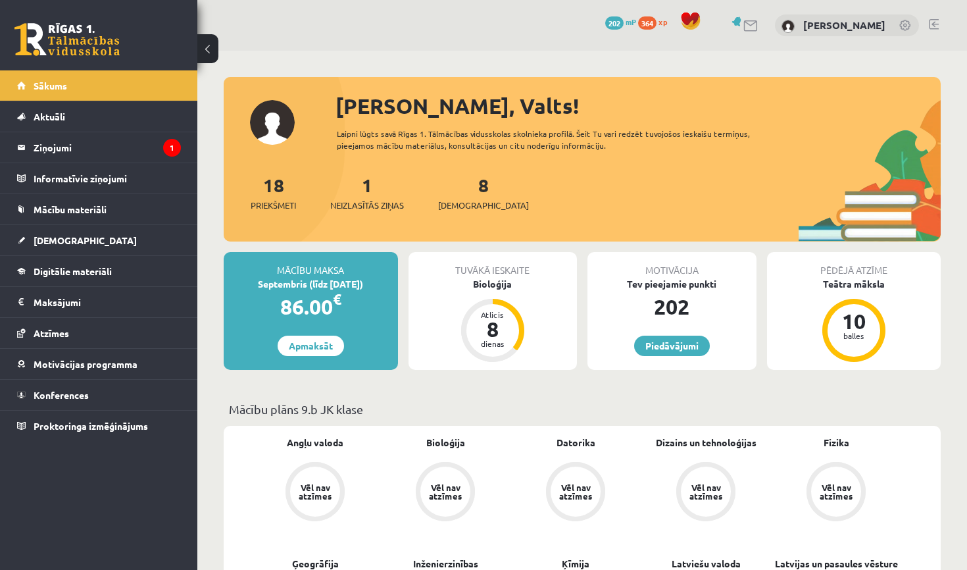
click at [624, 22] on span "202" at bounding box center [614, 22] width 18 height 13
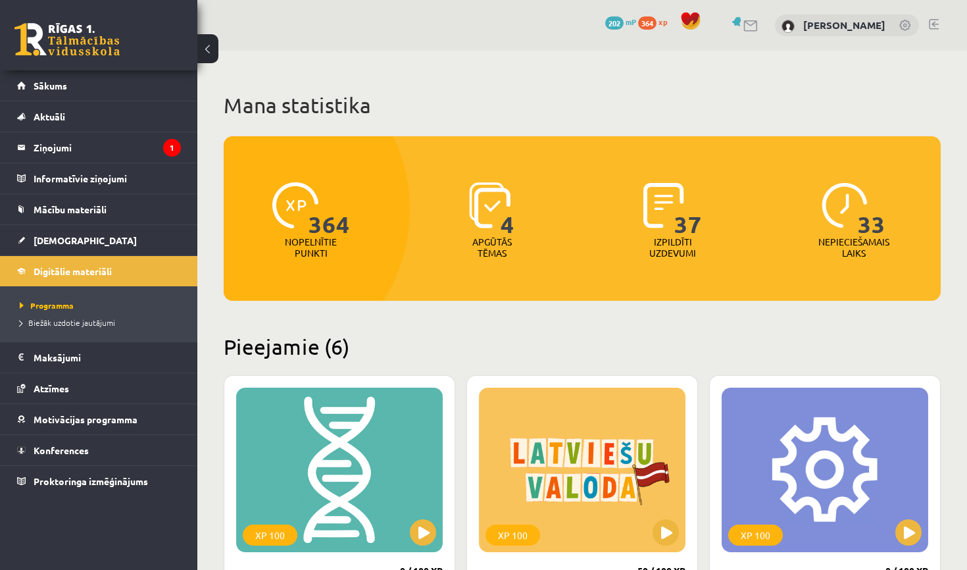
click at [628, 11] on div "0 Dāvanas 202 mP 364 xp" at bounding box center [655, 22] width 101 height 23
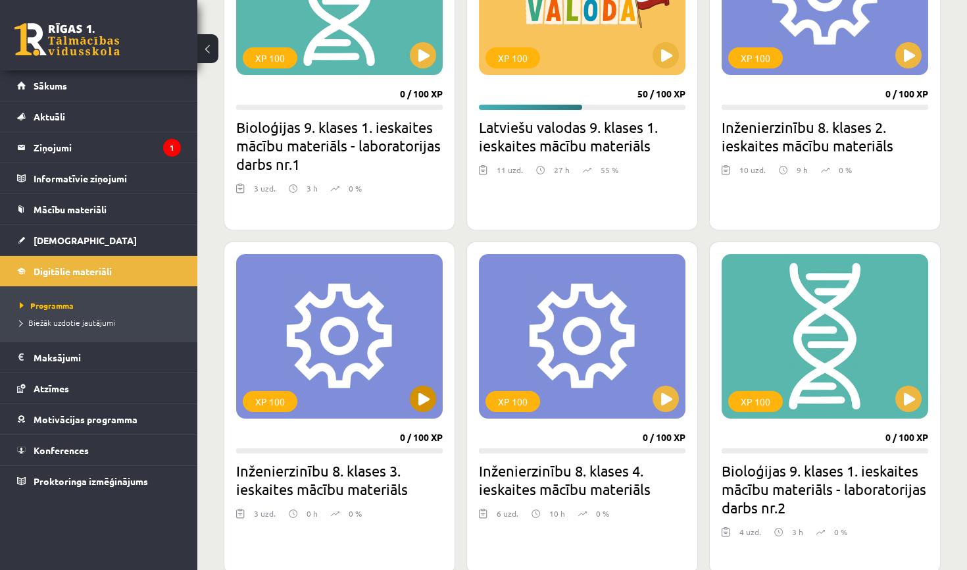
scroll to position [477, 0]
click at [906, 410] on button at bounding box center [908, 398] width 26 height 26
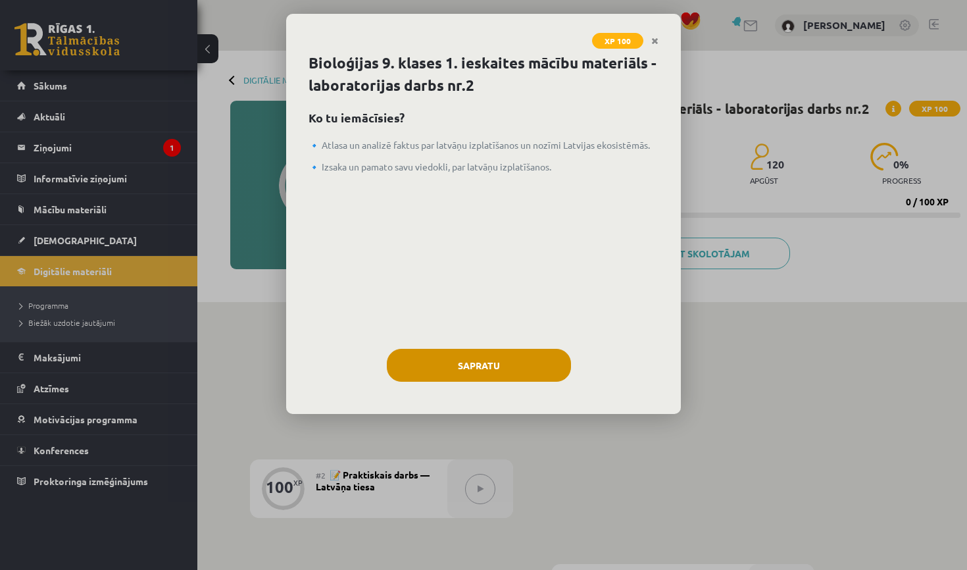
click at [512, 374] on button "Sapratu" at bounding box center [479, 365] width 184 height 33
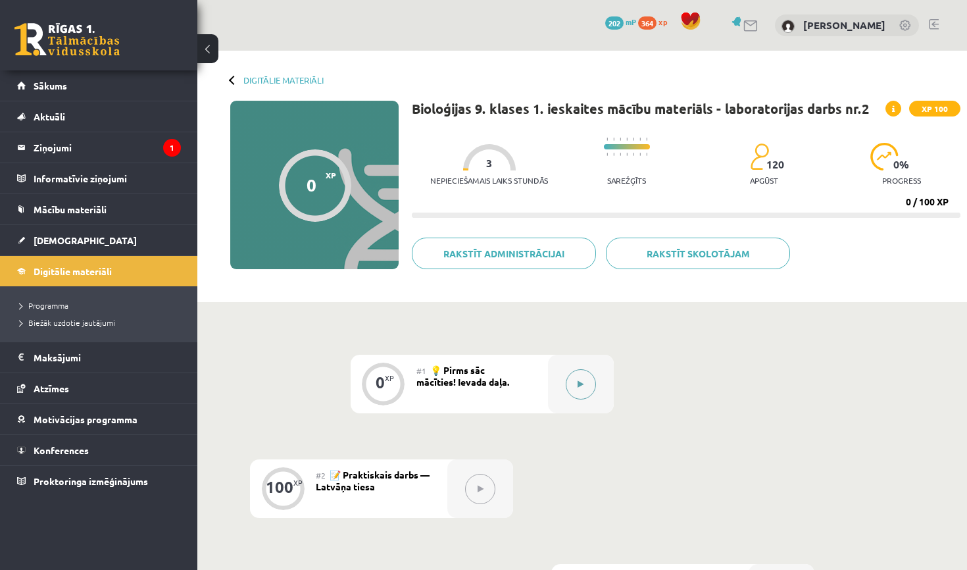
click at [573, 387] on button at bounding box center [581, 384] width 30 height 30
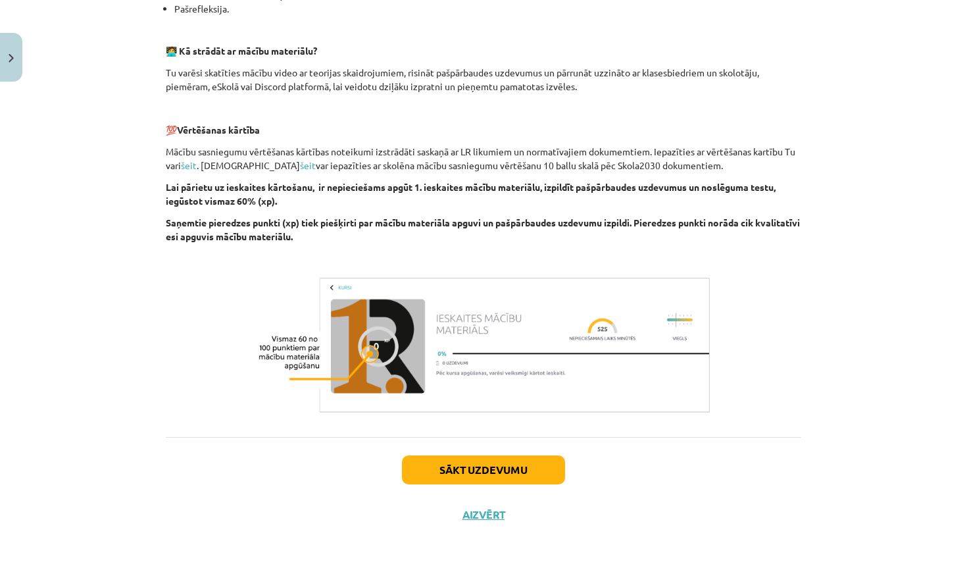
scroll to position [364, 0]
click at [512, 463] on button "Sākt uzdevumu" at bounding box center [483, 469] width 163 height 29
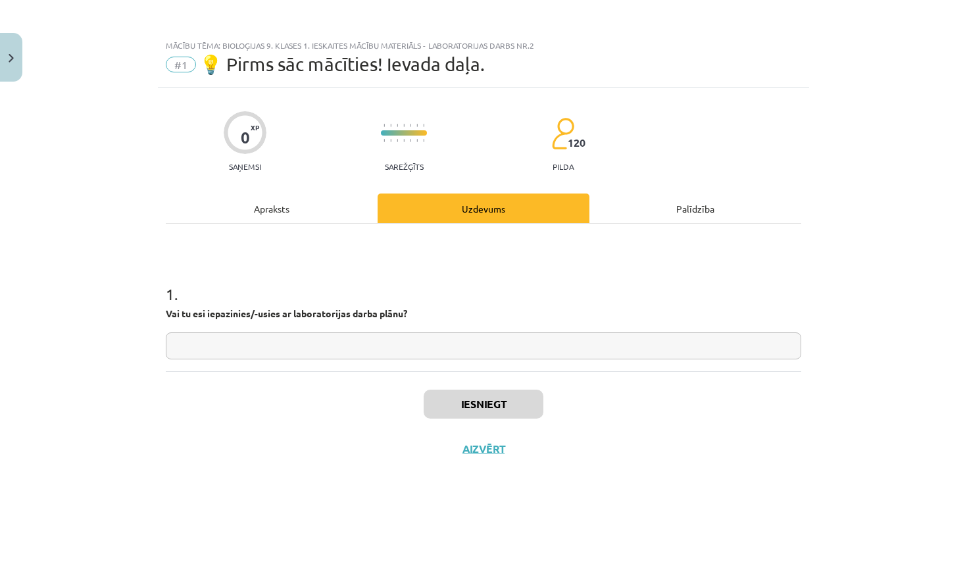
click at [382, 353] on input "text" at bounding box center [483, 345] width 635 height 27
type input "**"
click at [526, 416] on button "Iesniegt" at bounding box center [484, 403] width 120 height 29
click at [514, 454] on button "Nākamā nodarbība" at bounding box center [483, 457] width 129 height 30
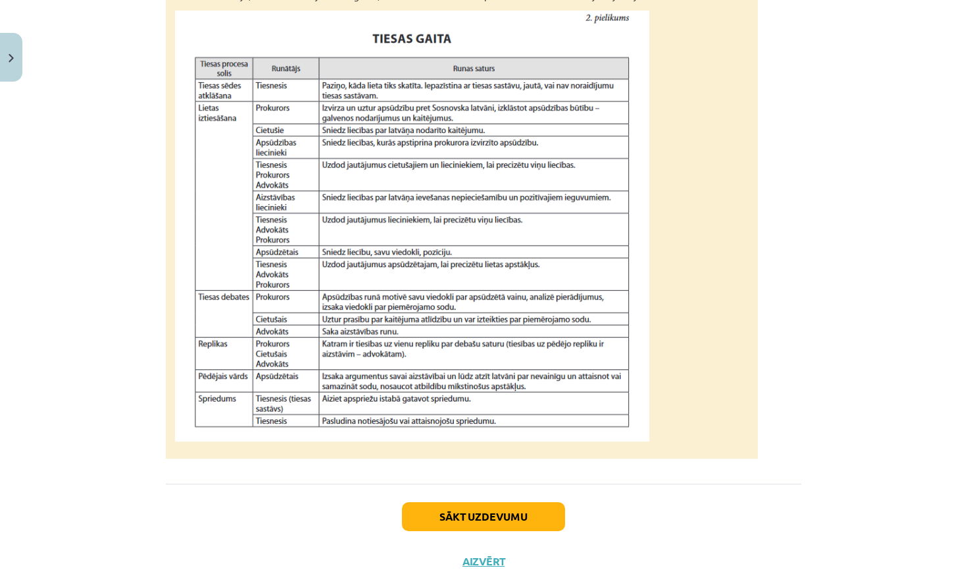
scroll to position [1105, 0]
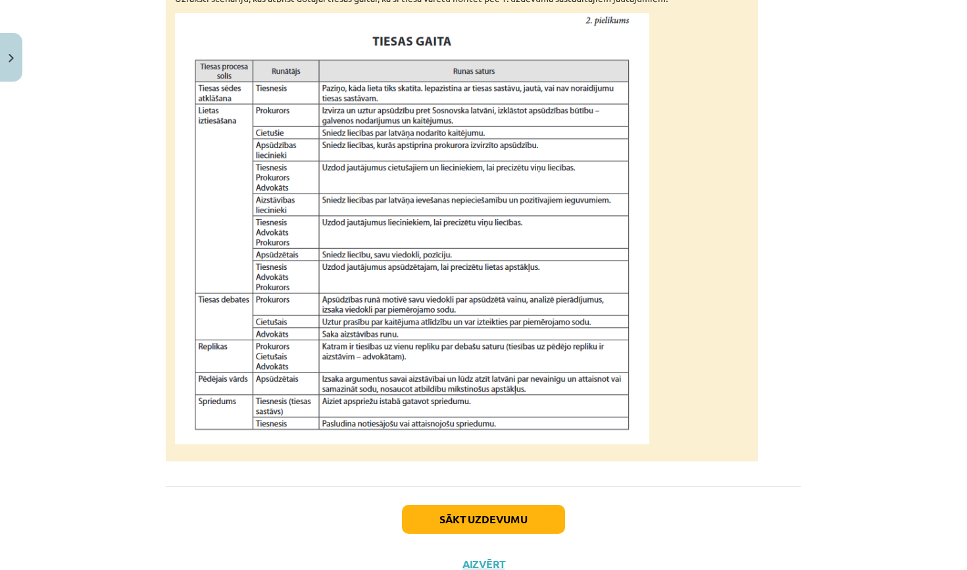
click at [493, 534] on button "Sākt uzdevumu" at bounding box center [483, 519] width 163 height 29
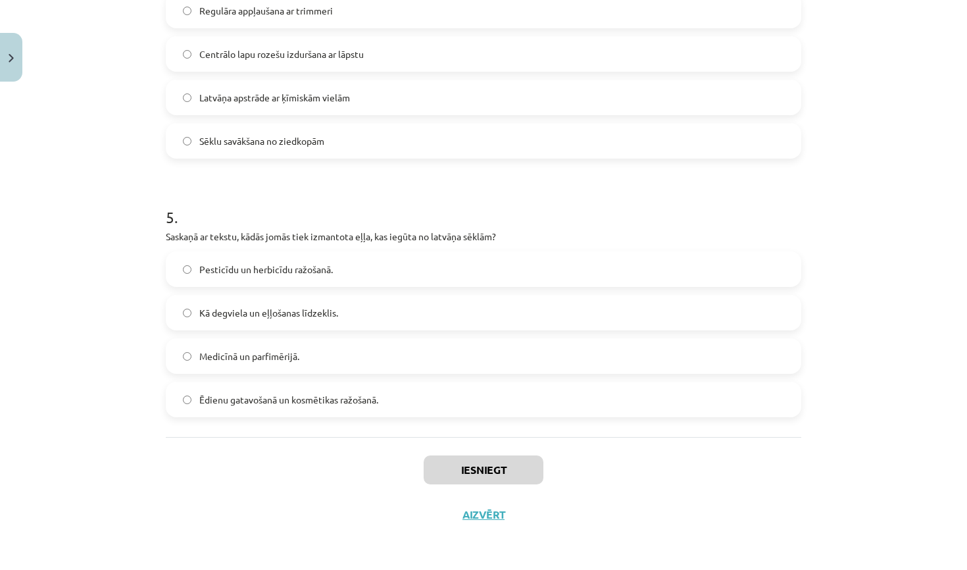
scroll to position [47, 0]
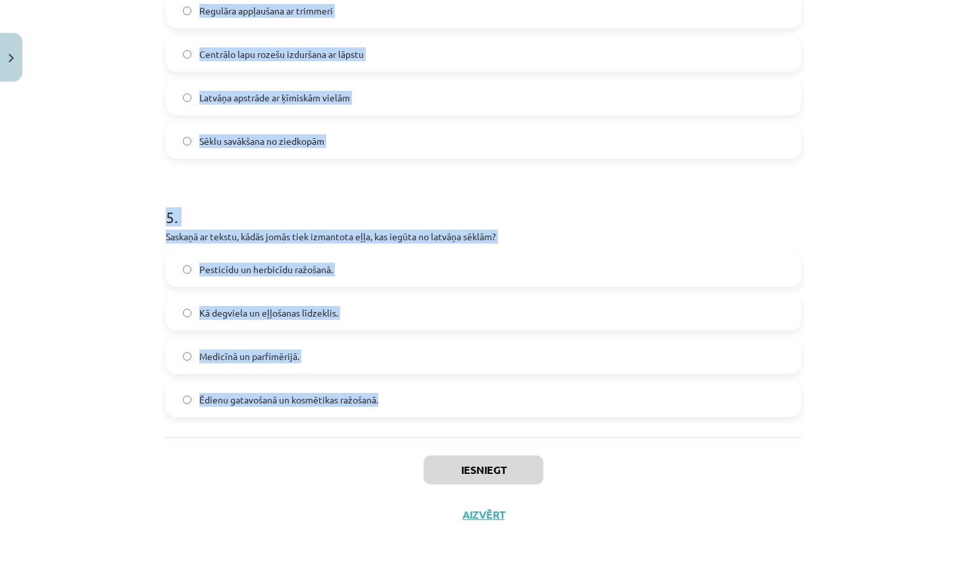
drag, startPoint x: 166, startPoint y: 241, endPoint x: 366, endPoint y: 415, distance: 264.8
copy form "Lorem Ipsumdolo sitametc adipiscin elit seddoei Tempori? Utl etdolor magnaaliqu…"
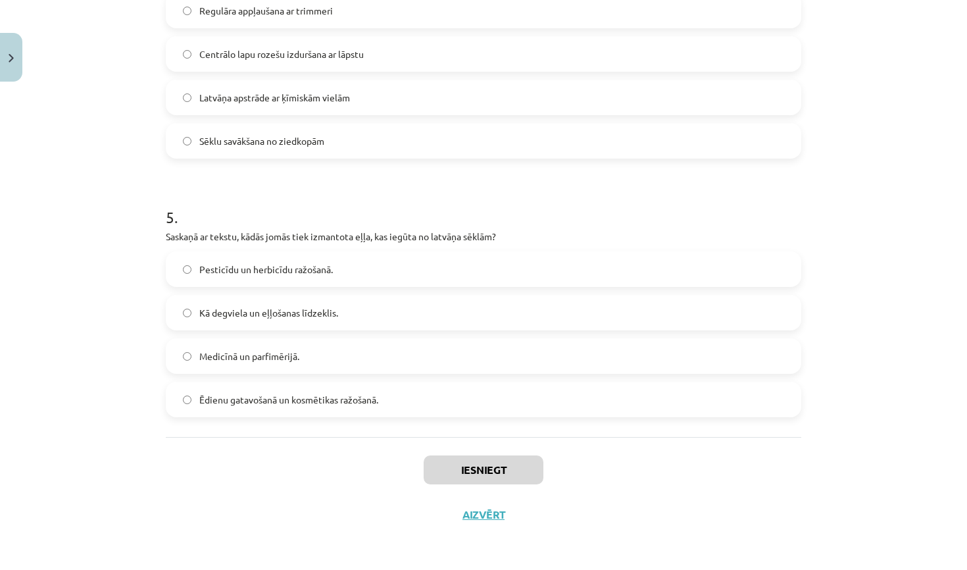
click at [860, 299] on div "Mācību tēma: Bioloģijas 9. klases 1. ieskaites mācību materiāls - laboratorijas…" at bounding box center [483, 285] width 967 height 570
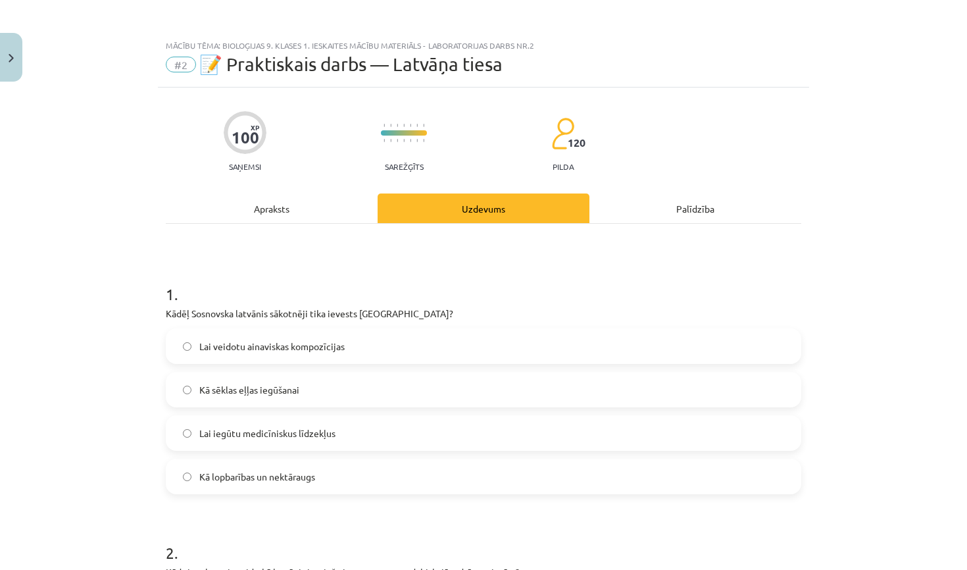
scroll to position [0, 0]
click at [277, 209] on div "Apraksts" at bounding box center [272, 208] width 212 height 30
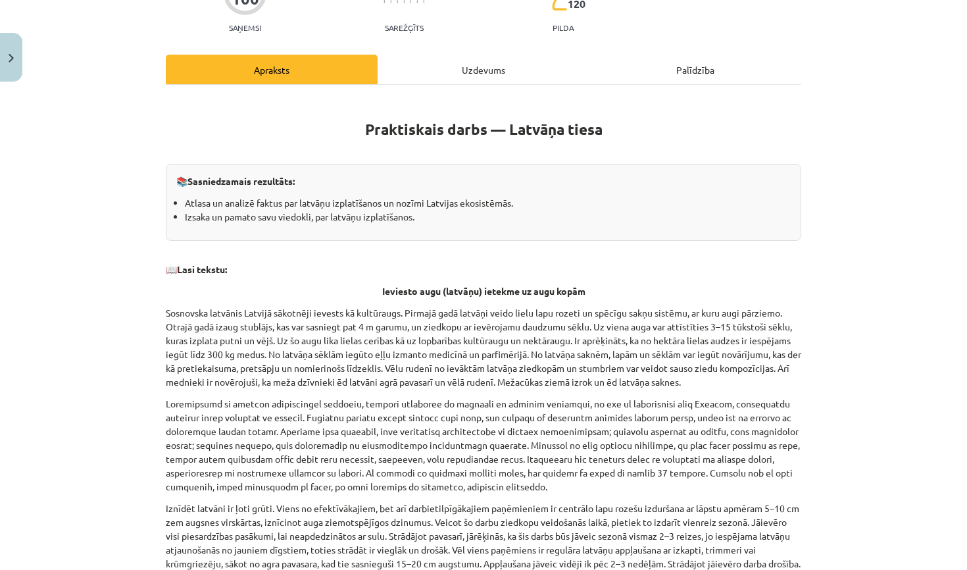
scroll to position [146, 0]
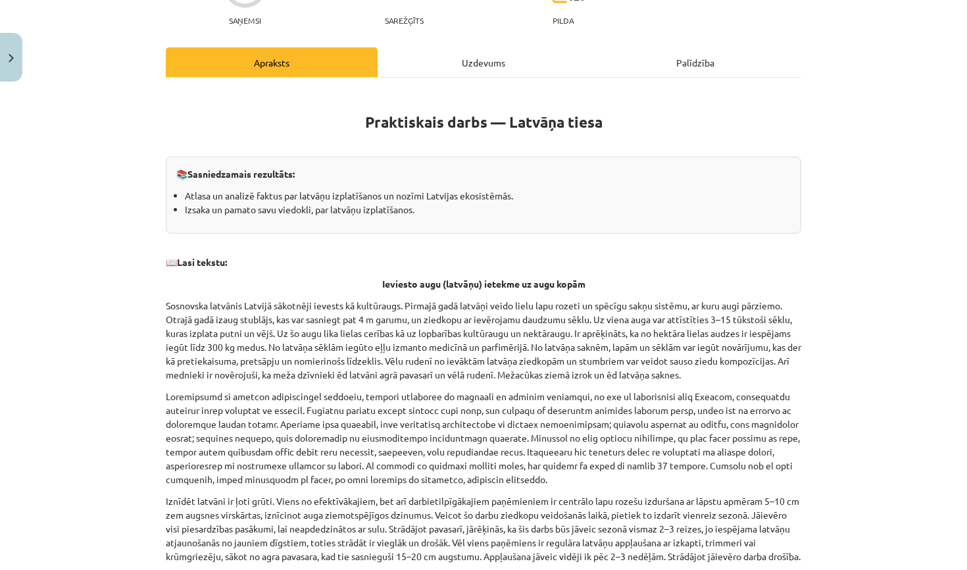
click at [491, 51] on div "Uzdevums" at bounding box center [484, 62] width 212 height 30
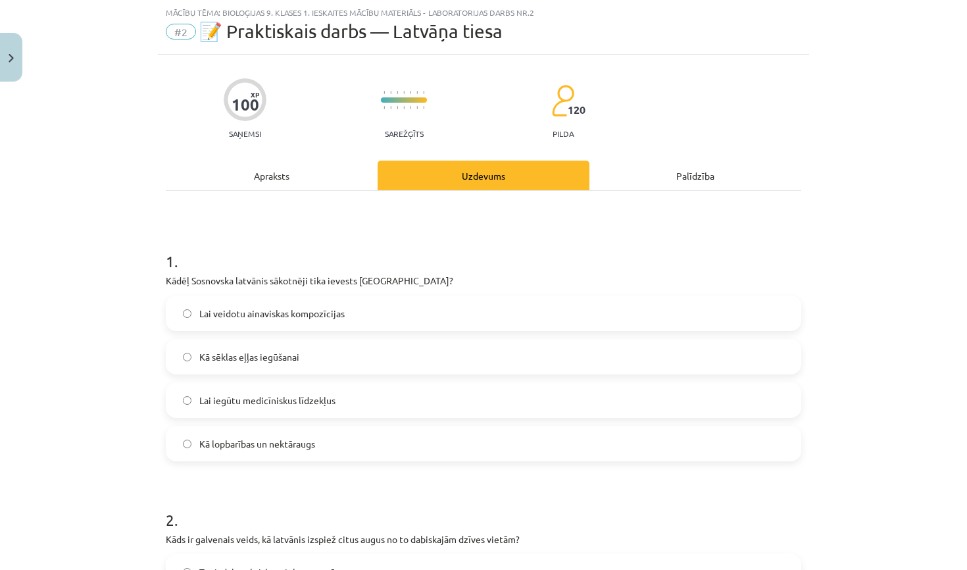
click at [325, 441] on label "Kā lopbarības un nektāraugs" at bounding box center [483, 443] width 633 height 33
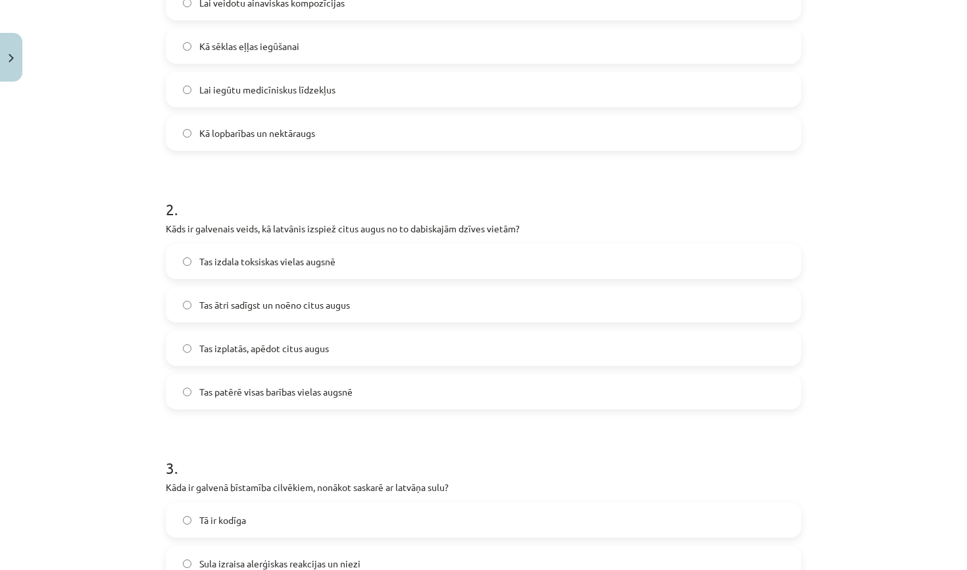
scroll to position [345, 0]
click at [348, 304] on span "Tas ātri sadīgst un noēno citus augus" at bounding box center [274, 304] width 151 height 14
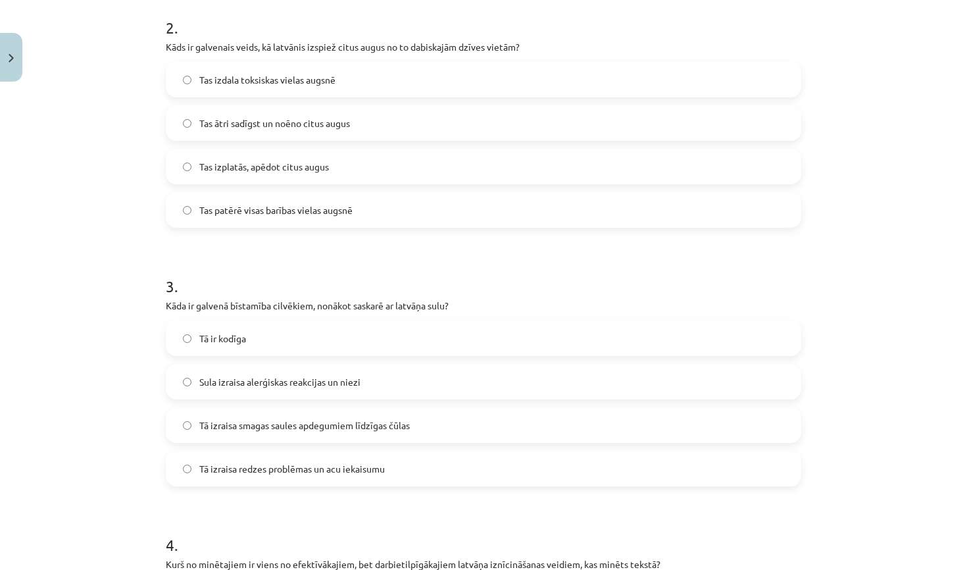
scroll to position [527, 0]
click at [373, 416] on span "Tā izraisa smagas saules apdegumiem līdzīgas čūlas" at bounding box center [304, 423] width 211 height 14
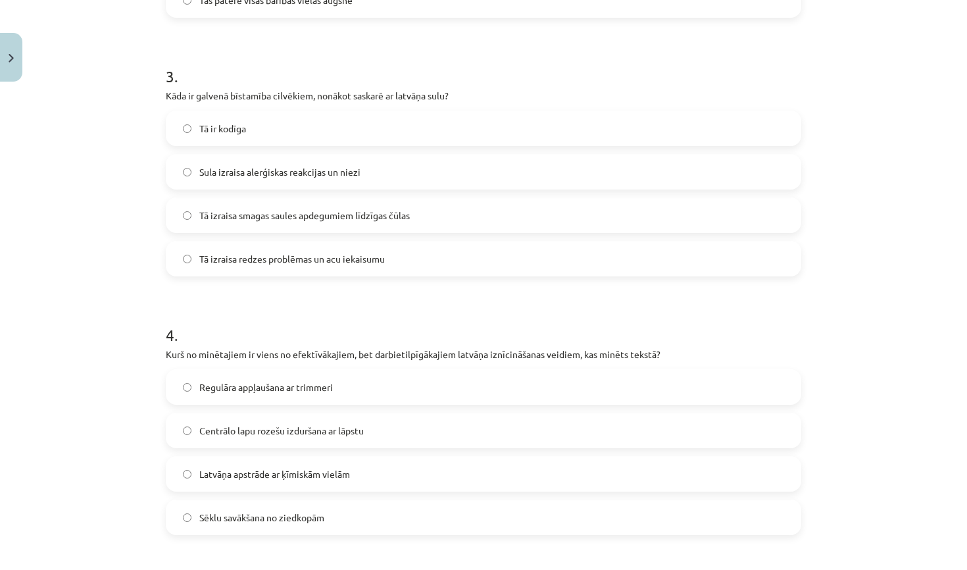
scroll to position [739, 0]
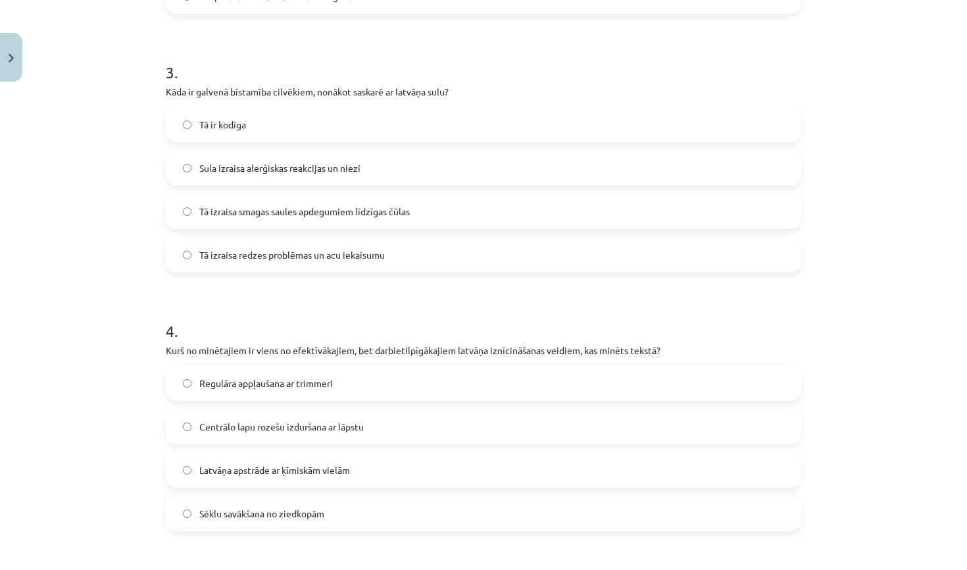
click at [345, 420] on span "Centrālo lapu rozešu izduršana ar lāpstu" at bounding box center [281, 427] width 164 height 14
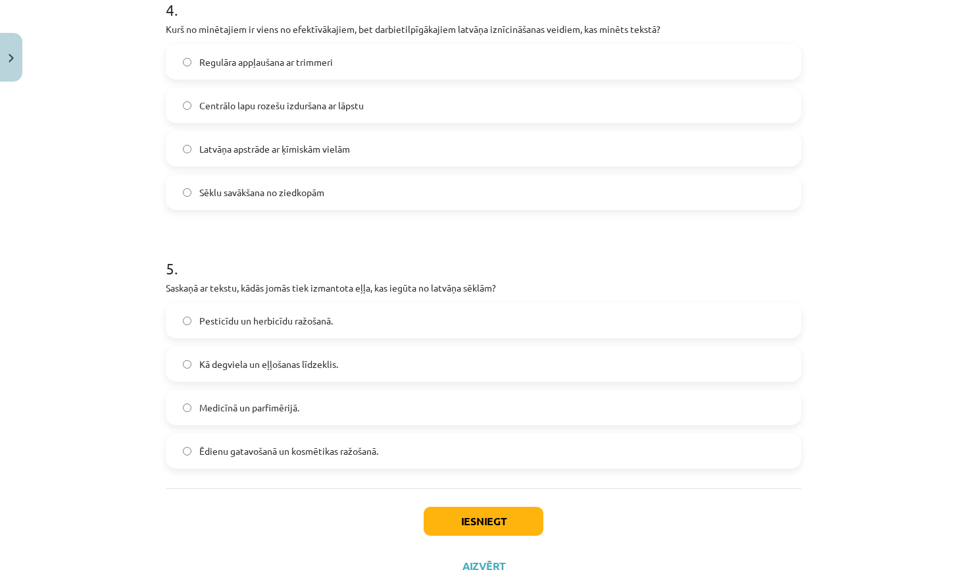
scroll to position [1043, 0]
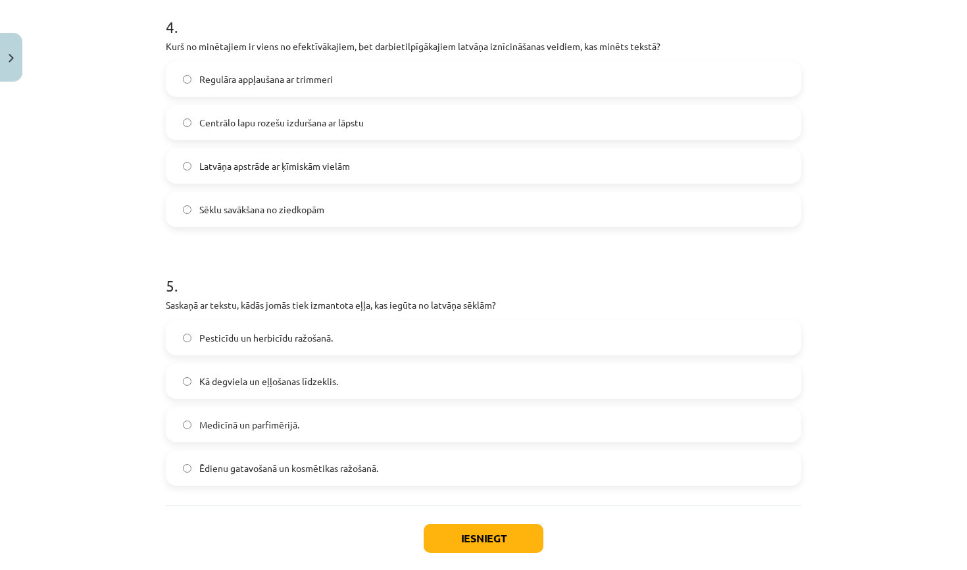
click at [352, 430] on label "Medicīnā un parfimērijā." at bounding box center [483, 424] width 633 height 33
click at [466, 534] on button "Iesniegt" at bounding box center [484, 538] width 120 height 29
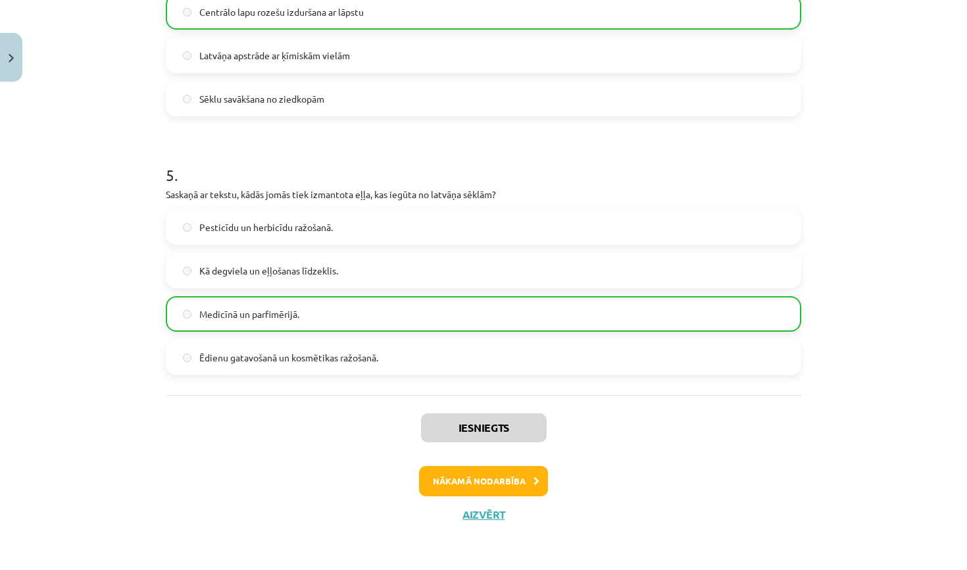
scroll to position [1155, 0]
click at [470, 482] on button "Nākamā nodarbība" at bounding box center [483, 481] width 129 height 30
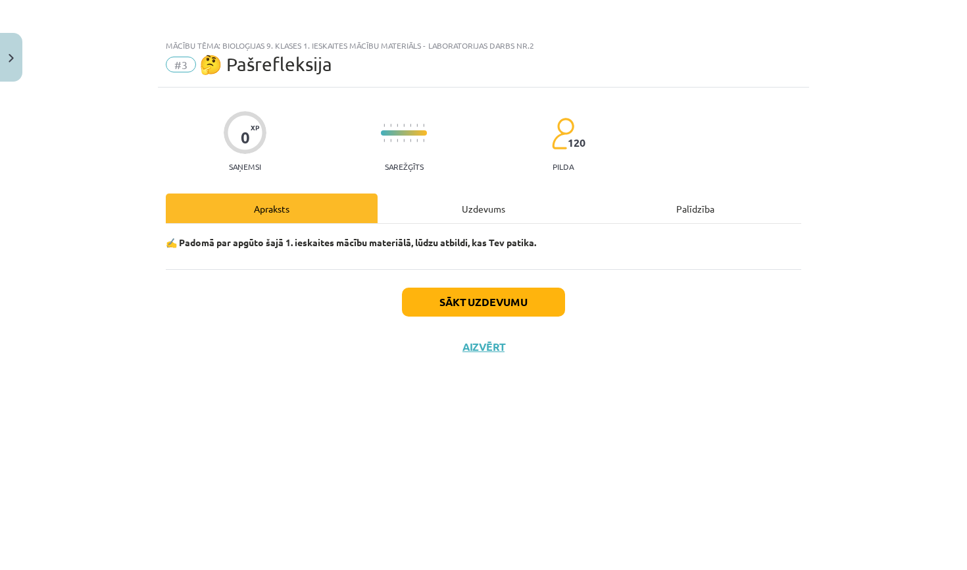
scroll to position [0, 0]
click at [490, 303] on button "Sākt uzdevumu" at bounding box center [483, 301] width 163 height 29
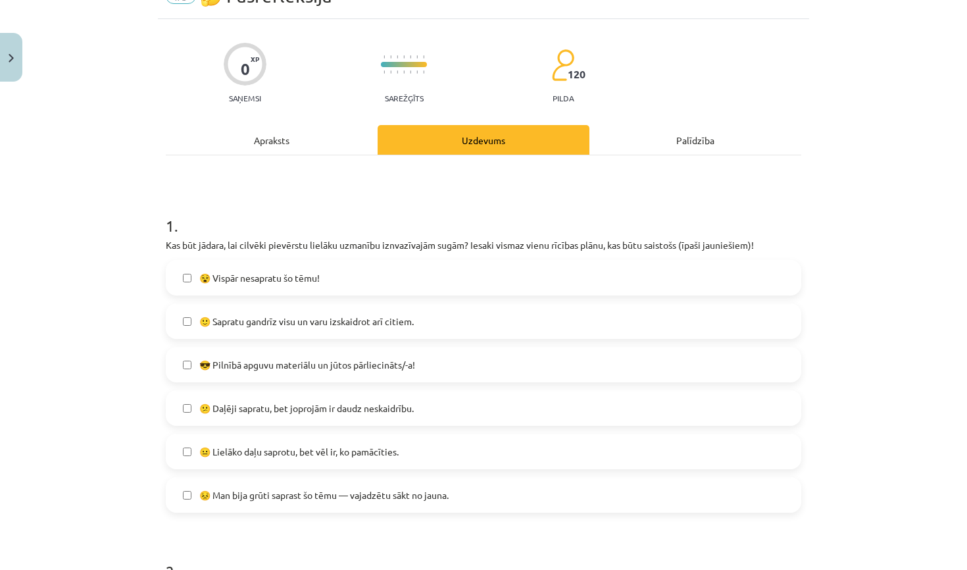
scroll to position [69, 0]
click at [410, 320] on span "🙂 Sapratu gandrīz visu un varu izskaidrot arī citiem." at bounding box center [306, 321] width 214 height 14
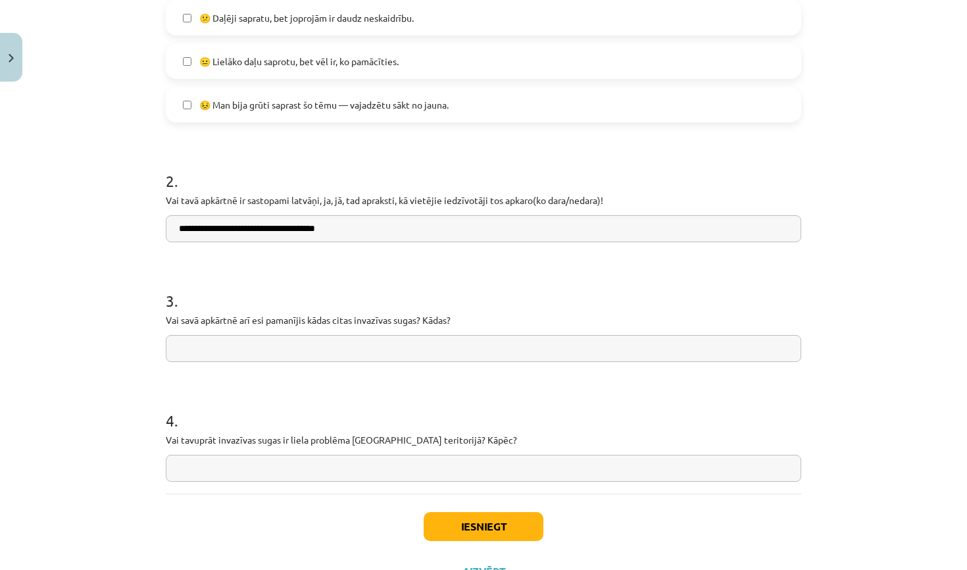
scroll to position [469, 0]
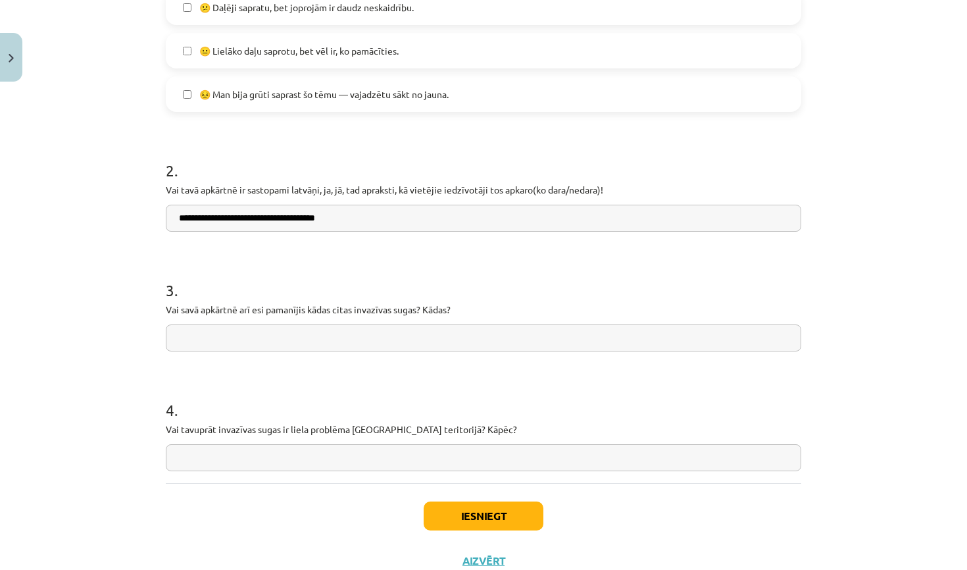
type input "**********"
click at [382, 338] on input "text" at bounding box center [483, 337] width 635 height 27
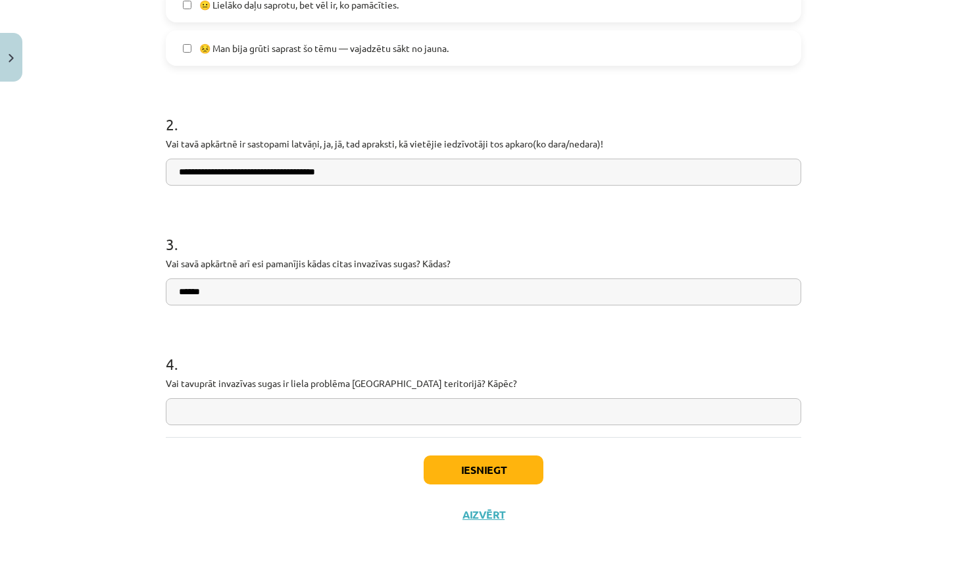
scroll to position [517, 0]
type input "******"
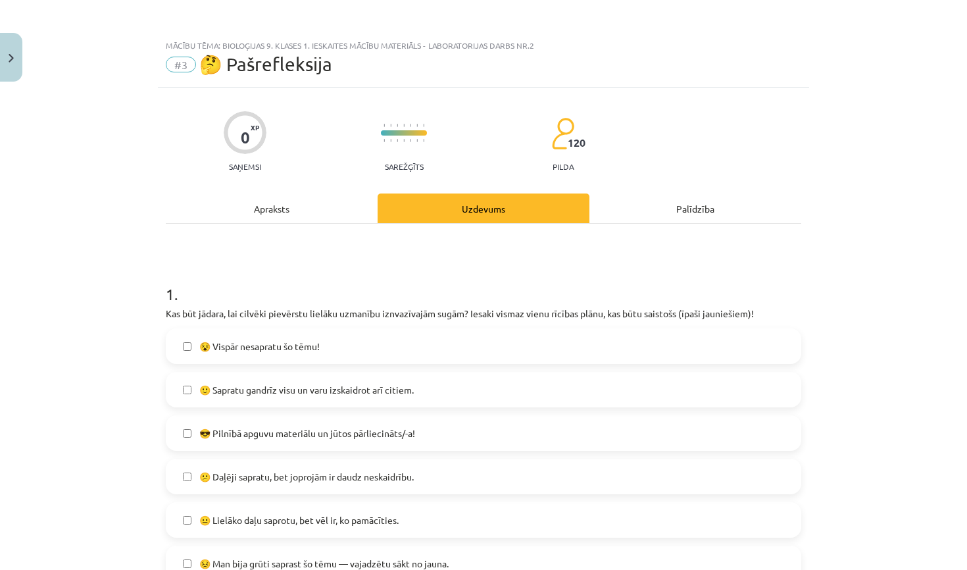
scroll to position [0, 0]
type input "**********"
click at [291, 204] on div "Apraksts" at bounding box center [272, 208] width 212 height 30
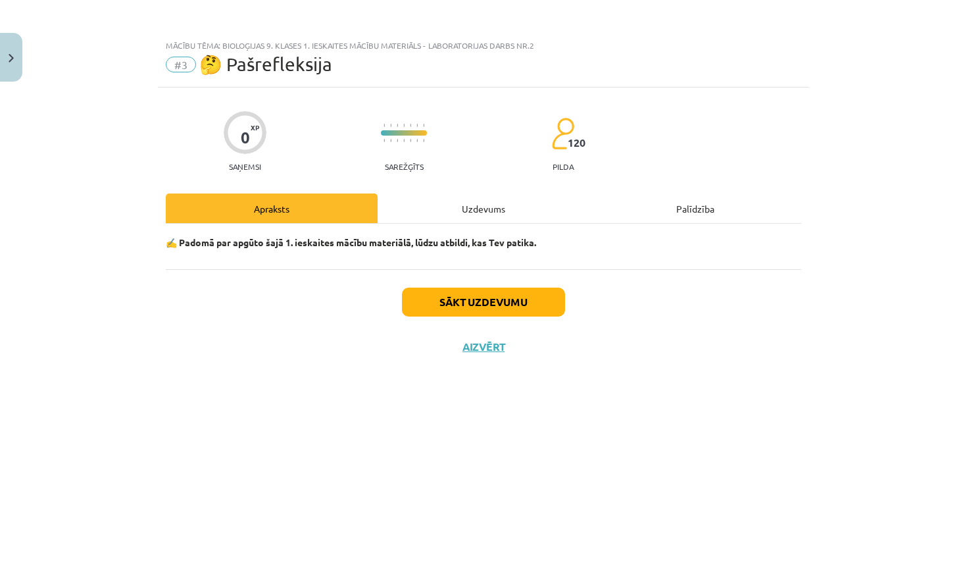
click at [429, 208] on div "Uzdevums" at bounding box center [484, 208] width 212 height 30
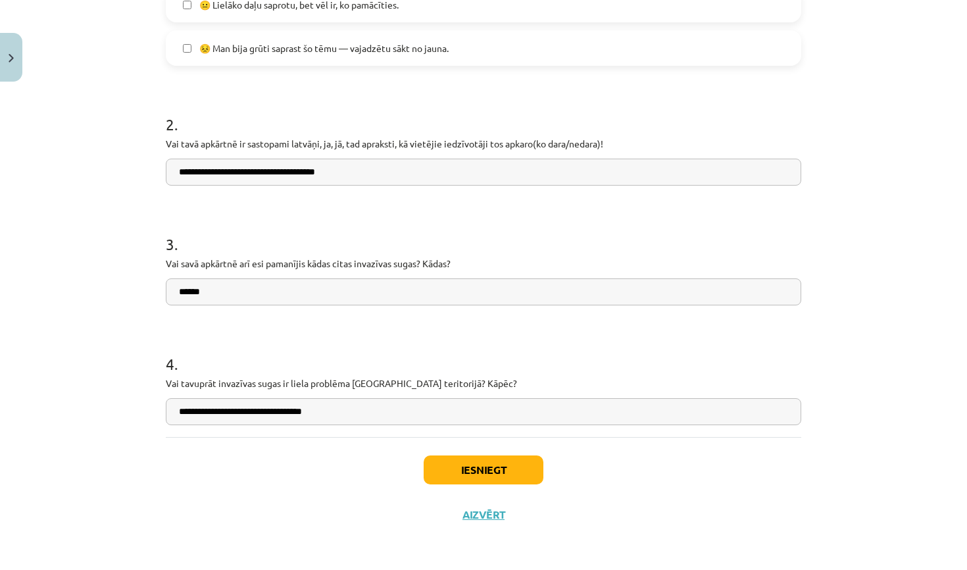
scroll to position [517, 0]
click at [521, 473] on button "Iesniegt" at bounding box center [484, 469] width 120 height 29
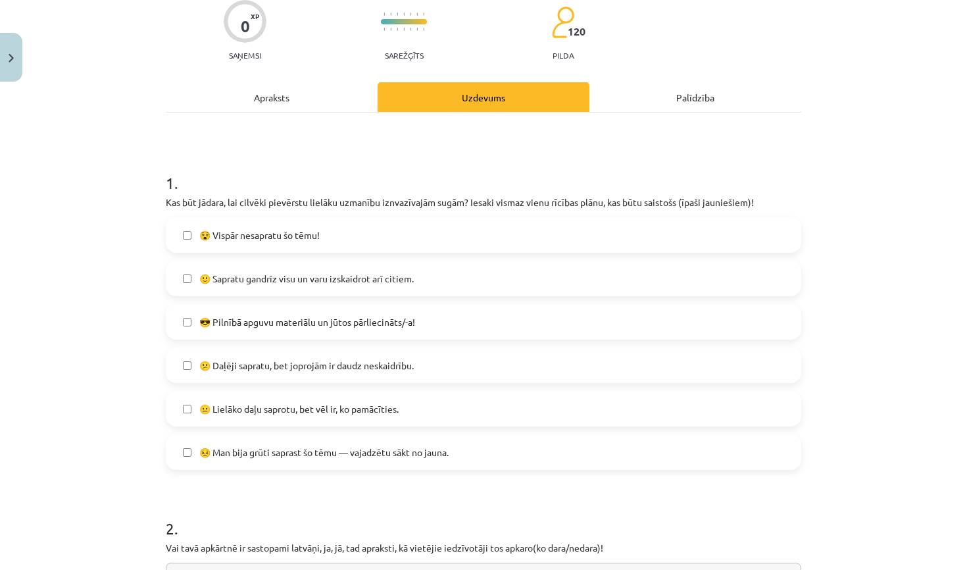
scroll to position [180, 0]
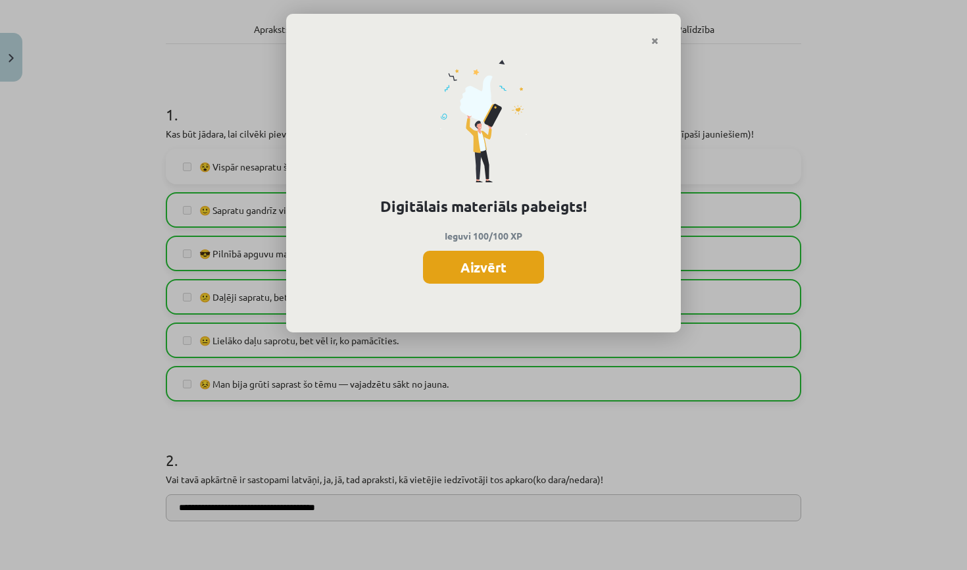
click at [526, 261] on button "Aizvērt" at bounding box center [483, 267] width 121 height 33
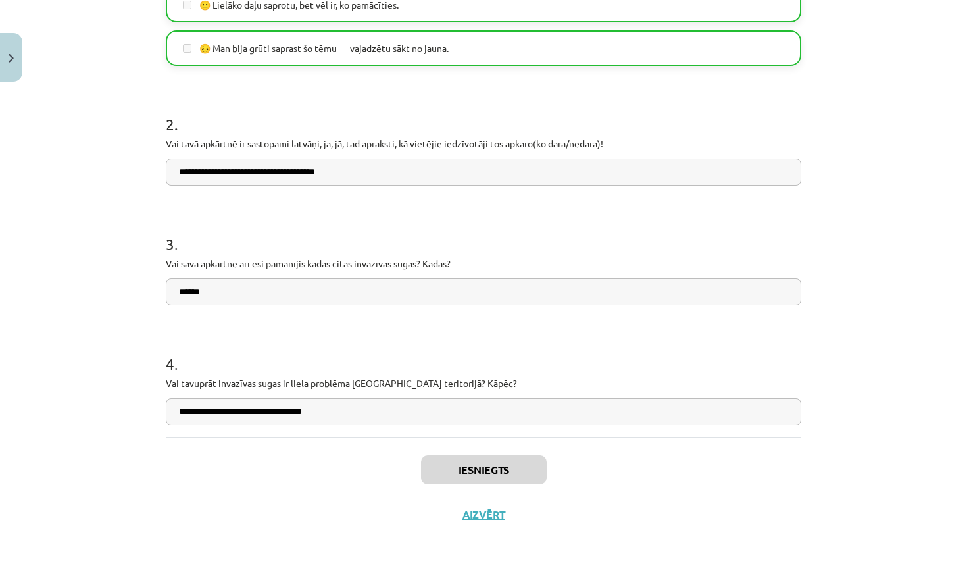
scroll to position [517, 0]
click at [486, 515] on button "Aizvērt" at bounding box center [484, 514] width 50 height 13
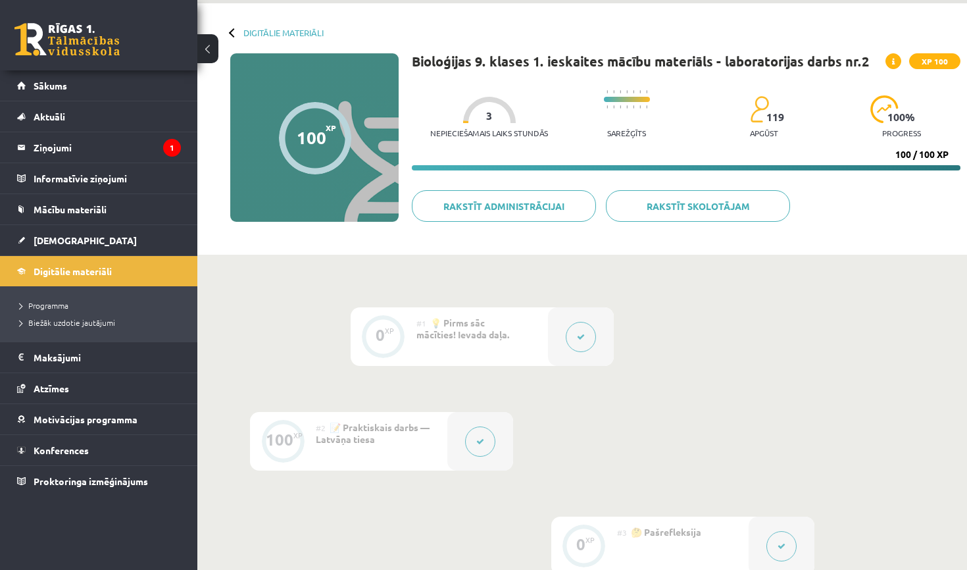
click at [770, 429] on div "0 XP #1 💡 Pirms sāc mācīties! Ievada daļa. 100 XP #2 📝 Praktiskais darbs — Latv…" at bounding box center [582, 441] width 664 height 268
click at [82, 268] on span "Digitālie materiāli" at bounding box center [73, 271] width 78 height 12
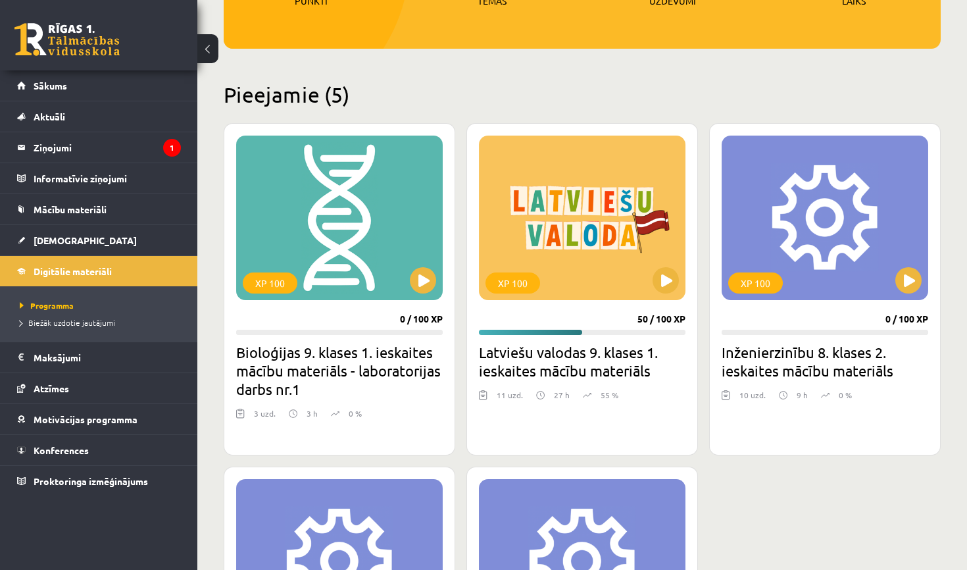
scroll to position [255, 0]
